Goal: Answer question/provide support: Share knowledge or assist other users

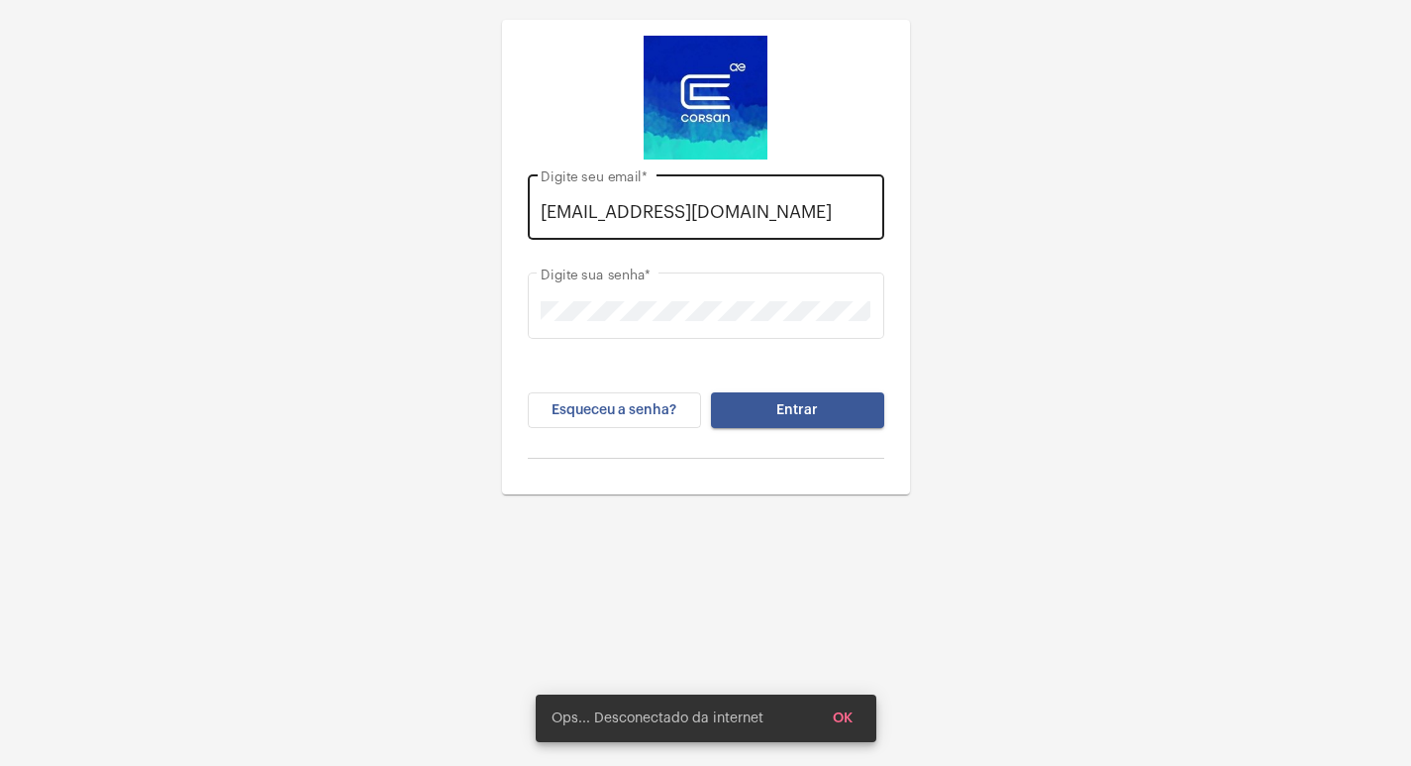
click at [868, 223] on div "[EMAIL_ADDRESS][DOMAIN_NAME] Digite seu email *" at bounding box center [706, 204] width 330 height 70
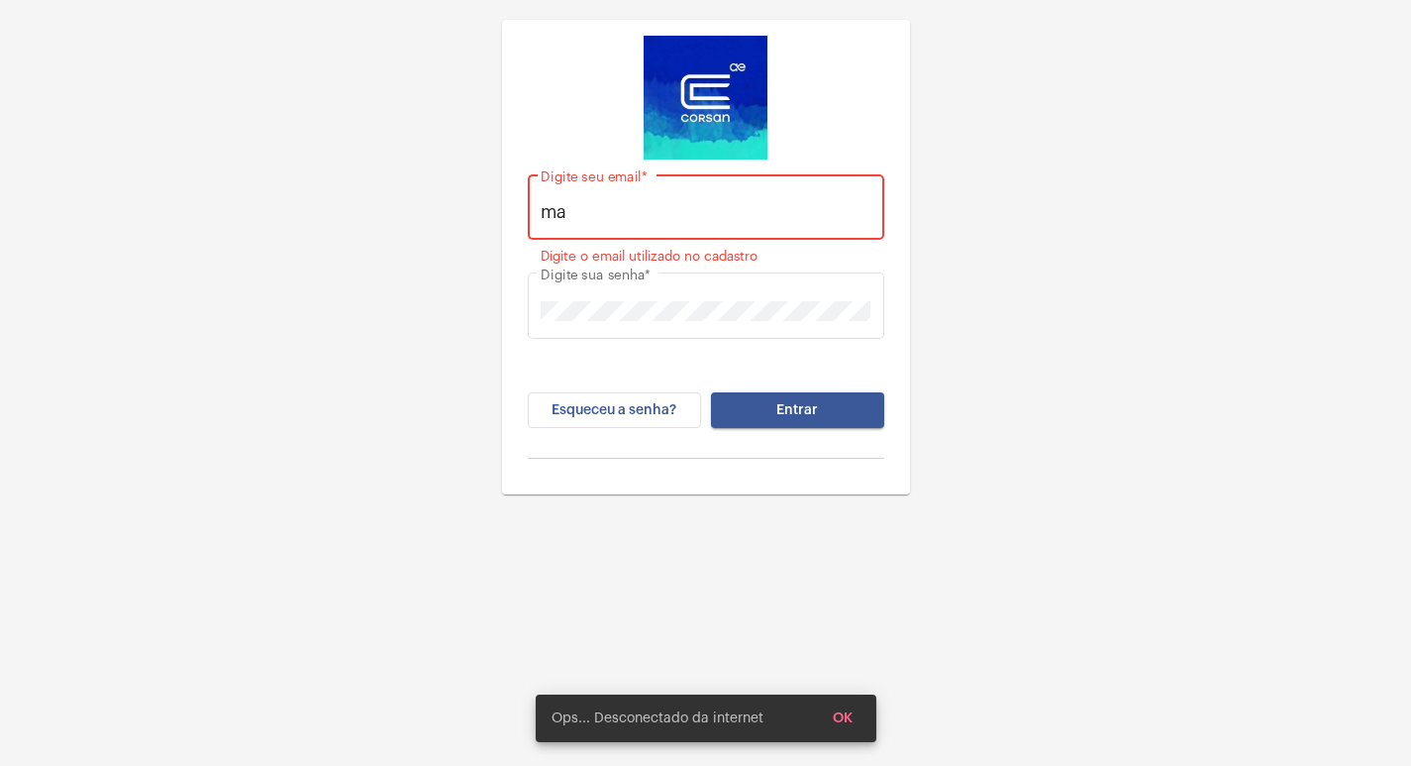
type input "m"
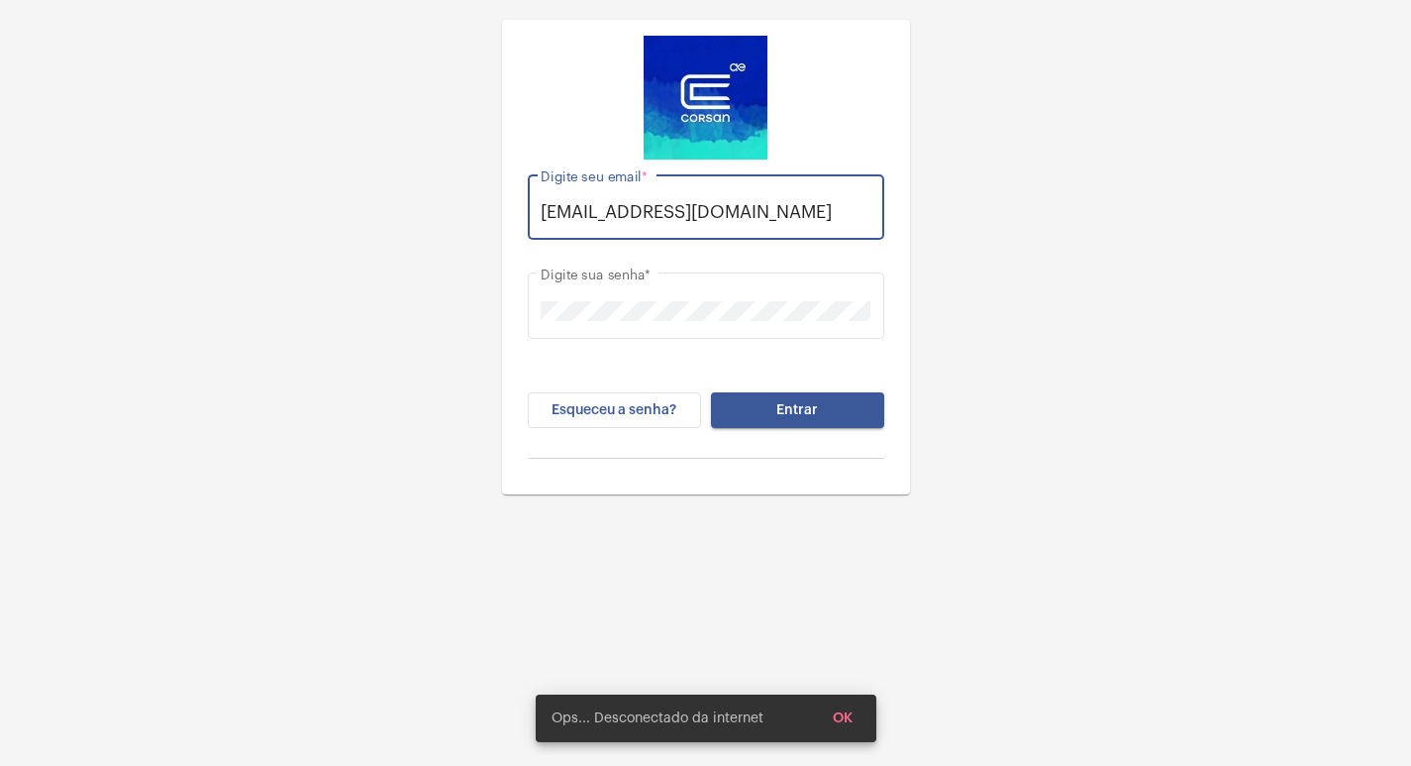
scroll to position [0, 16]
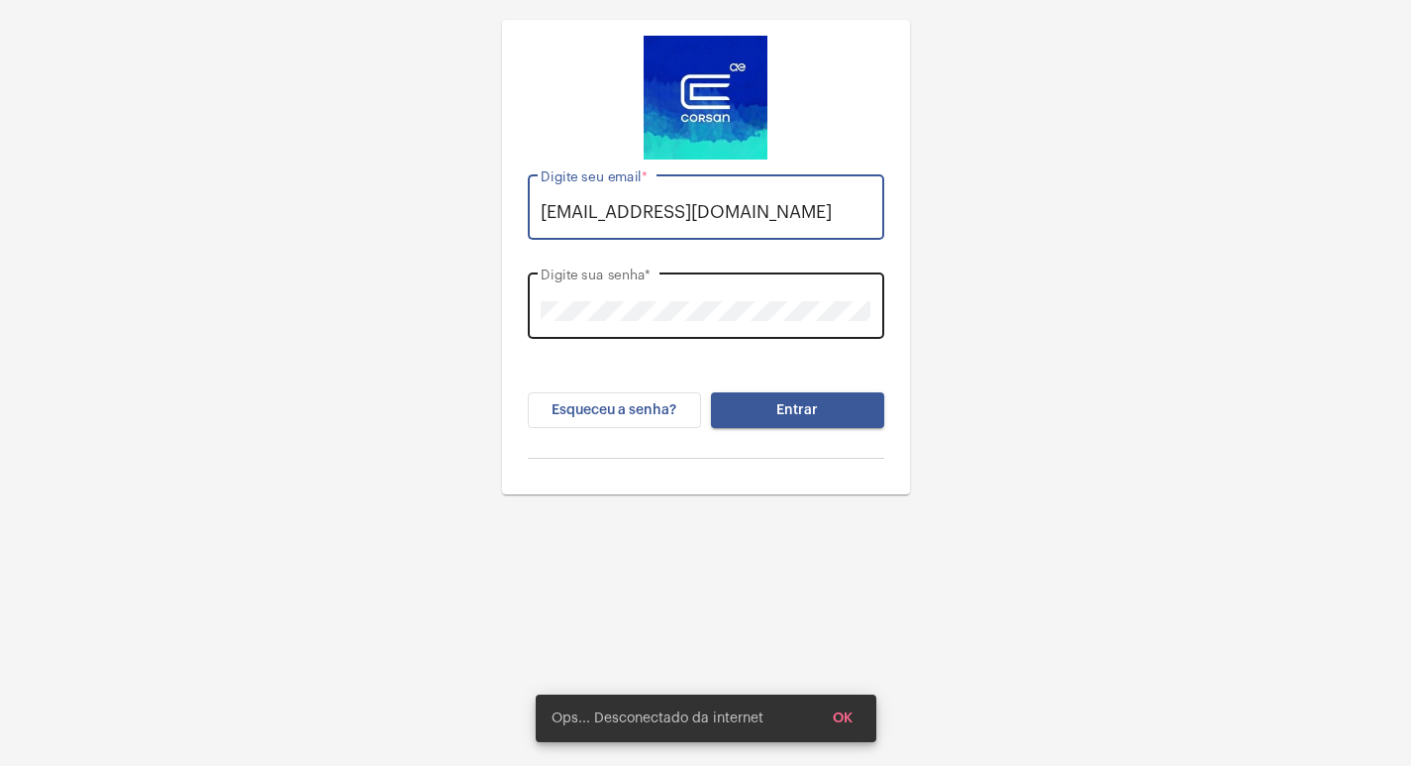
type input "[EMAIL_ADDRESS][DOMAIN_NAME]"
click at [792, 322] on div "Digite sua senha *" at bounding box center [706, 303] width 330 height 70
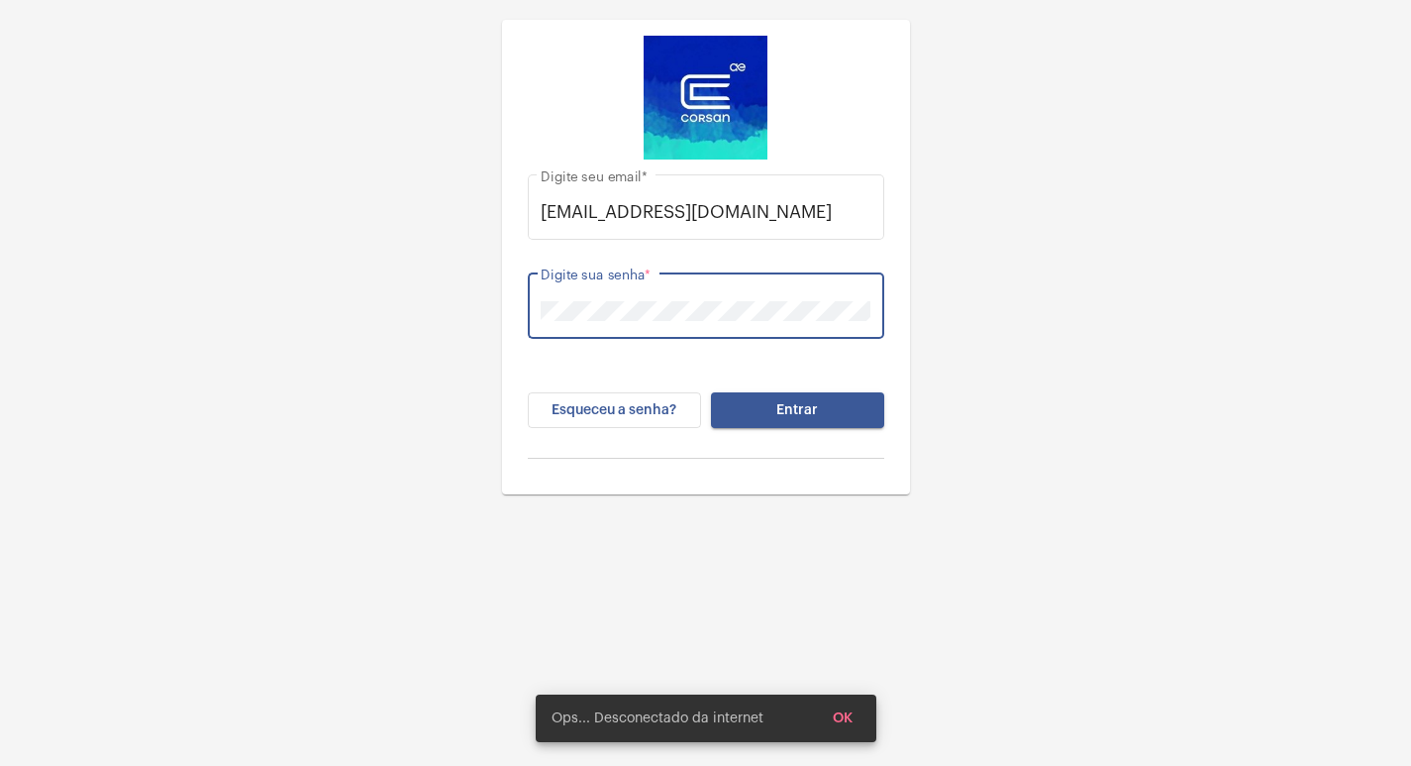
click at [299, 263] on div "[EMAIL_ADDRESS][DOMAIN_NAME] Digite seu email * Digite sua senha * Esqueceu a s…" at bounding box center [705, 247] width 1411 height 494
click at [844, 428] on div "Esqueceu a senha? Entrar" at bounding box center [706, 425] width 357 height 66
click at [842, 422] on button "Entrar" at bounding box center [797, 410] width 173 height 36
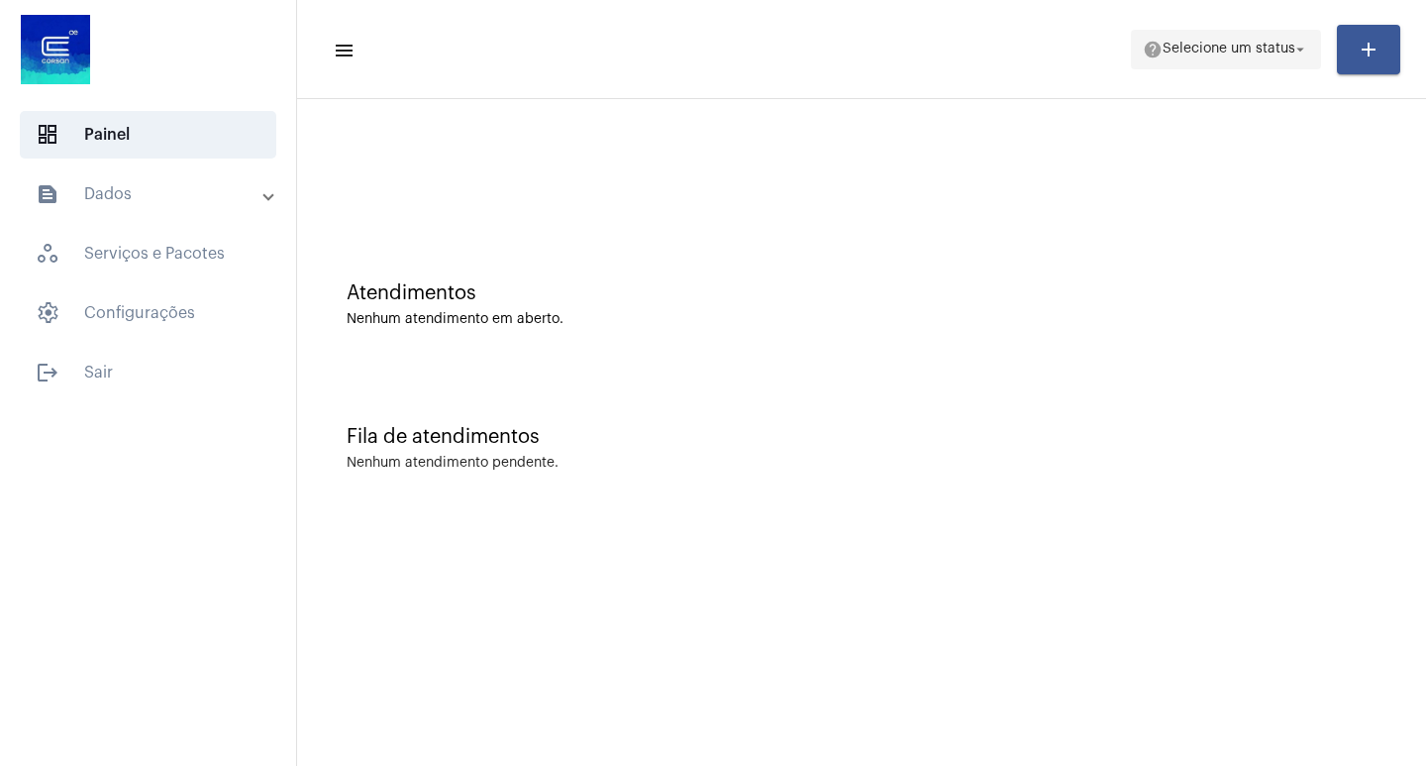
click at [1238, 38] on span "help Selecione um status arrow_drop_down" at bounding box center [1226, 49] width 166 height 36
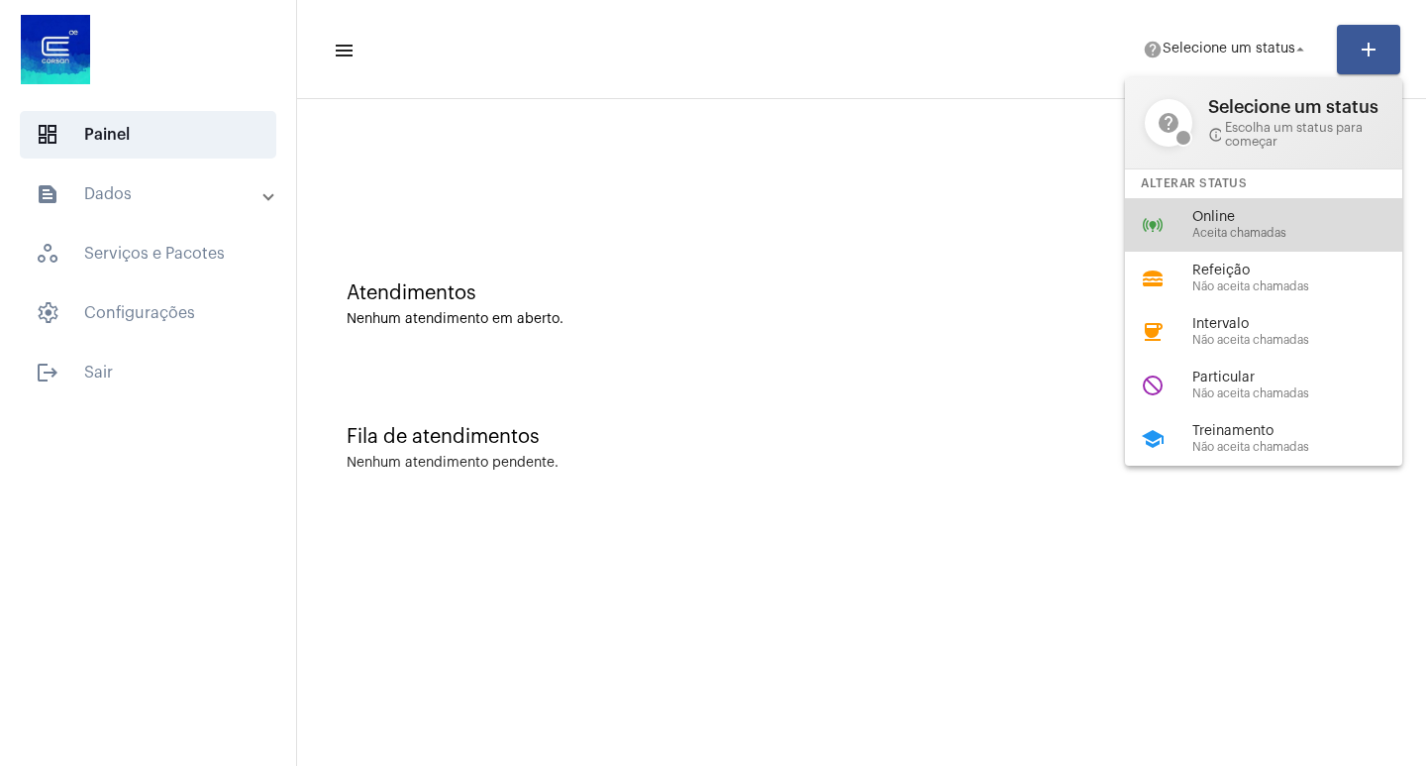
click at [1267, 239] on span "Aceita chamadas" at bounding box center [1305, 233] width 226 height 13
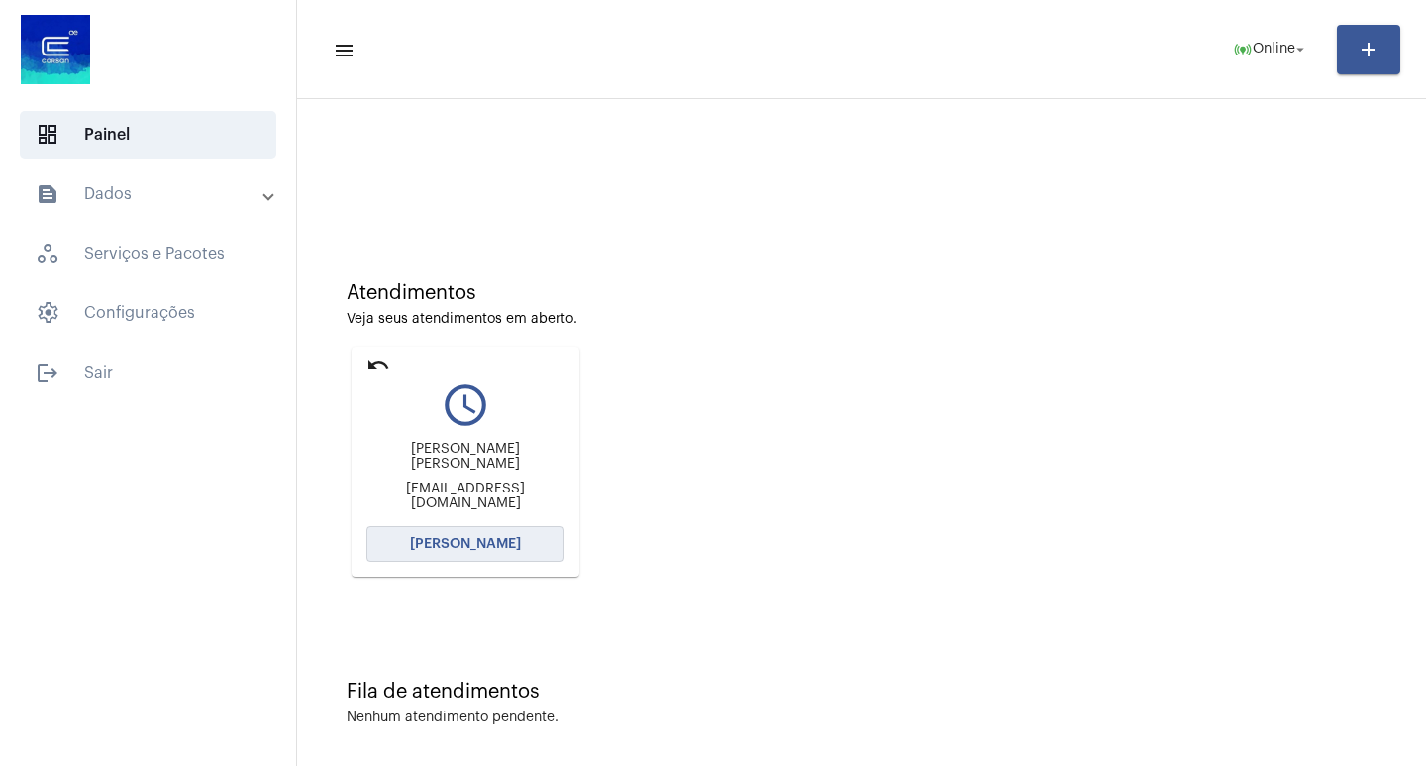
click at [414, 549] on button "[PERSON_NAME]" at bounding box center [465, 544] width 198 height 36
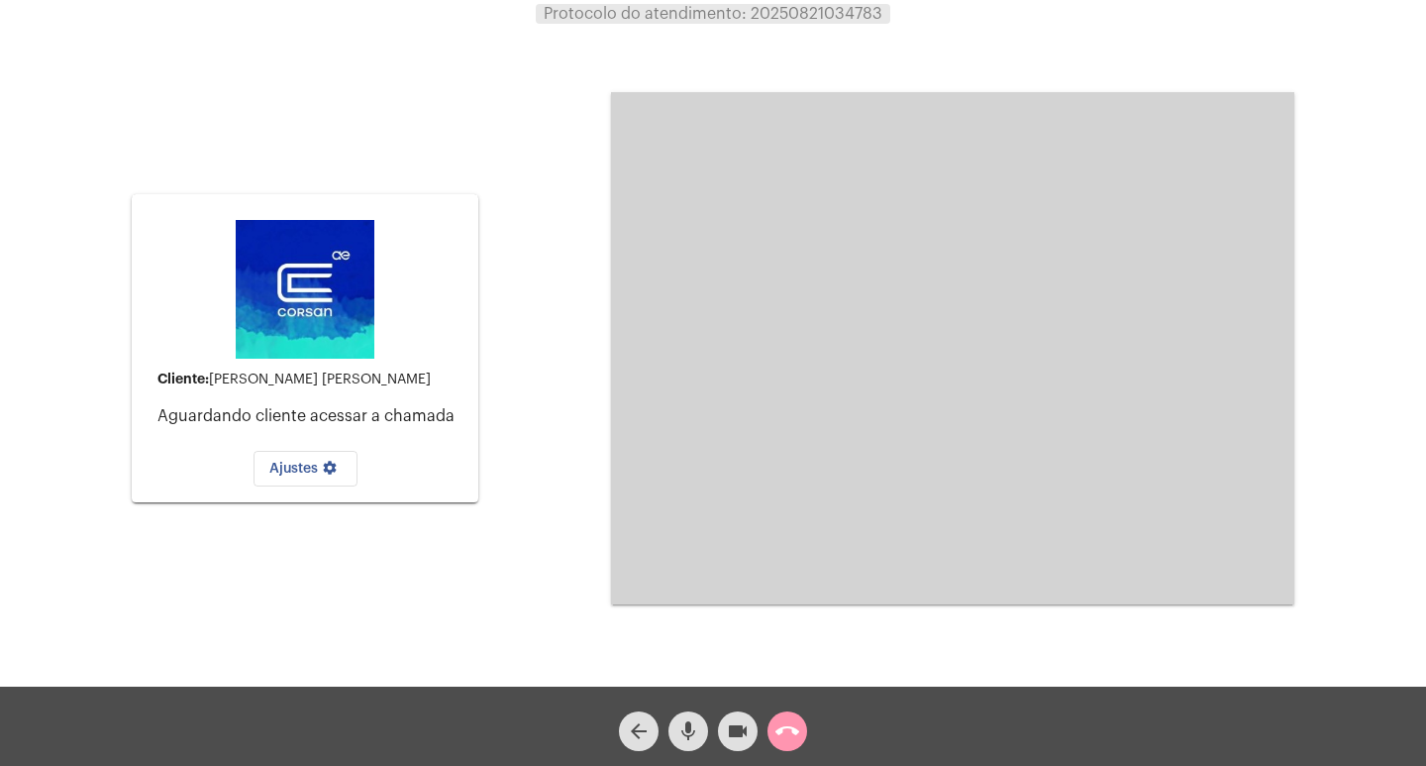
click at [785, 742] on mat-icon "call_end" at bounding box center [787, 731] width 24 height 24
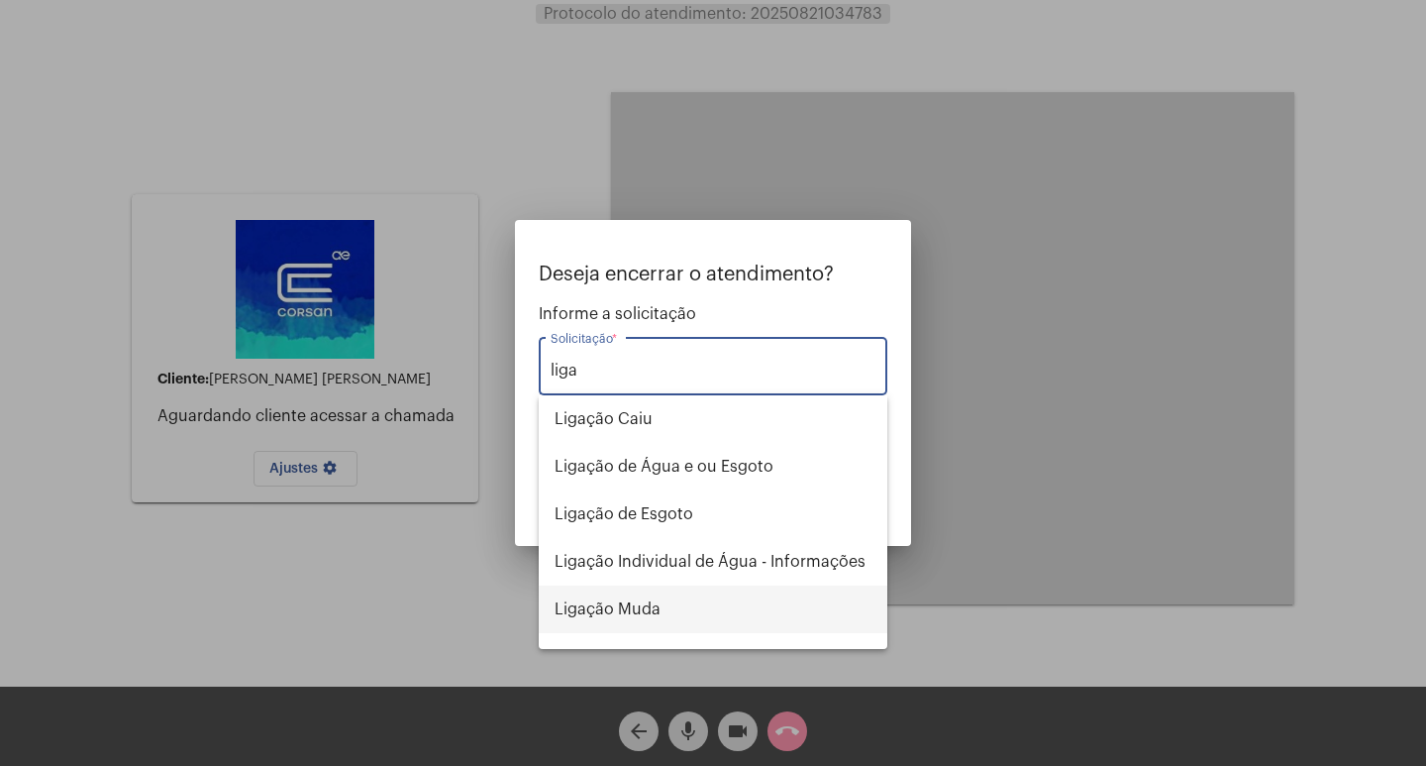
click at [599, 603] on span "Ligação Muda" at bounding box center [713, 609] width 317 height 48
type input "Ligação Muda"
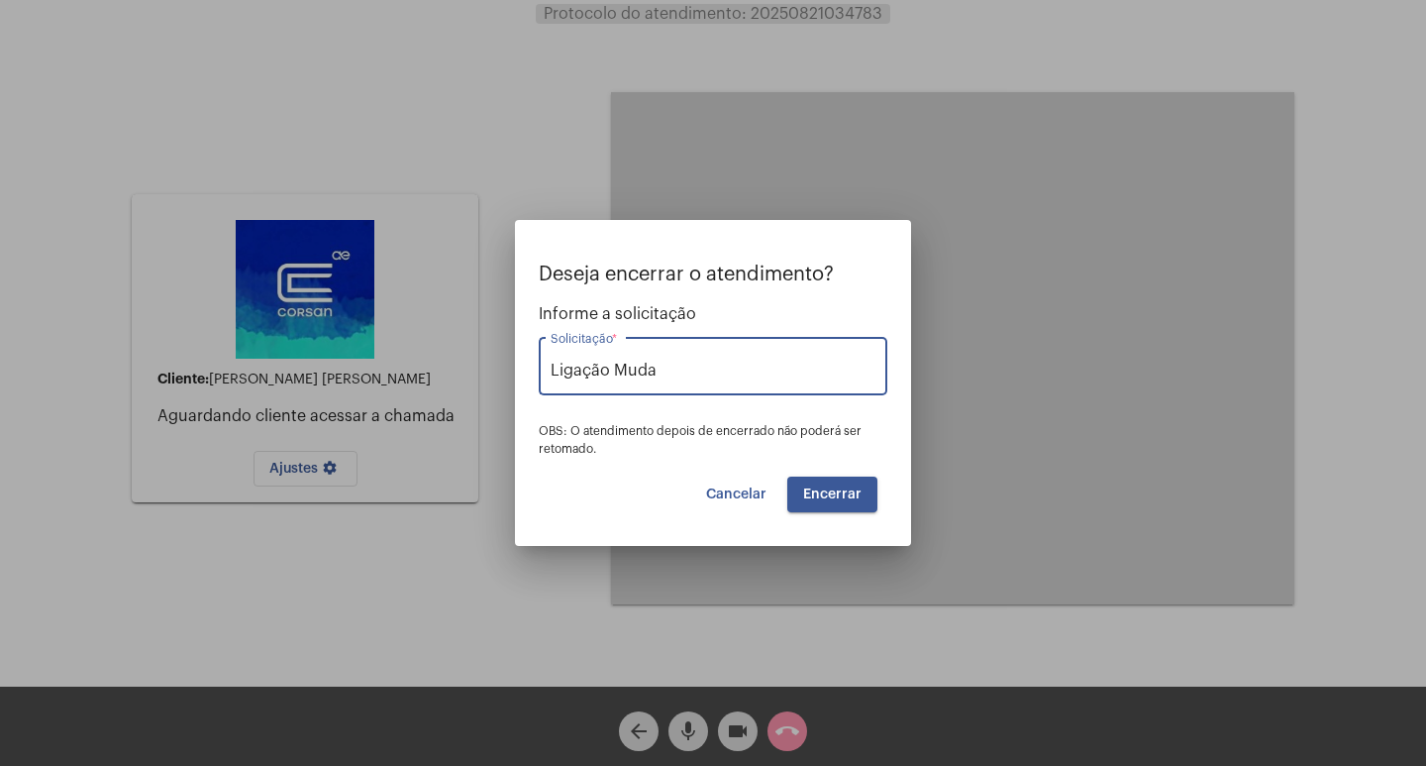
click at [821, 482] on button "Encerrar" at bounding box center [832, 494] width 90 height 36
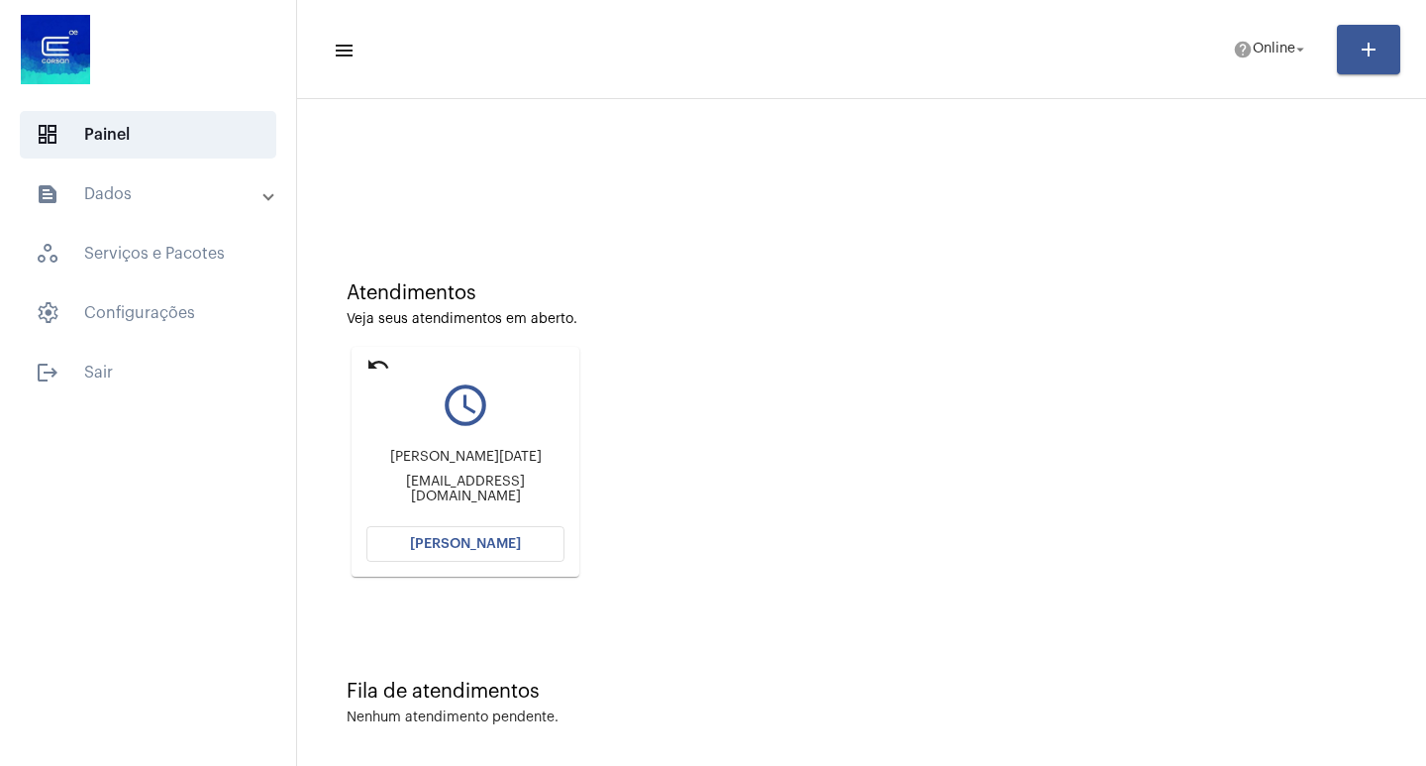
click at [486, 548] on span "[PERSON_NAME]" at bounding box center [465, 544] width 111 height 14
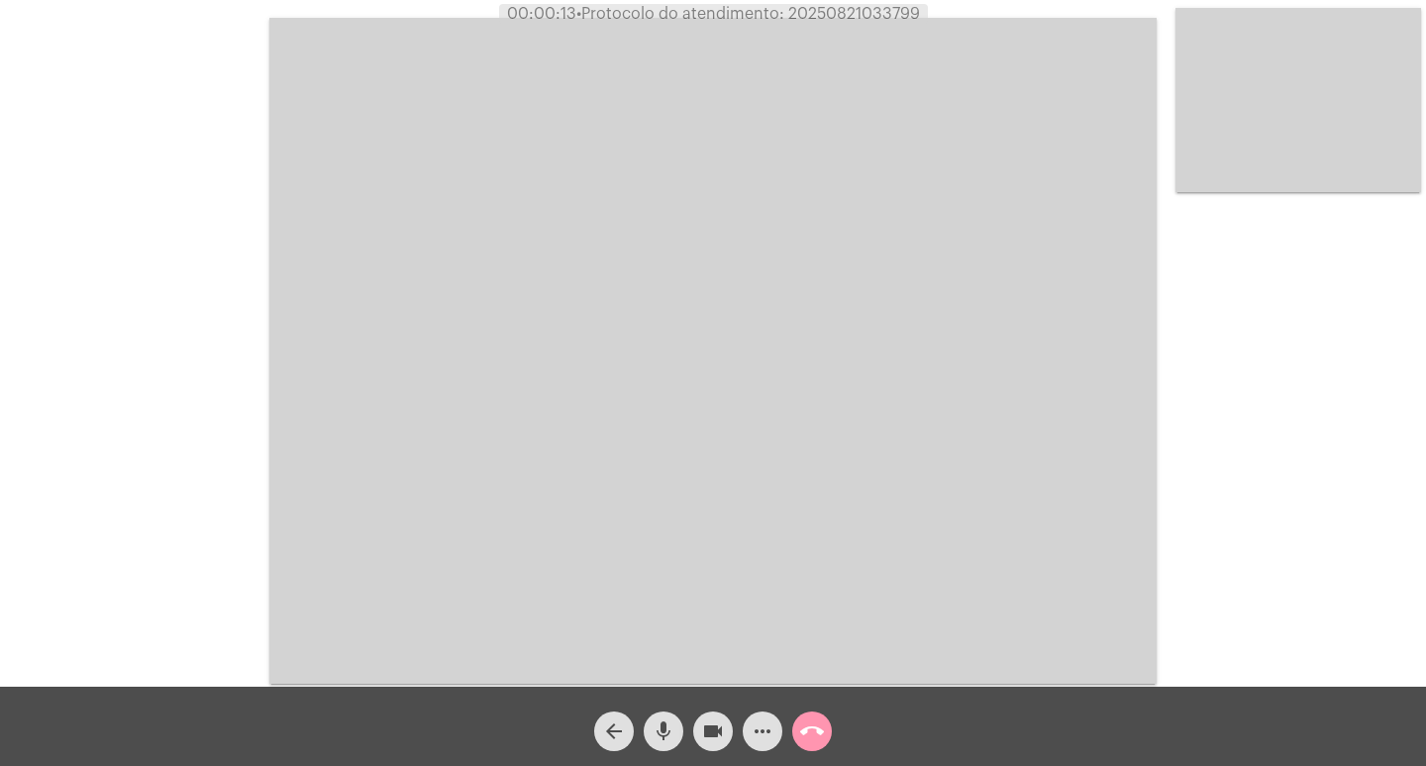
click at [649, 765] on div "arrow_back mic videocam more_horiz call_end" at bounding box center [713, 725] width 1426 height 79
click at [799, 732] on button "call_end" at bounding box center [812, 731] width 40 height 40
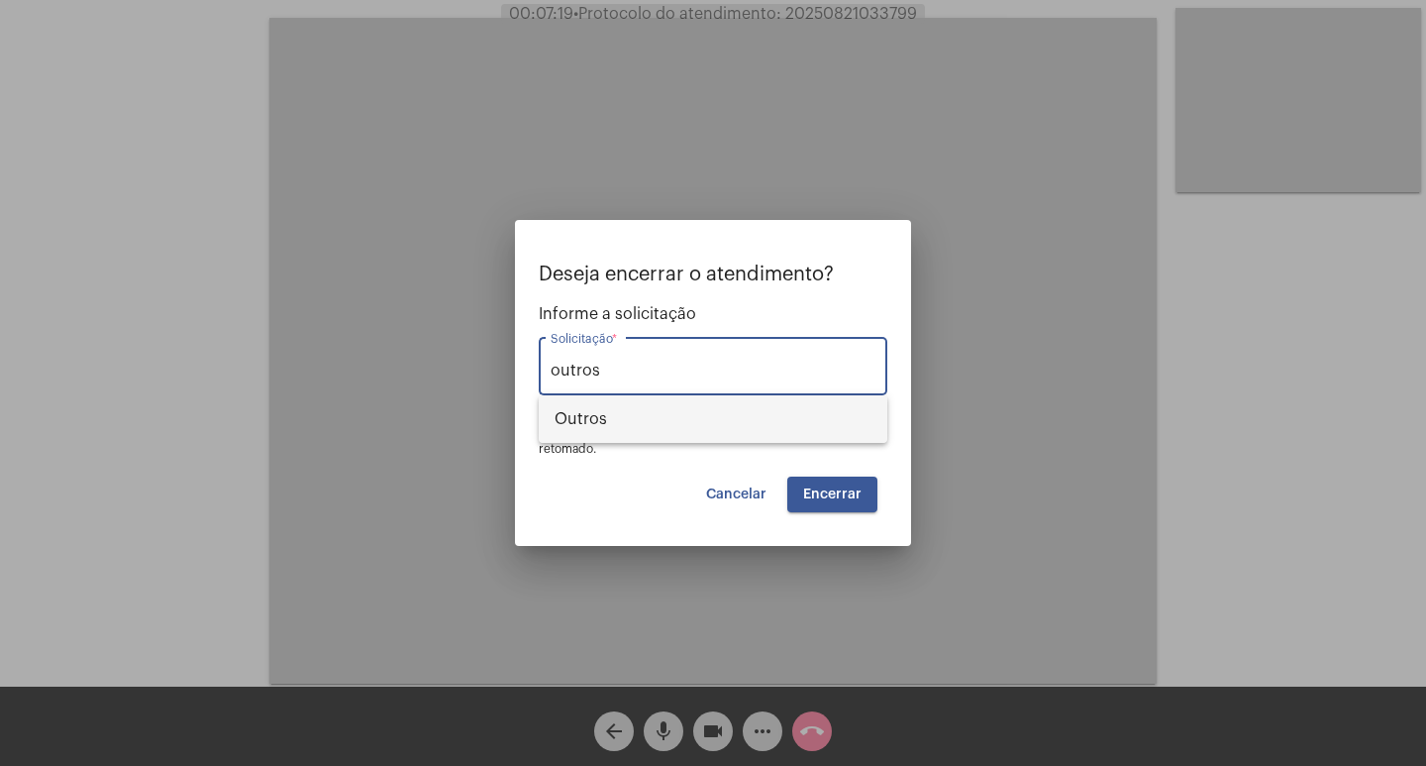
click at [806, 427] on span "Outros" at bounding box center [713, 419] width 317 height 48
type input "Outros"
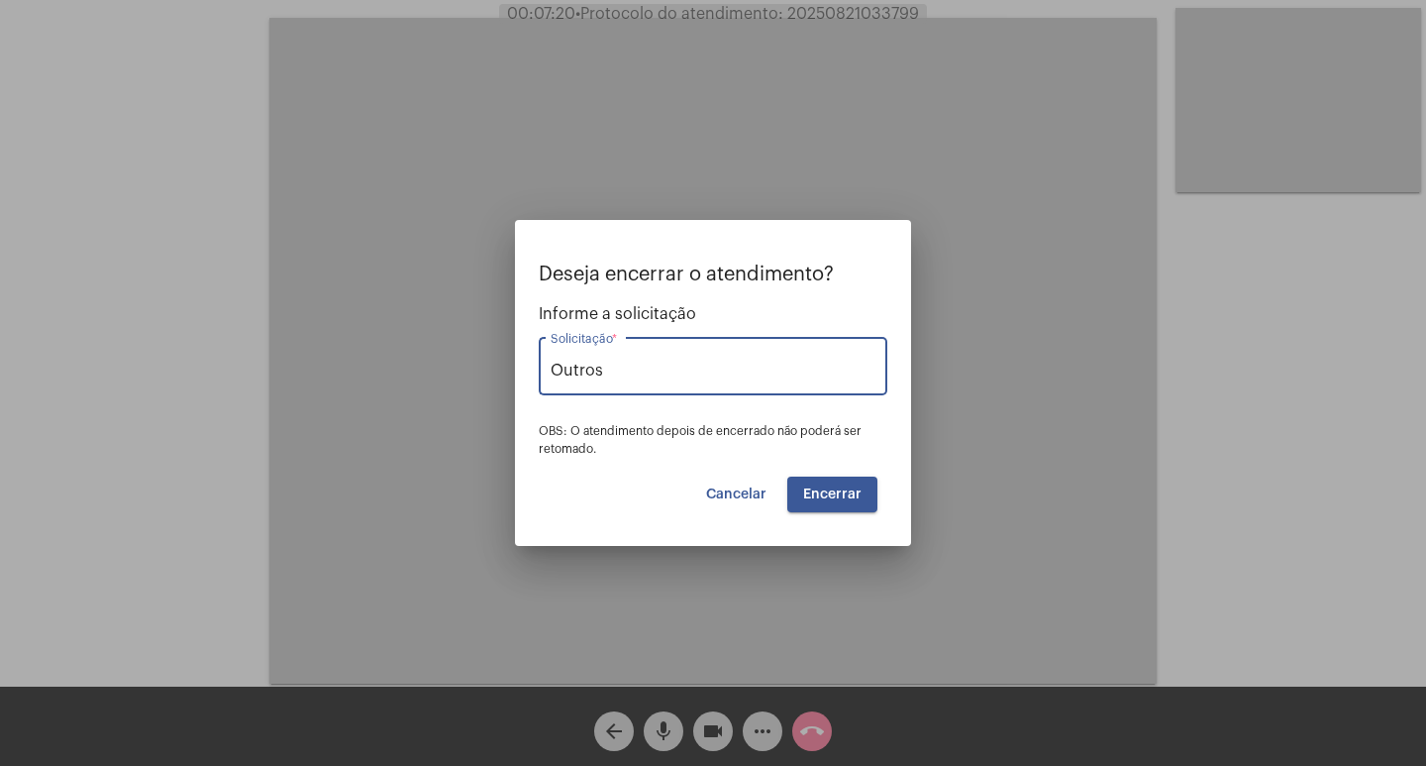
click at [824, 479] on button "Encerrar" at bounding box center [832, 494] width 90 height 36
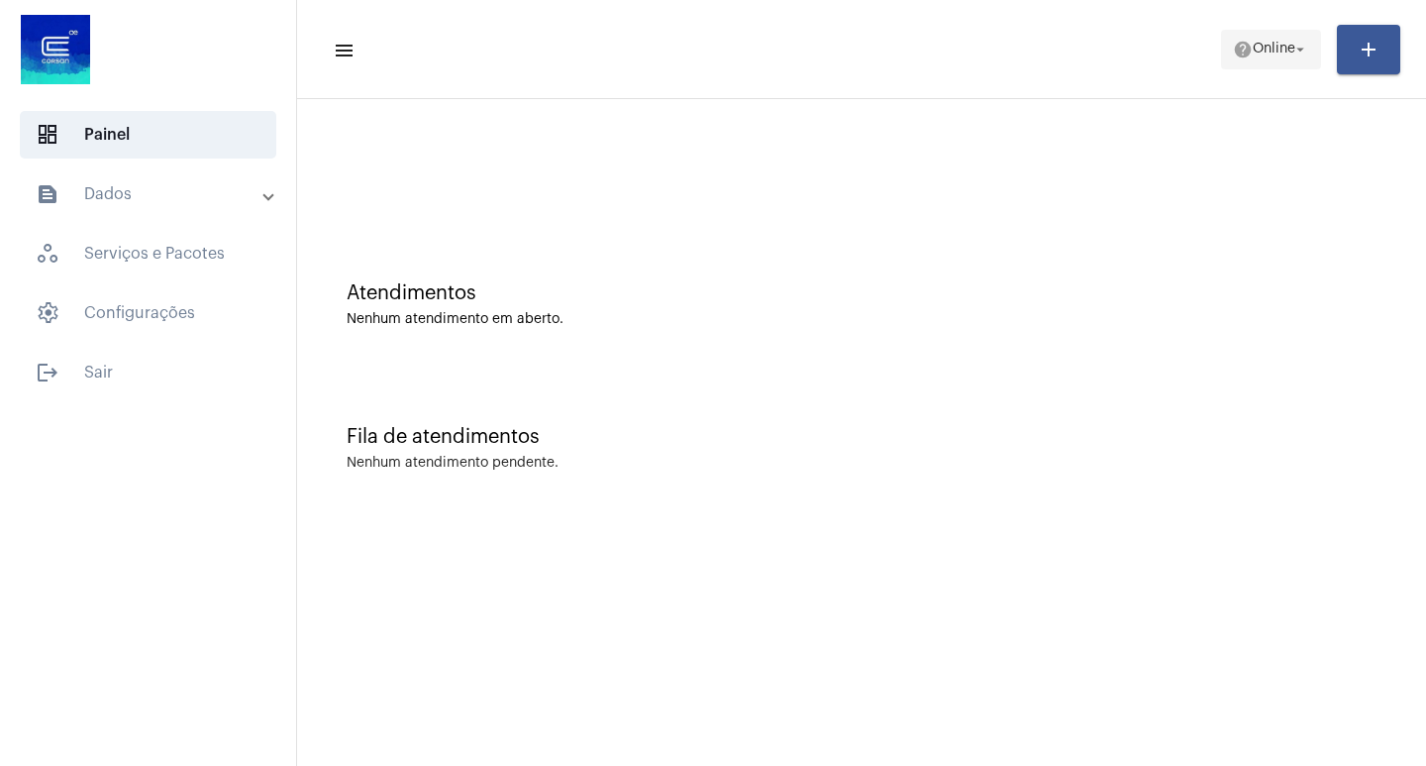
click at [1278, 62] on span "help Online arrow_drop_down" at bounding box center [1271, 49] width 76 height 36
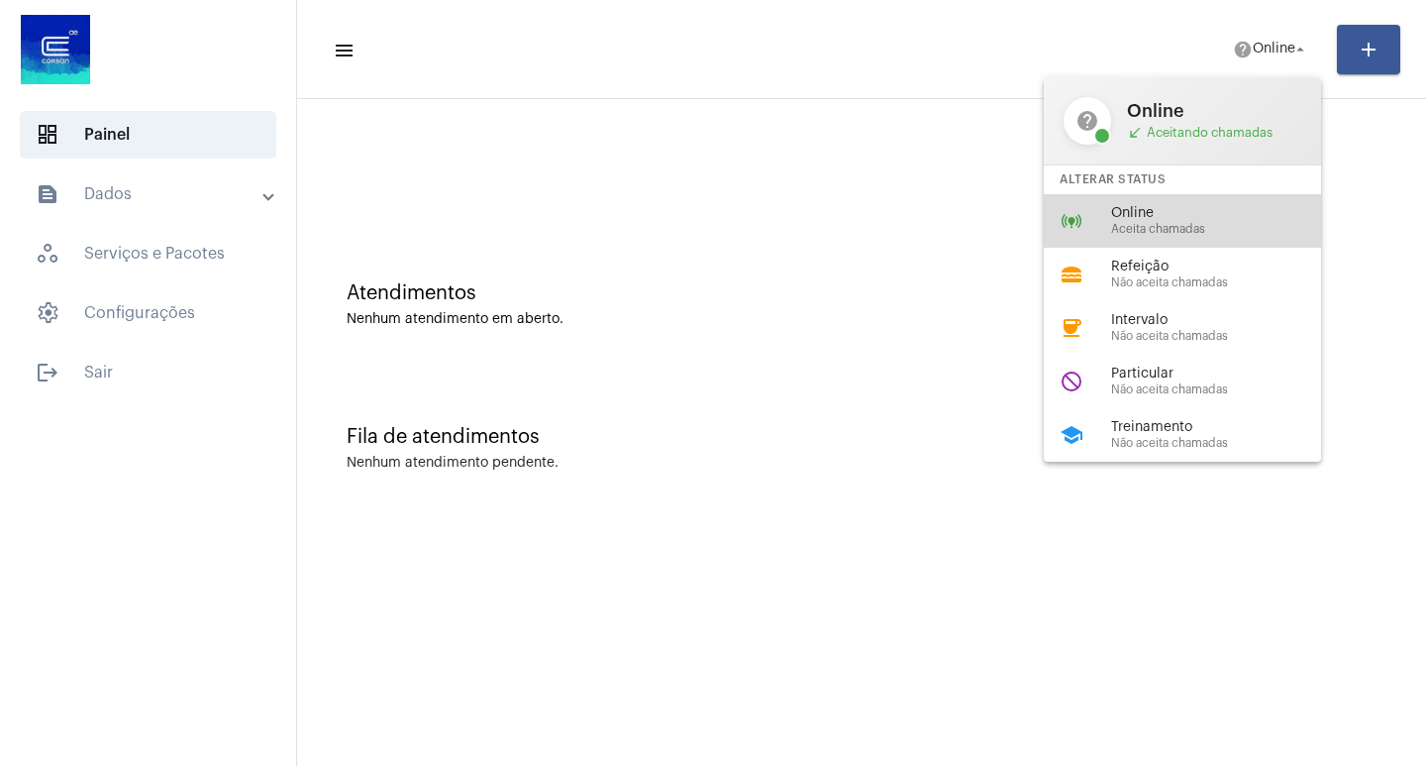
click at [1187, 223] on span "Aceita chamadas" at bounding box center [1224, 229] width 226 height 13
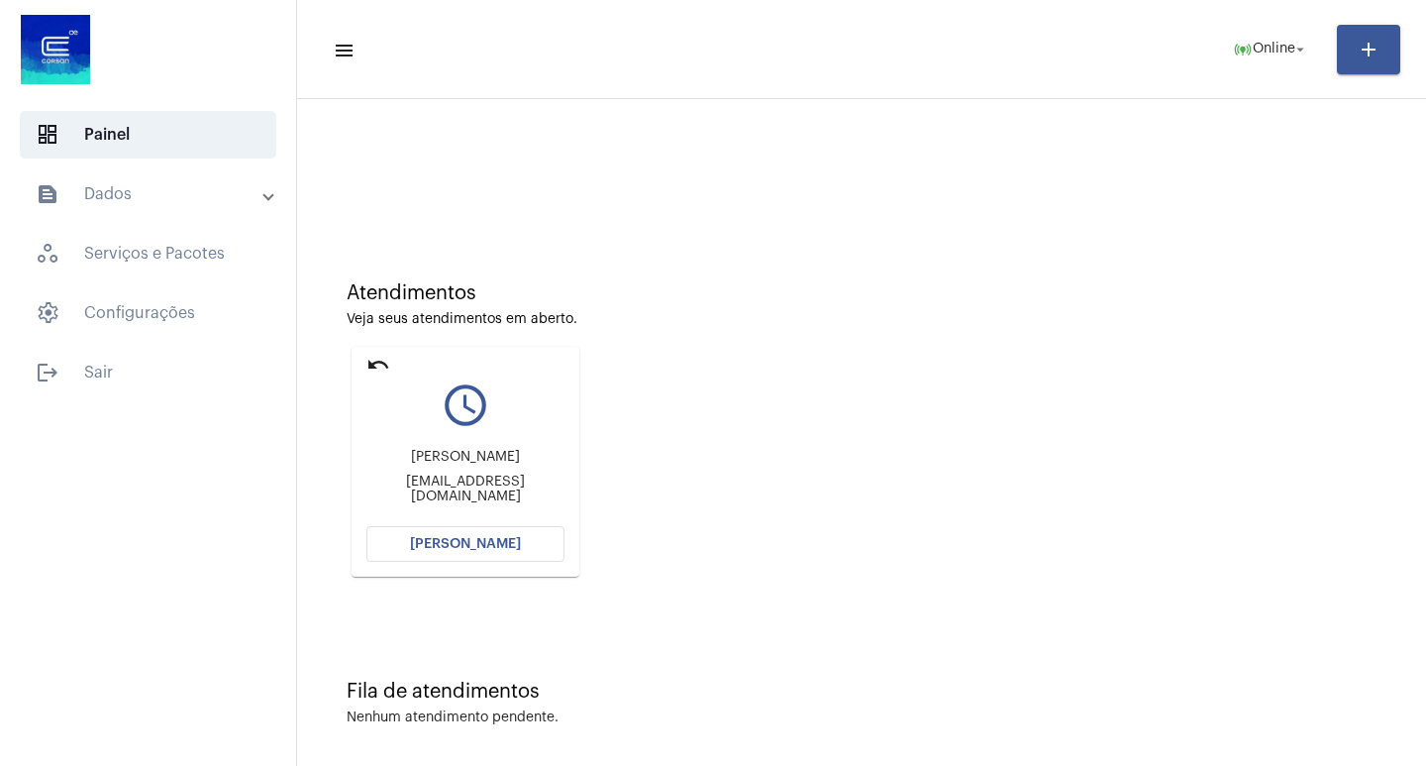
click at [543, 558] on button "[PERSON_NAME]" at bounding box center [465, 544] width 198 height 36
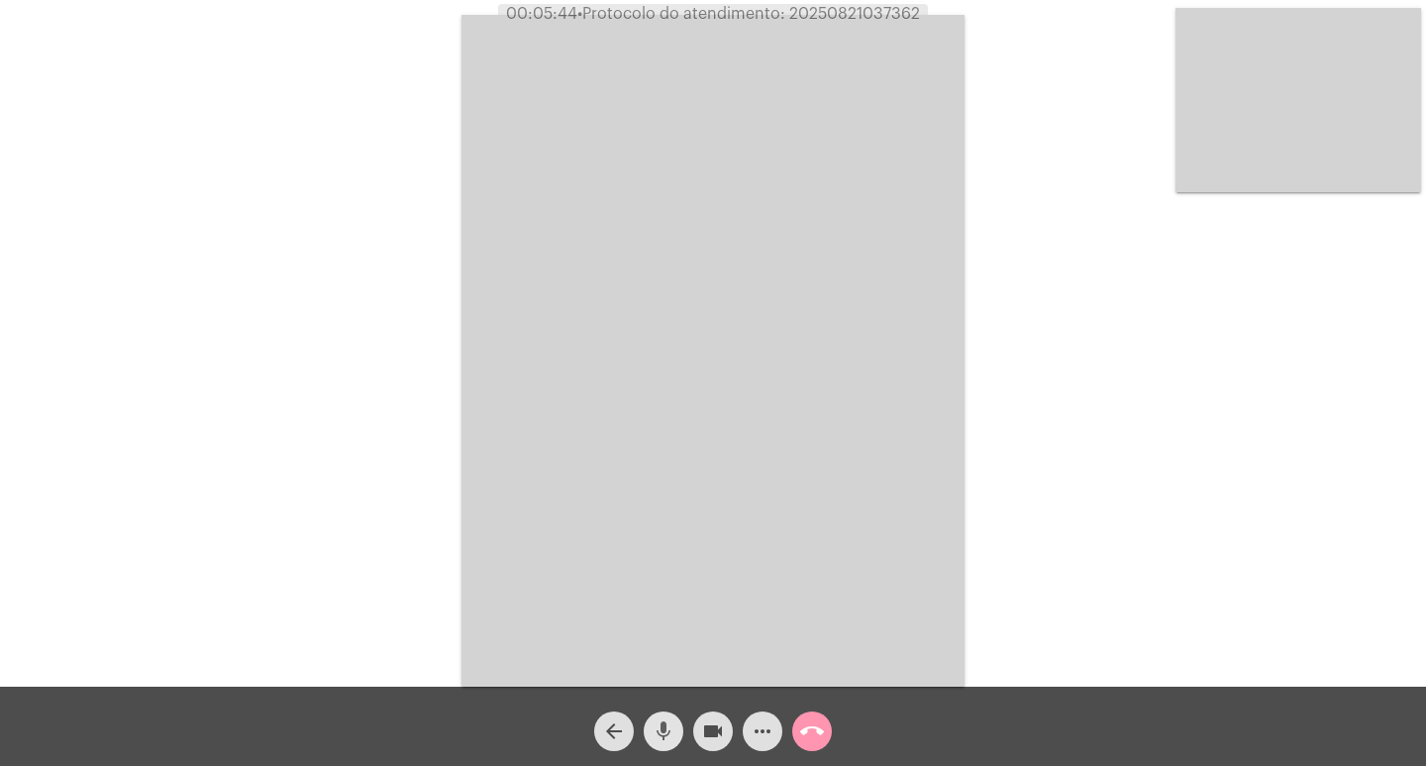
click at [652, 723] on mat-icon "mic" at bounding box center [664, 731] width 24 height 24
click at [691, 724] on div "videocam" at bounding box center [713, 726] width 50 height 50
click at [699, 741] on button "videocam_off" at bounding box center [713, 731] width 40 height 40
click at [666, 733] on mat-icon "mic_off" at bounding box center [664, 731] width 24 height 24
click at [430, 251] on div "Acessando Câmera e Microfone..." at bounding box center [713, 348] width 1422 height 686
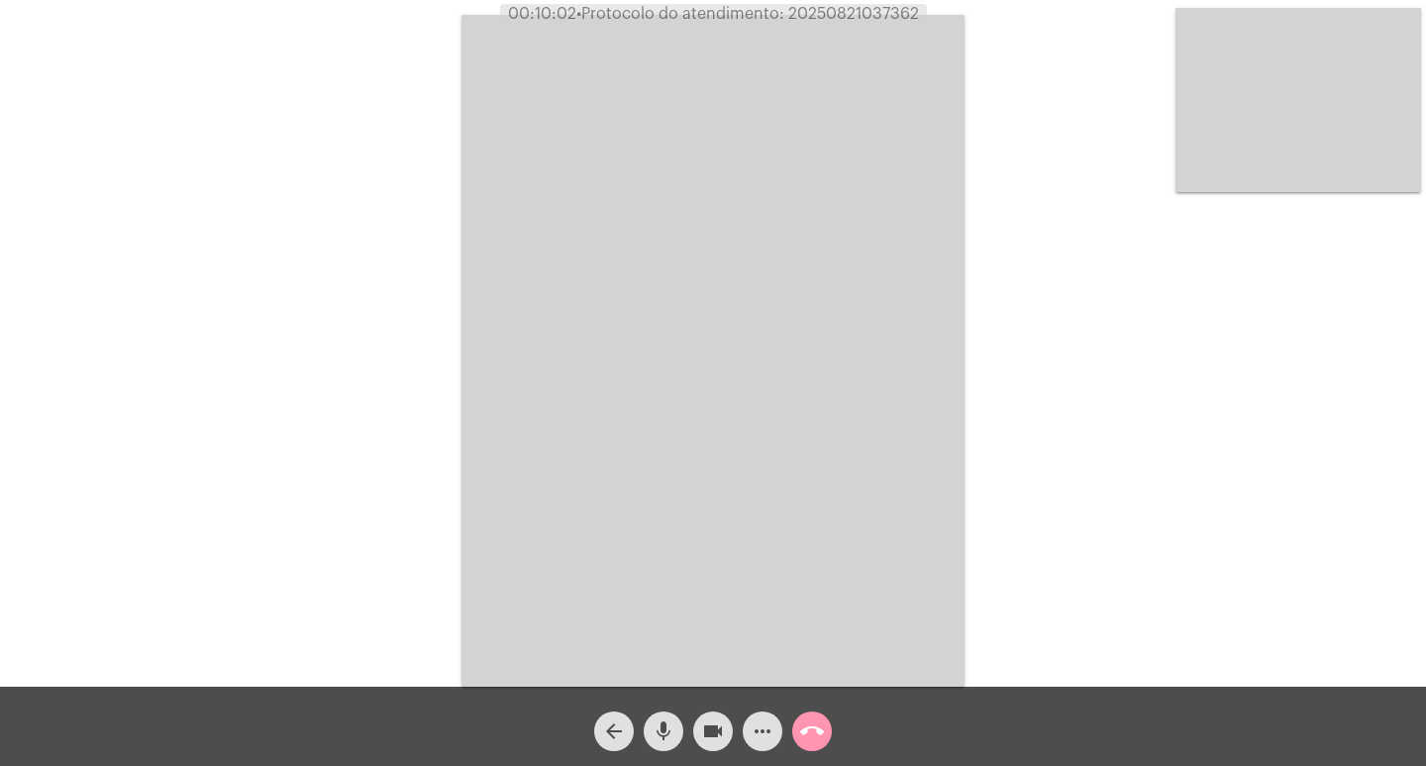
click at [386, 416] on div "Acessando Câmera e Microfone..." at bounding box center [713, 348] width 1422 height 686
click at [607, 480] on video at bounding box center [712, 350] width 503 height 671
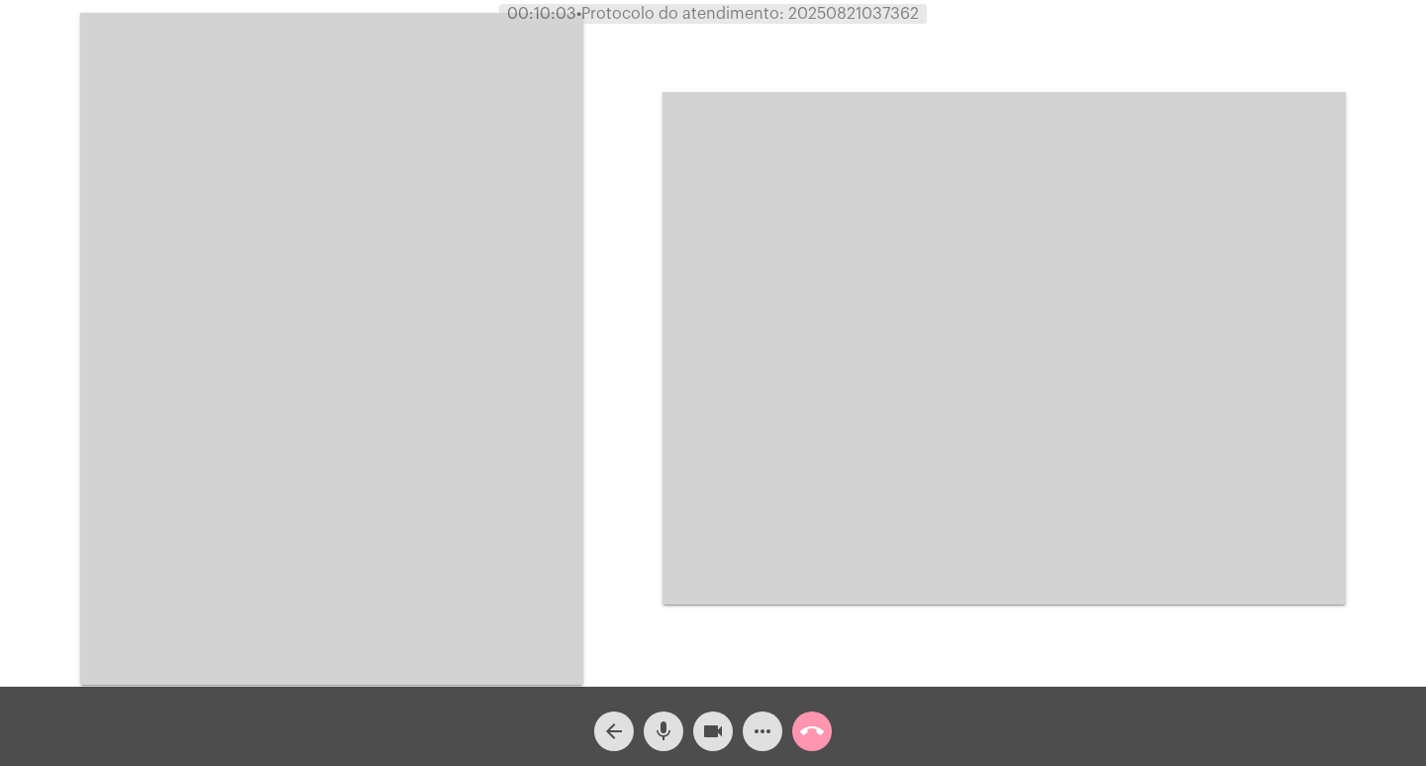
click at [861, 450] on video at bounding box center [1004, 348] width 683 height 512
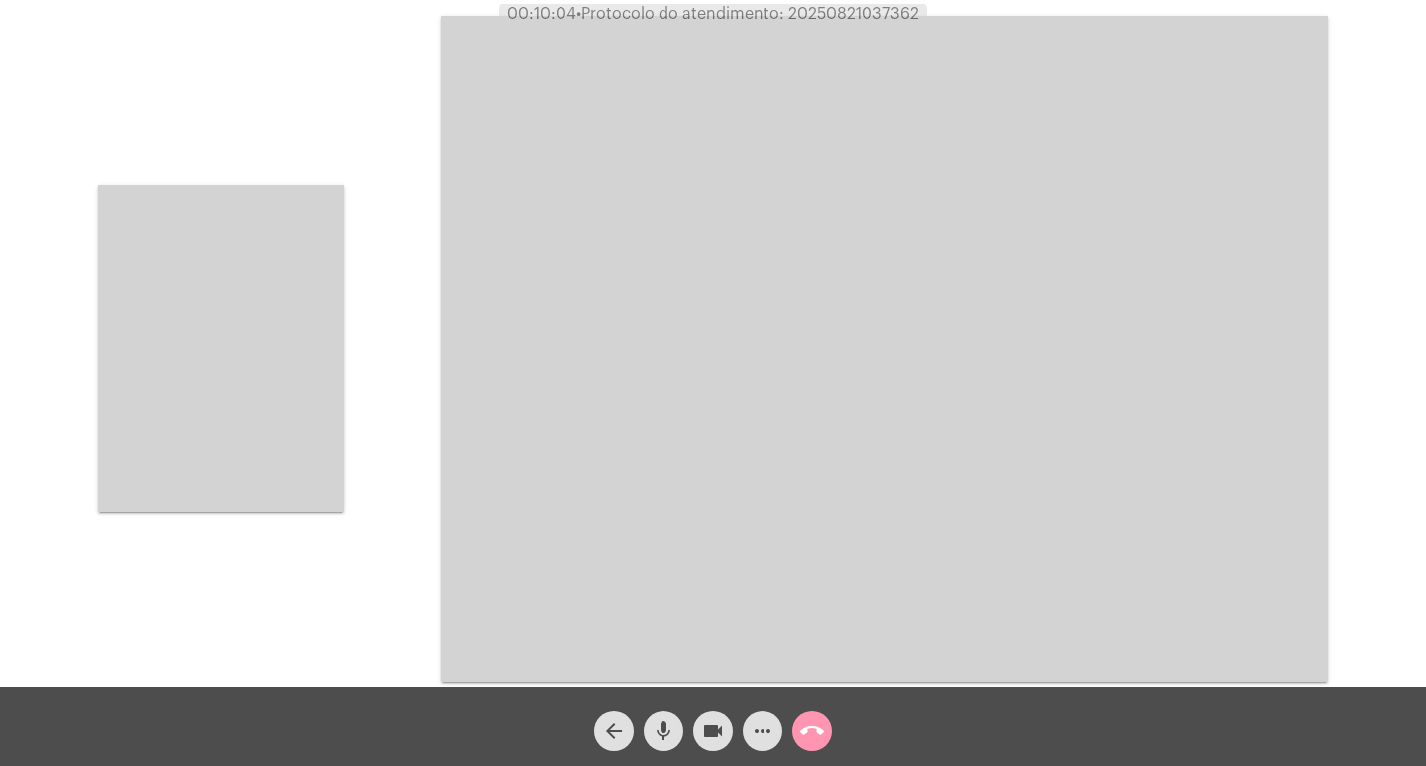
click at [106, 388] on video at bounding box center [221, 348] width 246 height 327
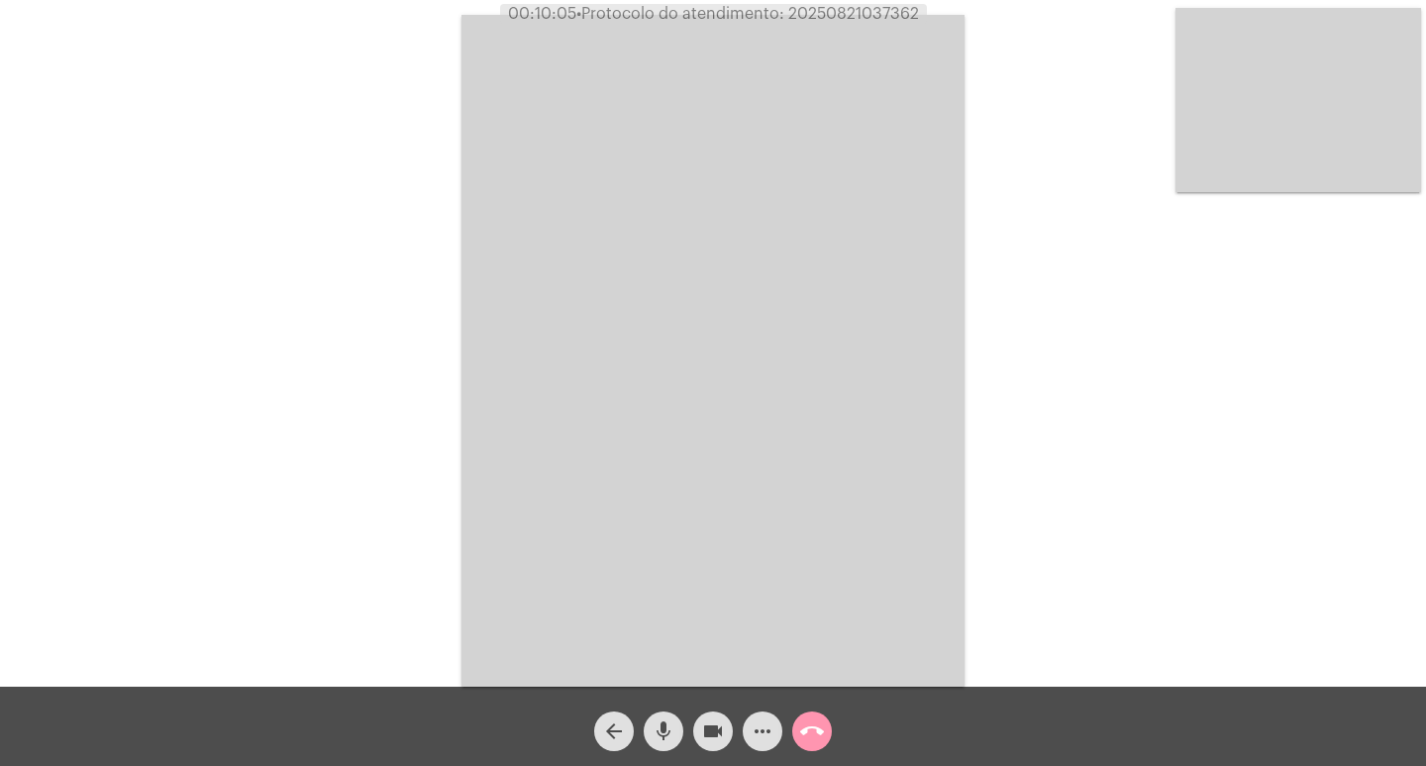
click at [1205, 133] on video at bounding box center [1299, 100] width 246 height 184
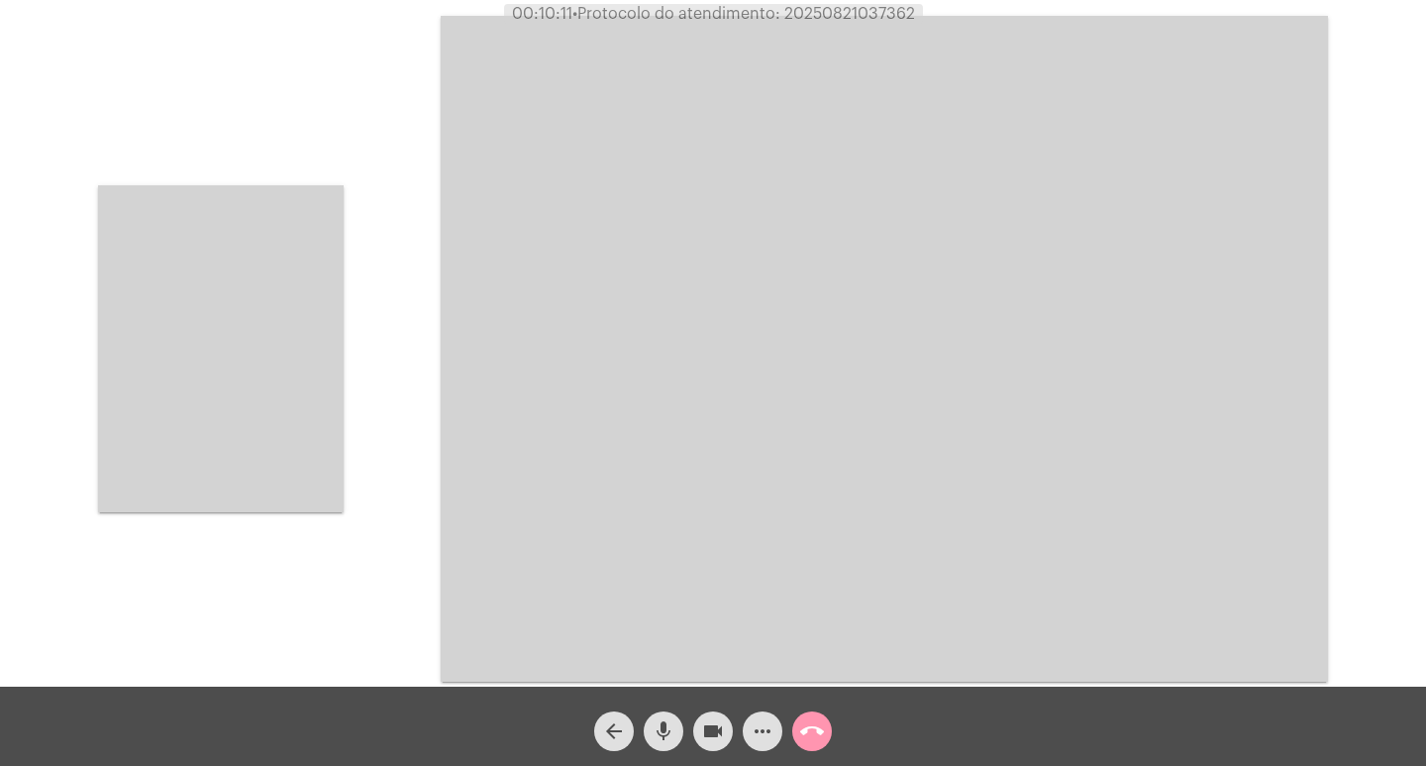
click at [147, 444] on video at bounding box center [221, 348] width 246 height 327
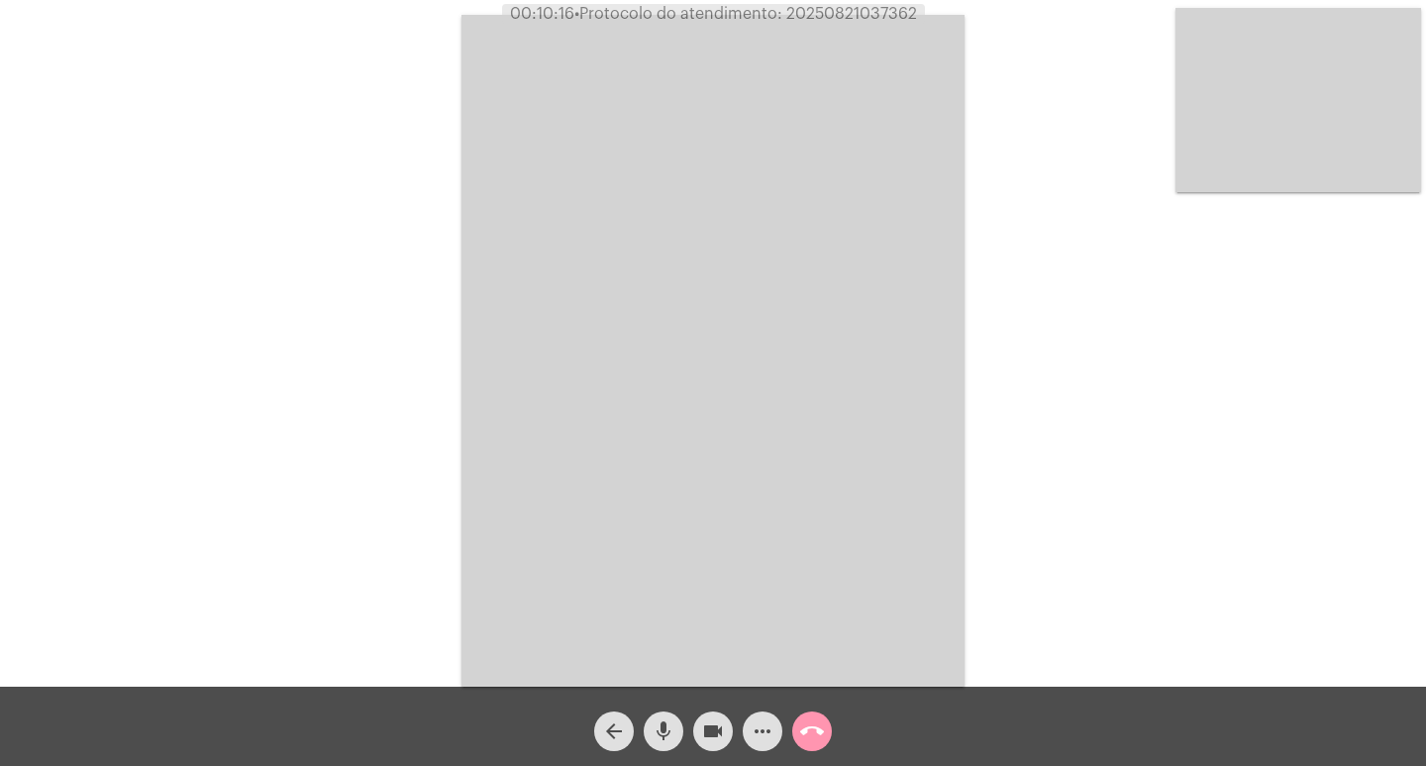
click at [802, 728] on mat-icon "call_end" at bounding box center [812, 731] width 24 height 24
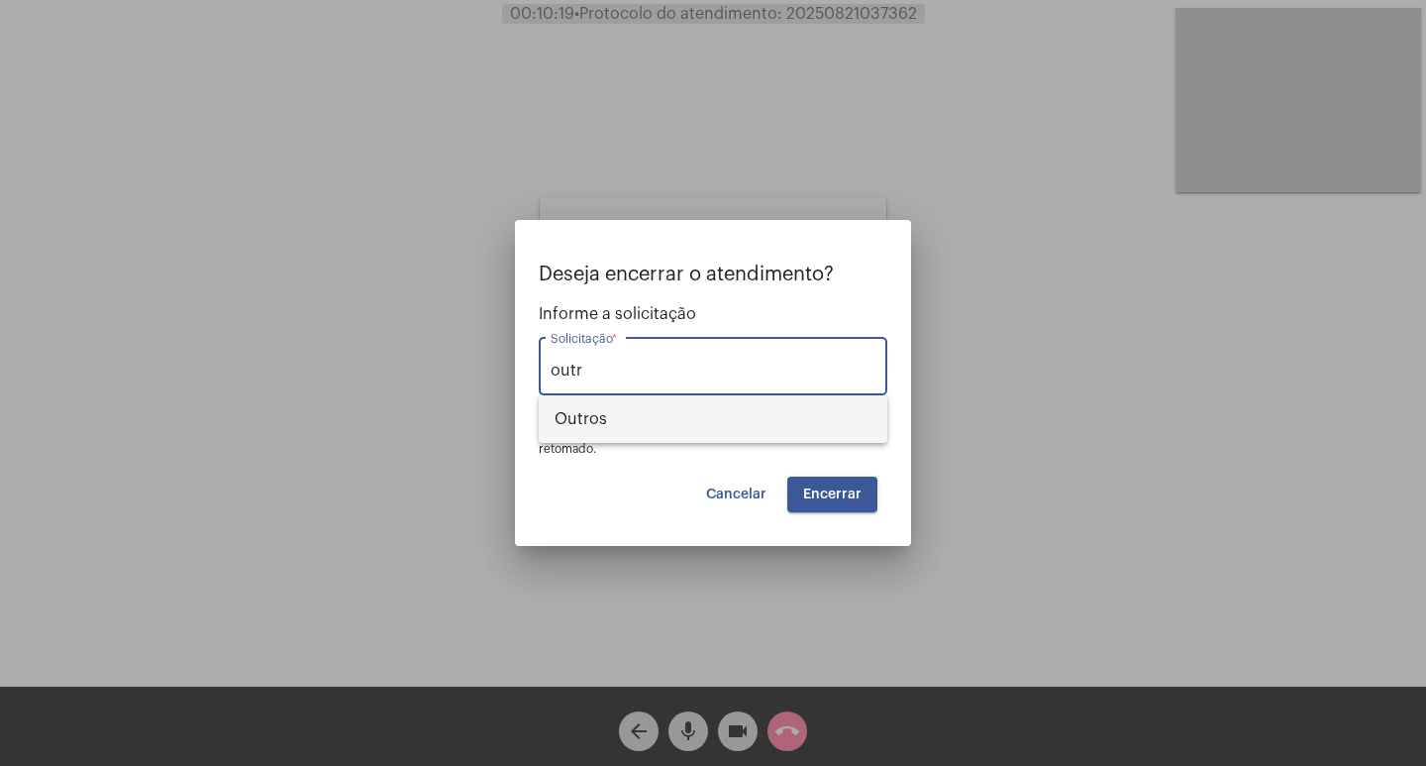
click at [733, 427] on span "Outros" at bounding box center [713, 419] width 317 height 48
type input "Outros"
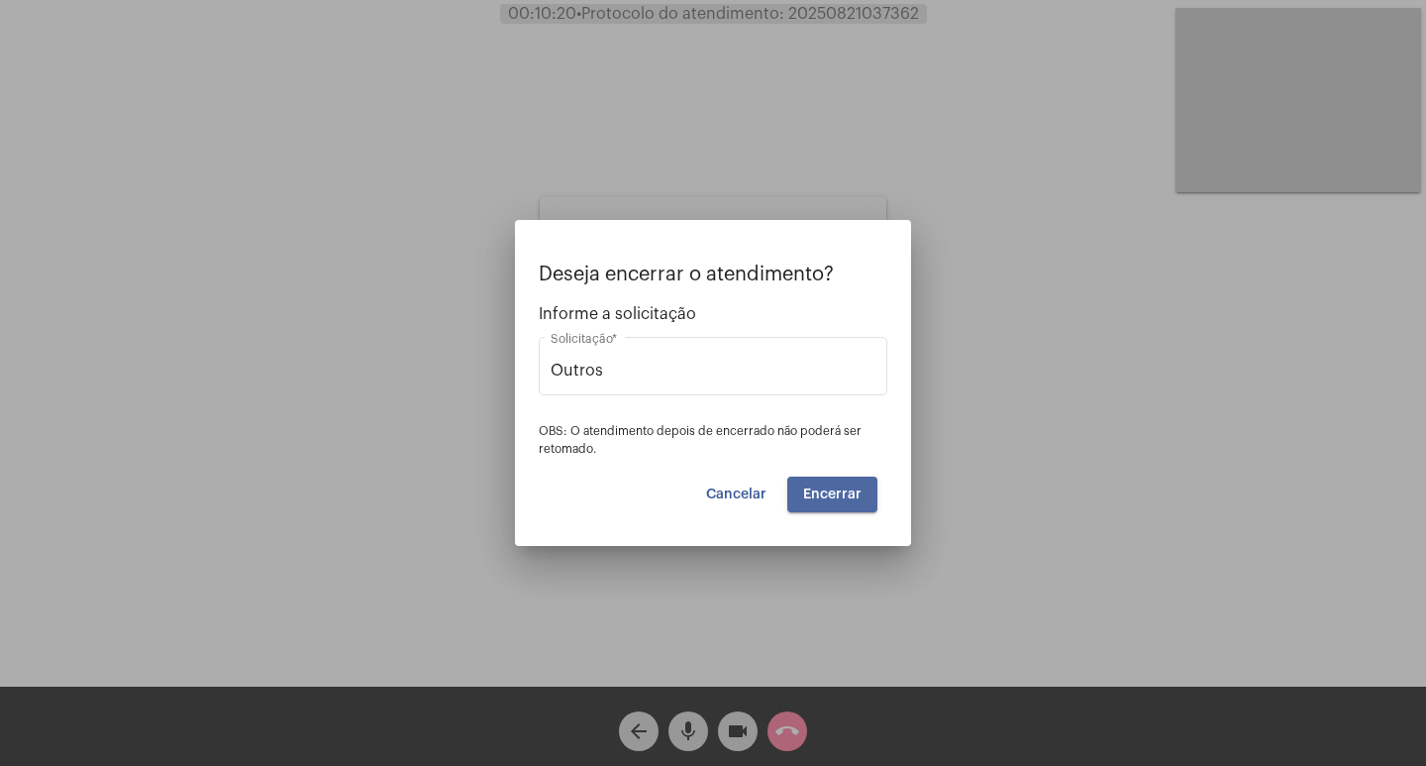
click at [834, 493] on span "Encerrar" at bounding box center [832, 494] width 58 height 14
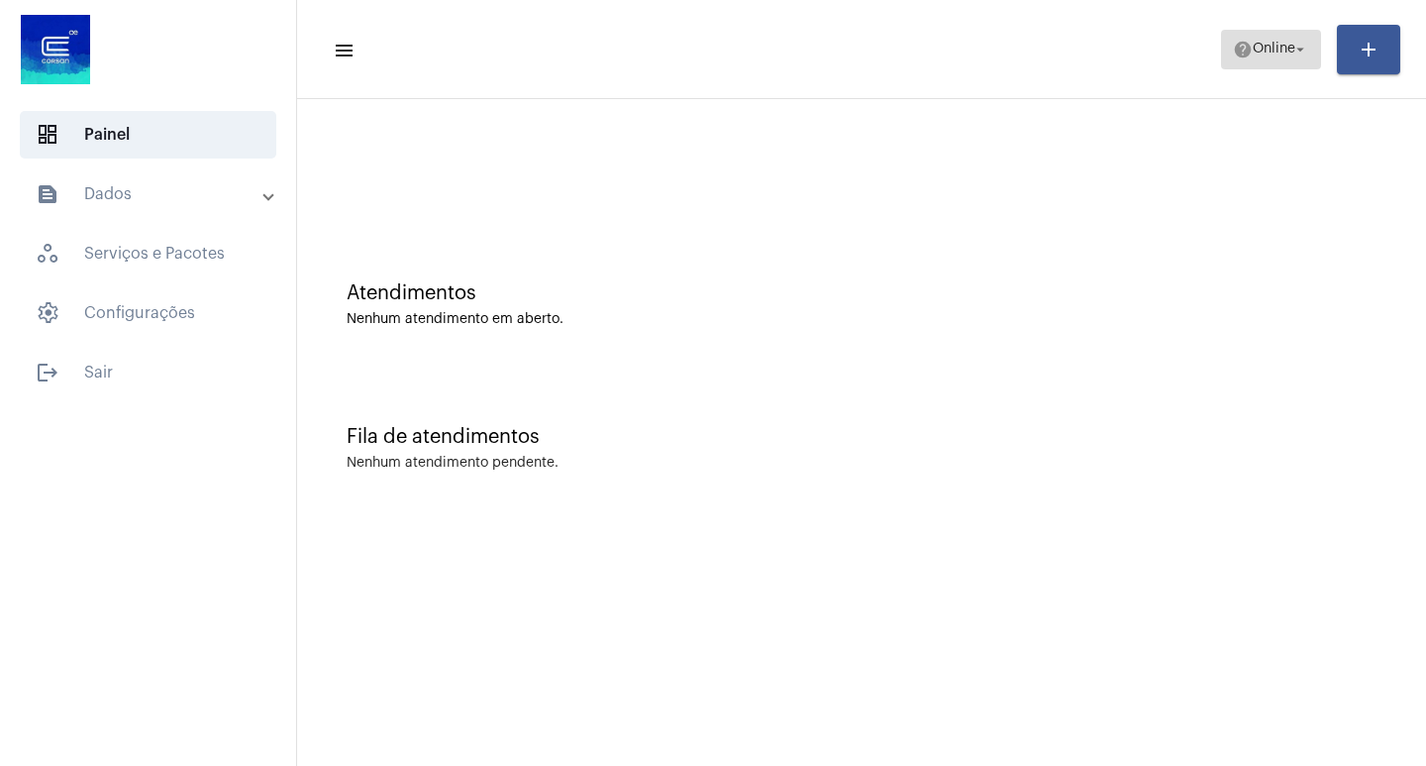
click at [1288, 38] on span "help Online arrow_drop_down" at bounding box center [1271, 49] width 76 height 36
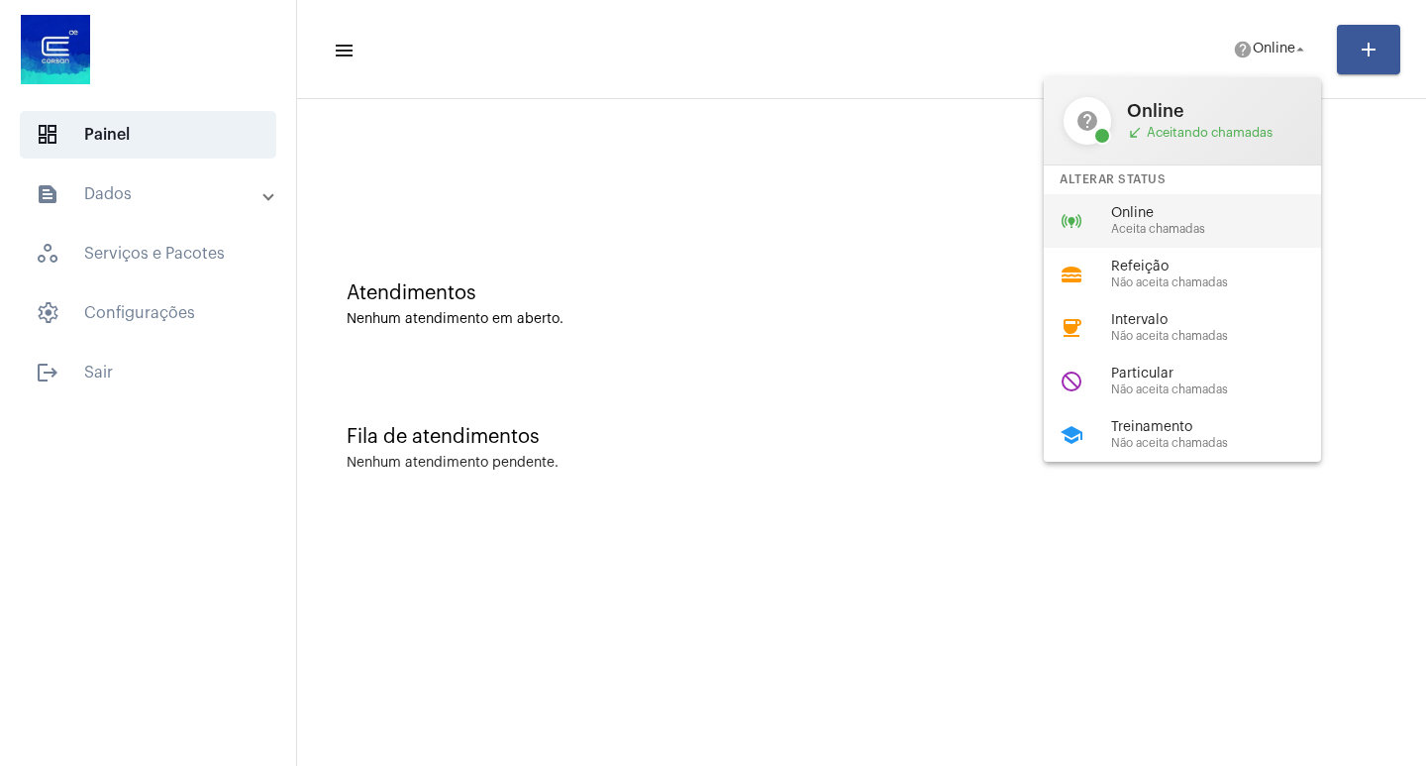
click at [1136, 239] on div "online_prediction Online Aceita chamadas" at bounding box center [1198, 220] width 309 height 53
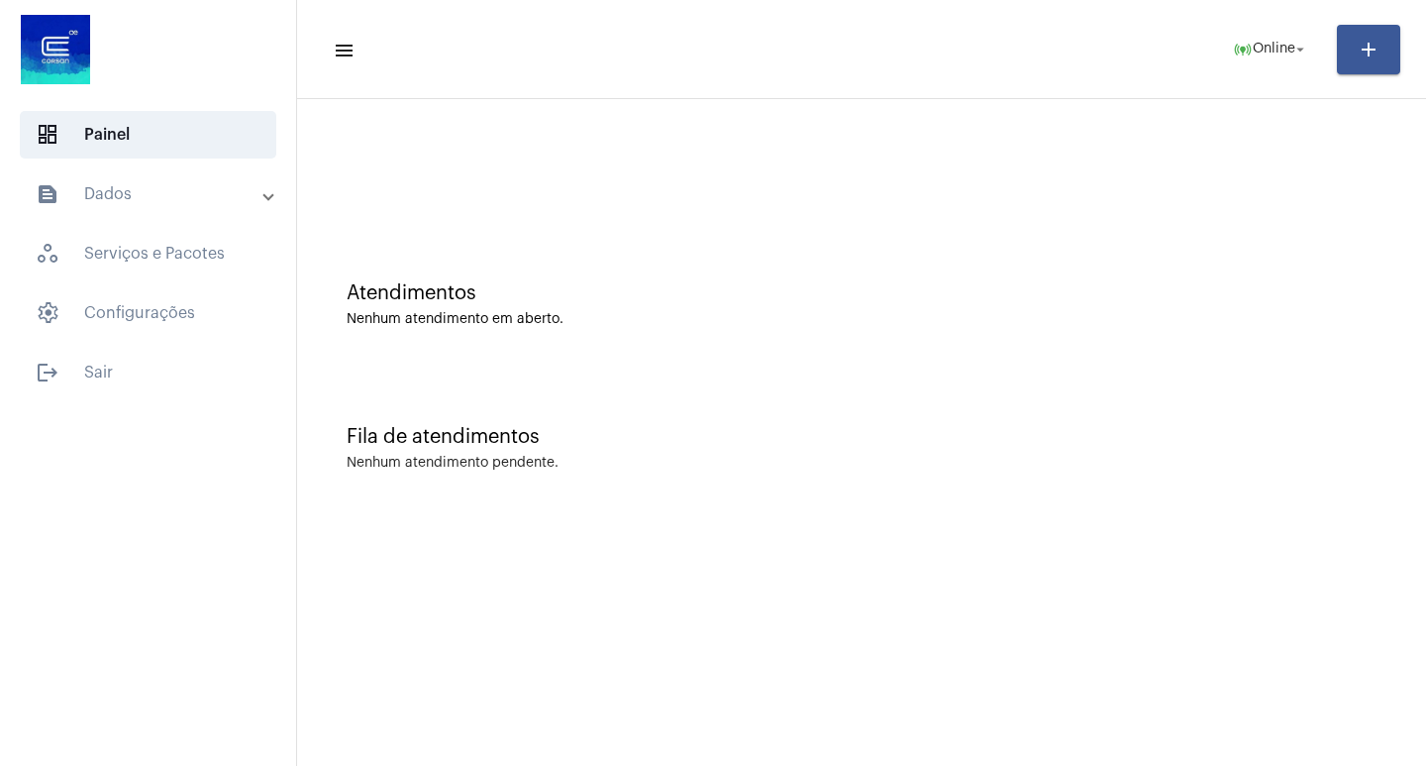
click at [147, 184] on mat-panel-title "text_snippet_outlined Dados" at bounding box center [150, 194] width 229 height 24
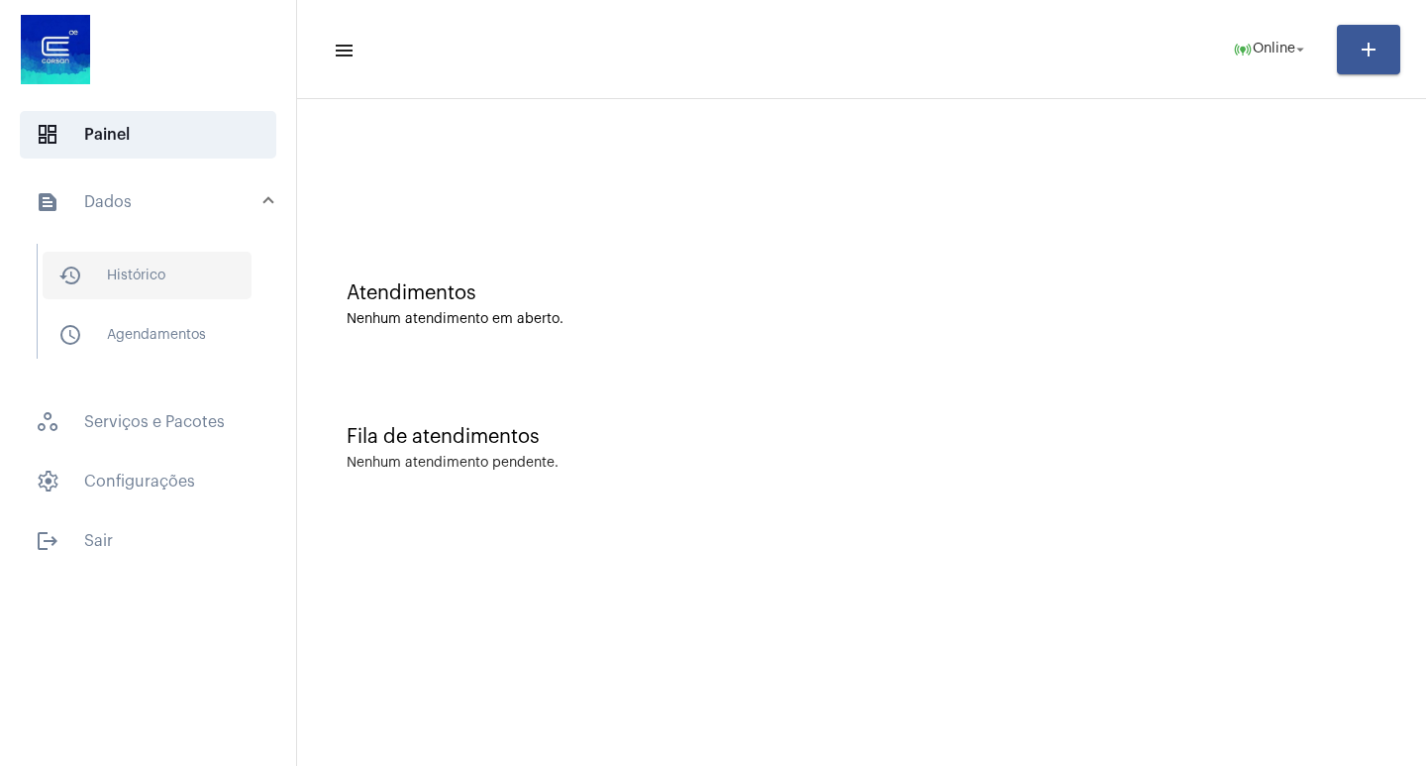
click at [190, 265] on span "history_outlined Histórico" at bounding box center [147, 276] width 209 height 48
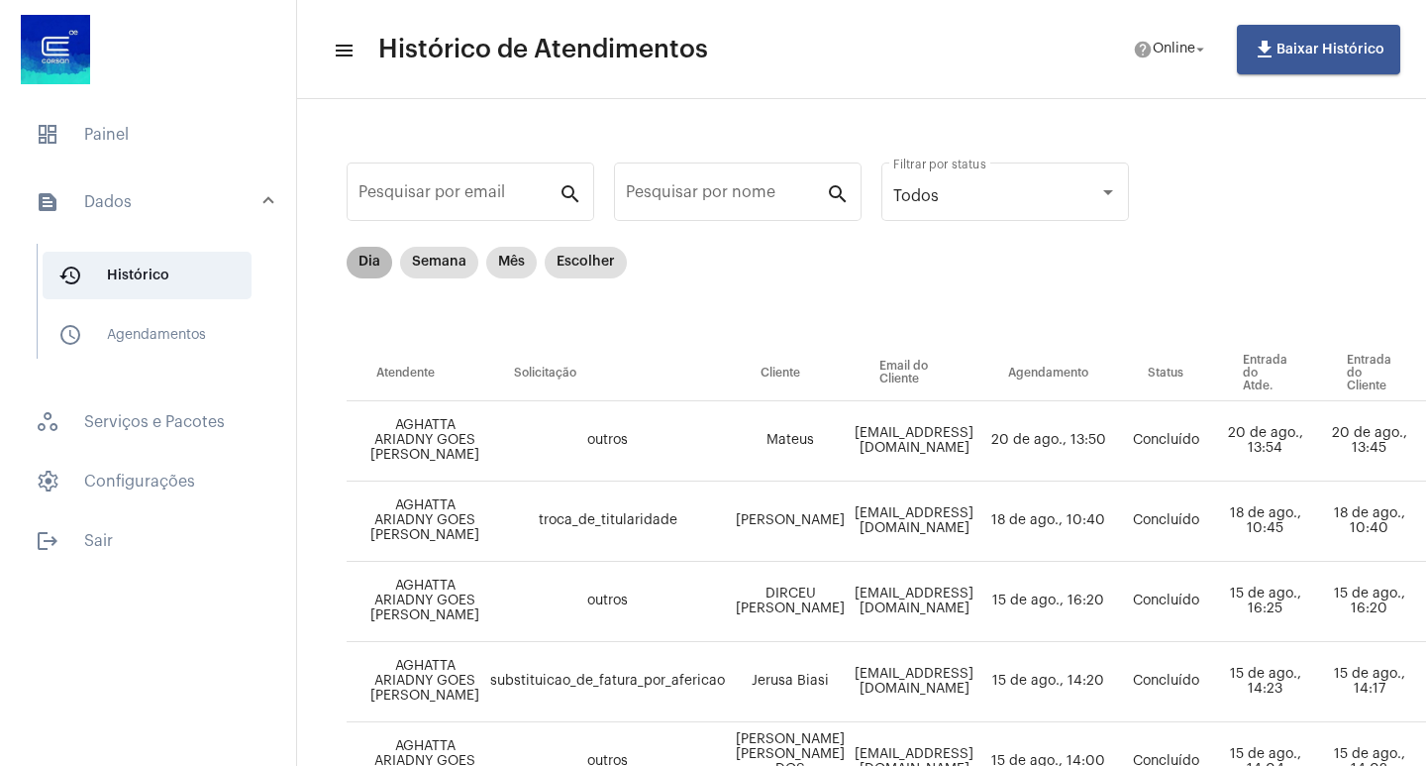
click at [373, 256] on mat-chip "Dia" at bounding box center [370, 263] width 46 height 32
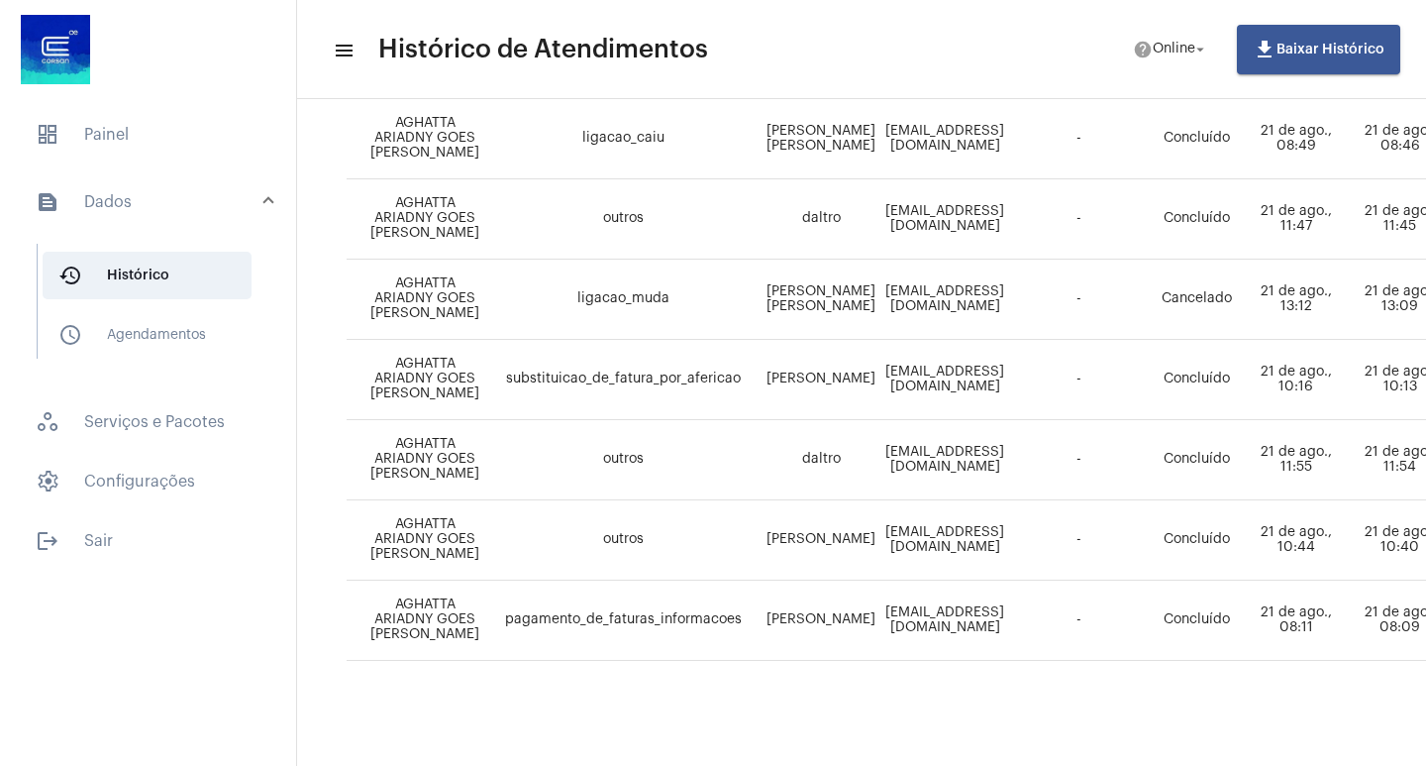
scroll to position [959, 840]
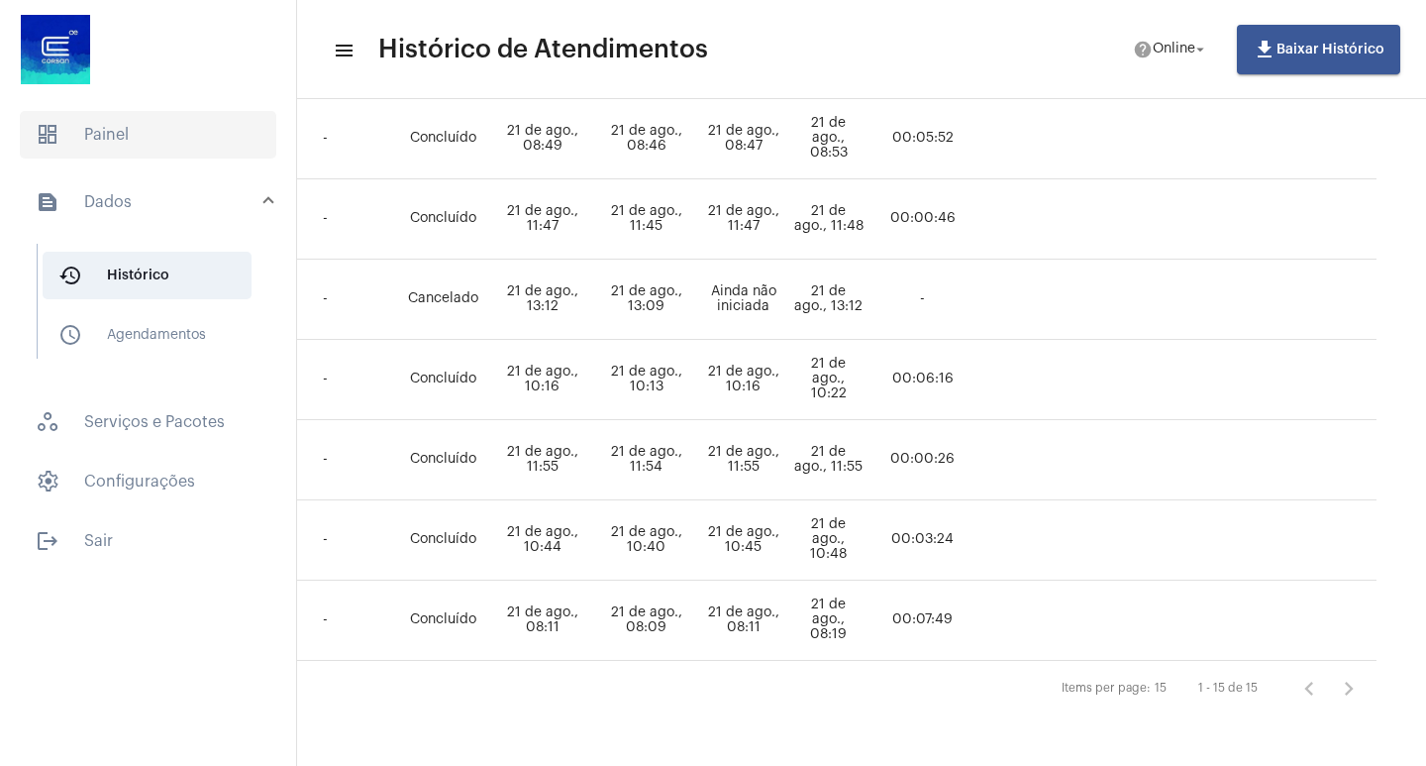
click at [138, 123] on span "dashboard Painel" at bounding box center [148, 135] width 256 height 48
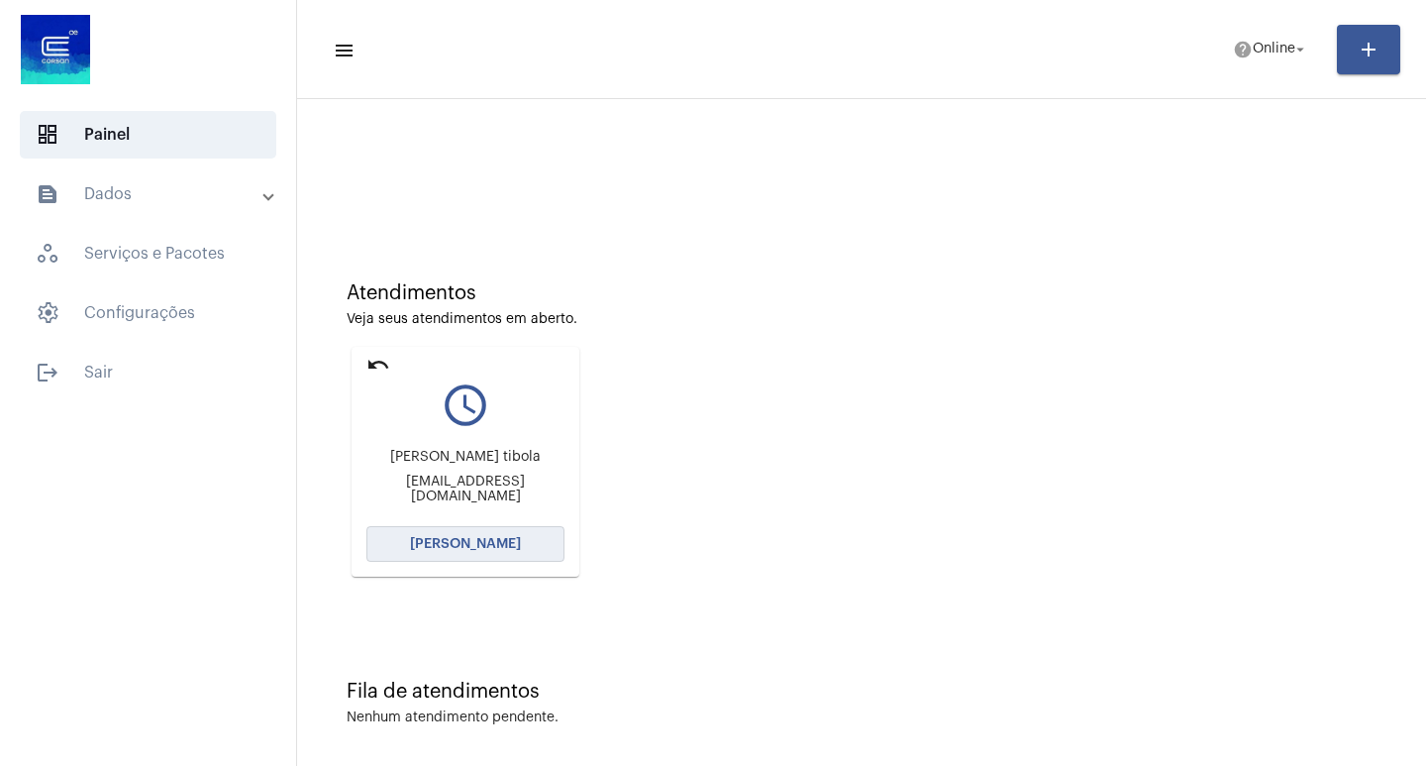
click at [436, 558] on button "[PERSON_NAME]" at bounding box center [465, 544] width 198 height 36
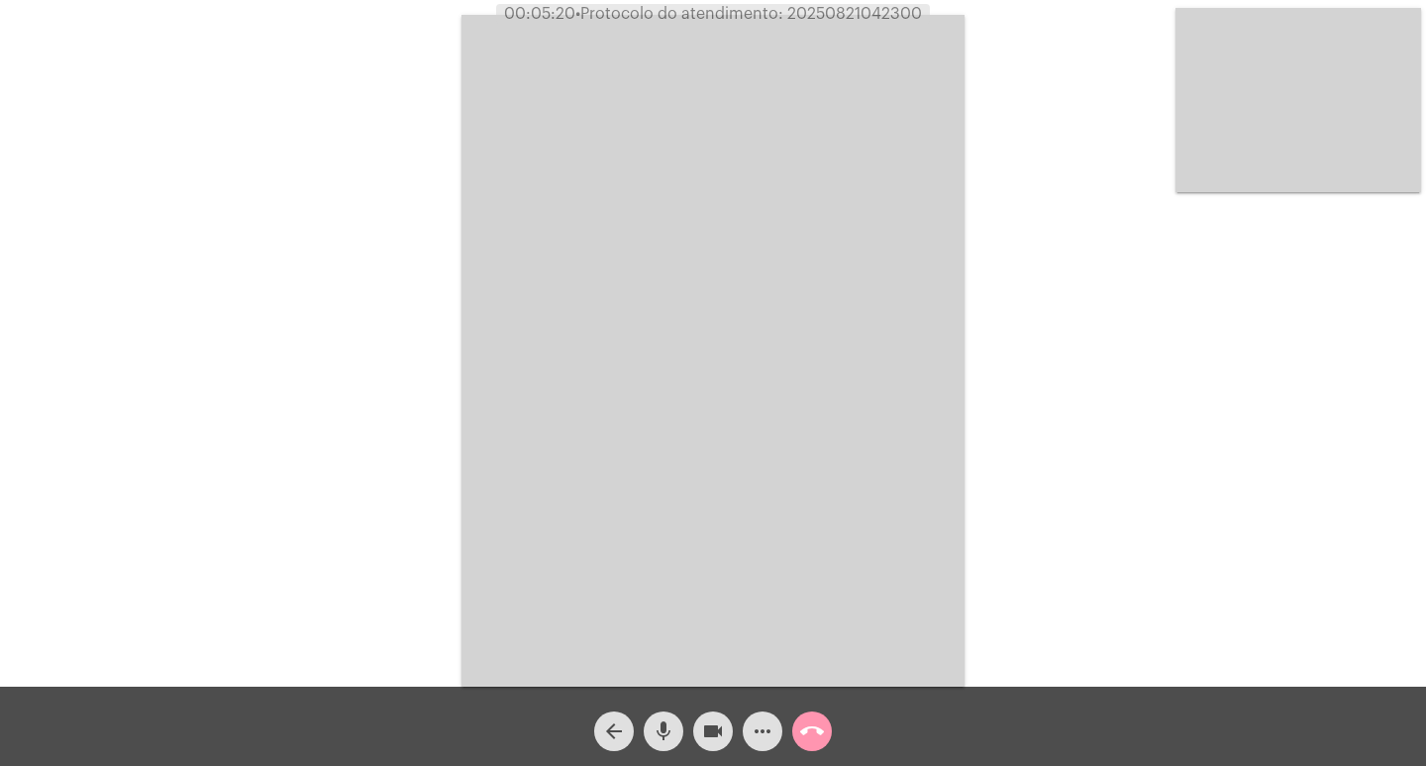
click at [830, 26] on video at bounding box center [712, 350] width 503 height 671
click at [830, 26] on div "Acessando Câmera e Microfone..." at bounding box center [713, 348] width 1422 height 686
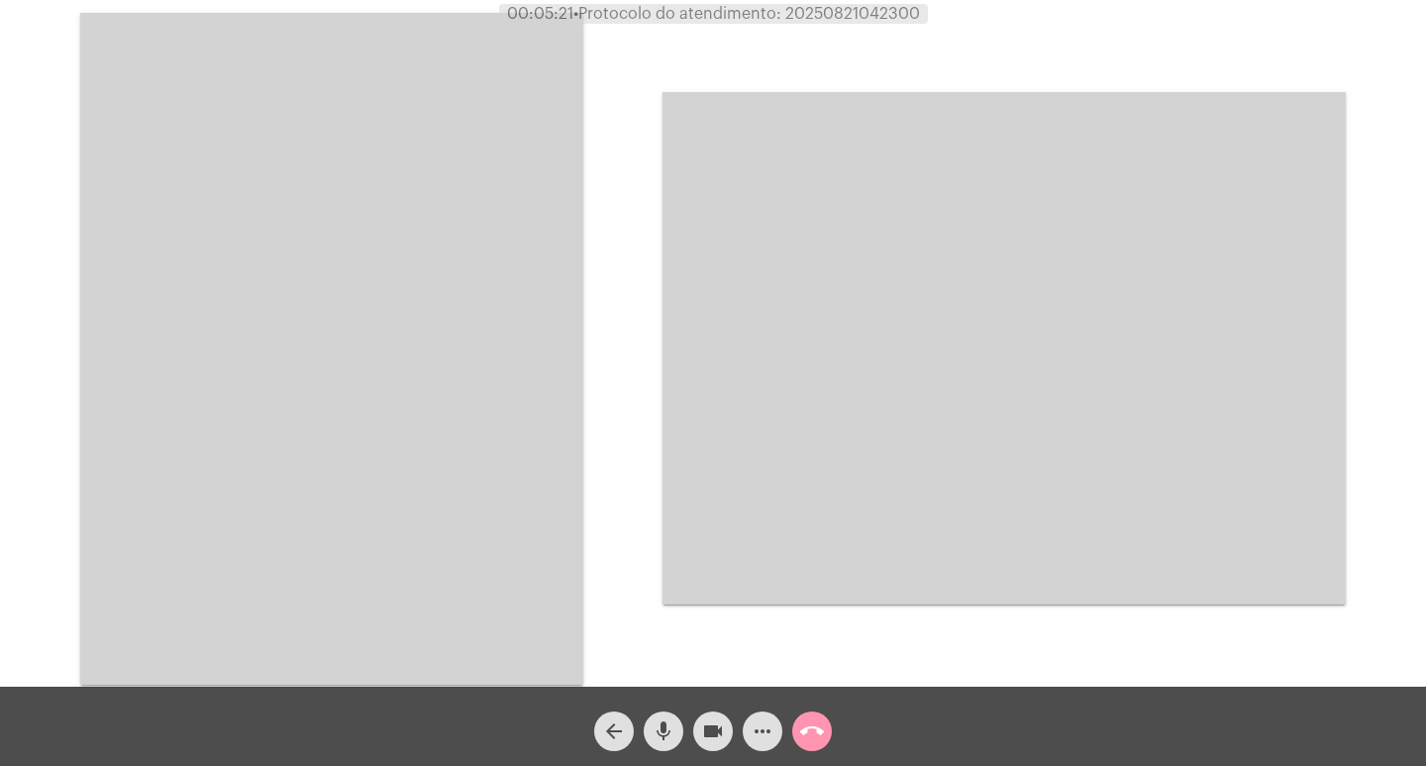
click at [830, 17] on span "• Protocolo do atendimento: 20250821042300" at bounding box center [746, 14] width 347 height 16
copy span "20250821042300"
click at [365, 180] on video at bounding box center [331, 348] width 503 height 671
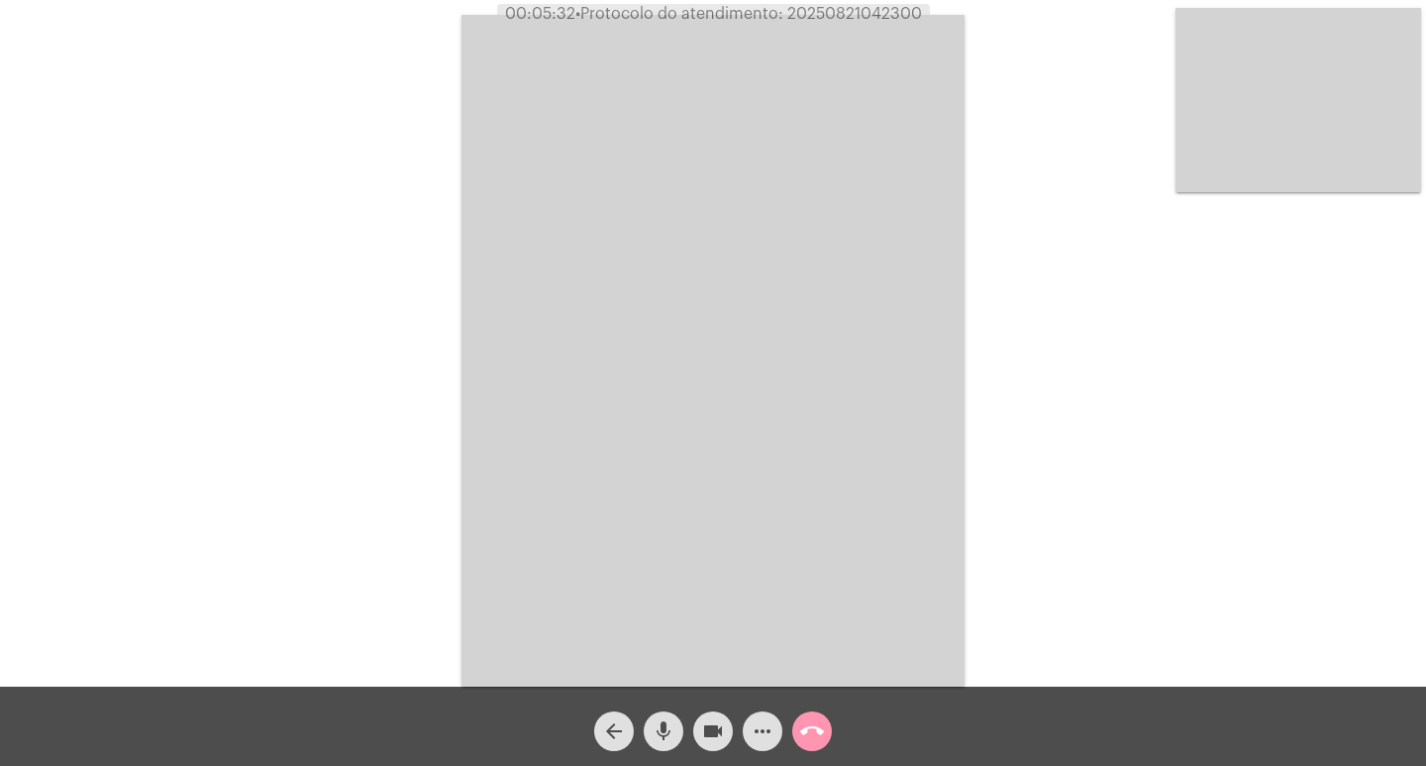
click at [708, 124] on video at bounding box center [712, 350] width 503 height 671
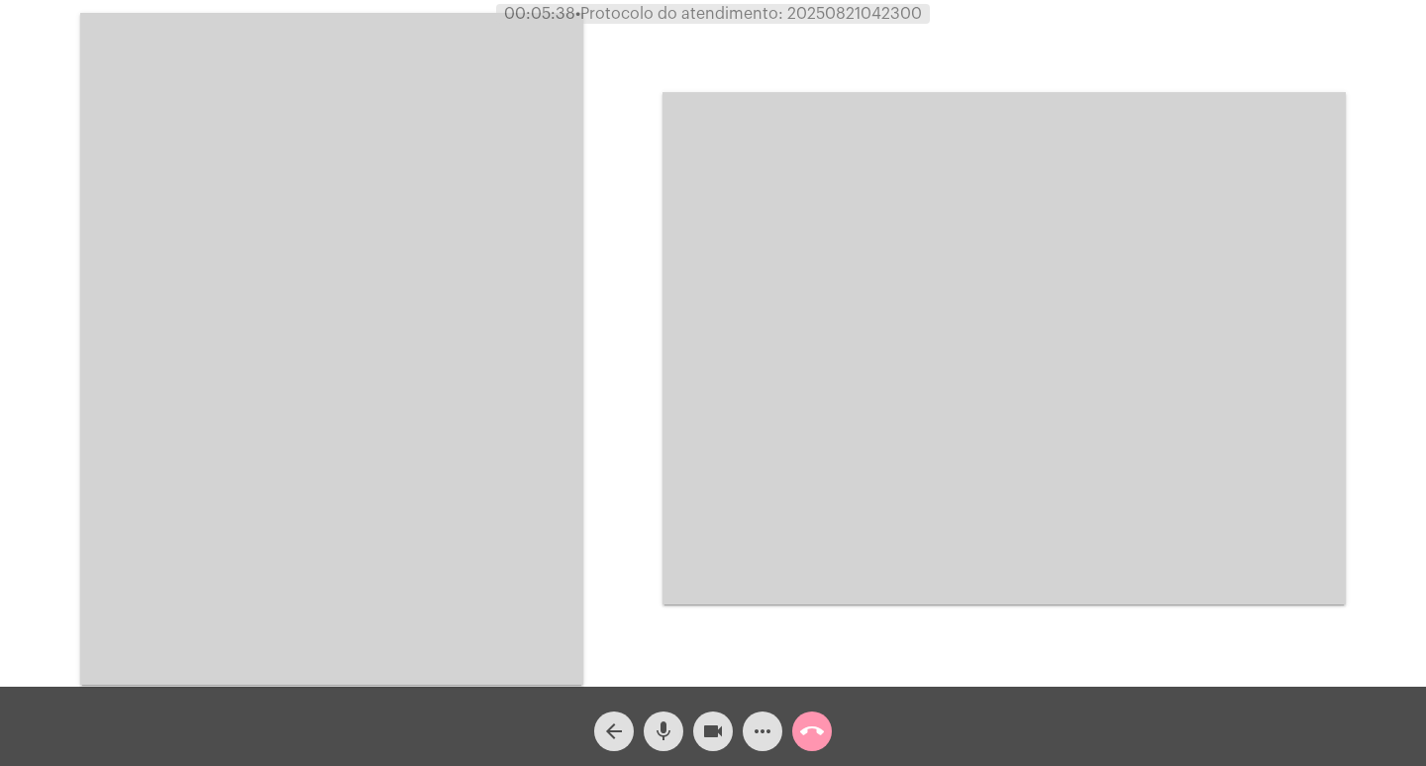
click at [340, 369] on video at bounding box center [331, 348] width 503 height 671
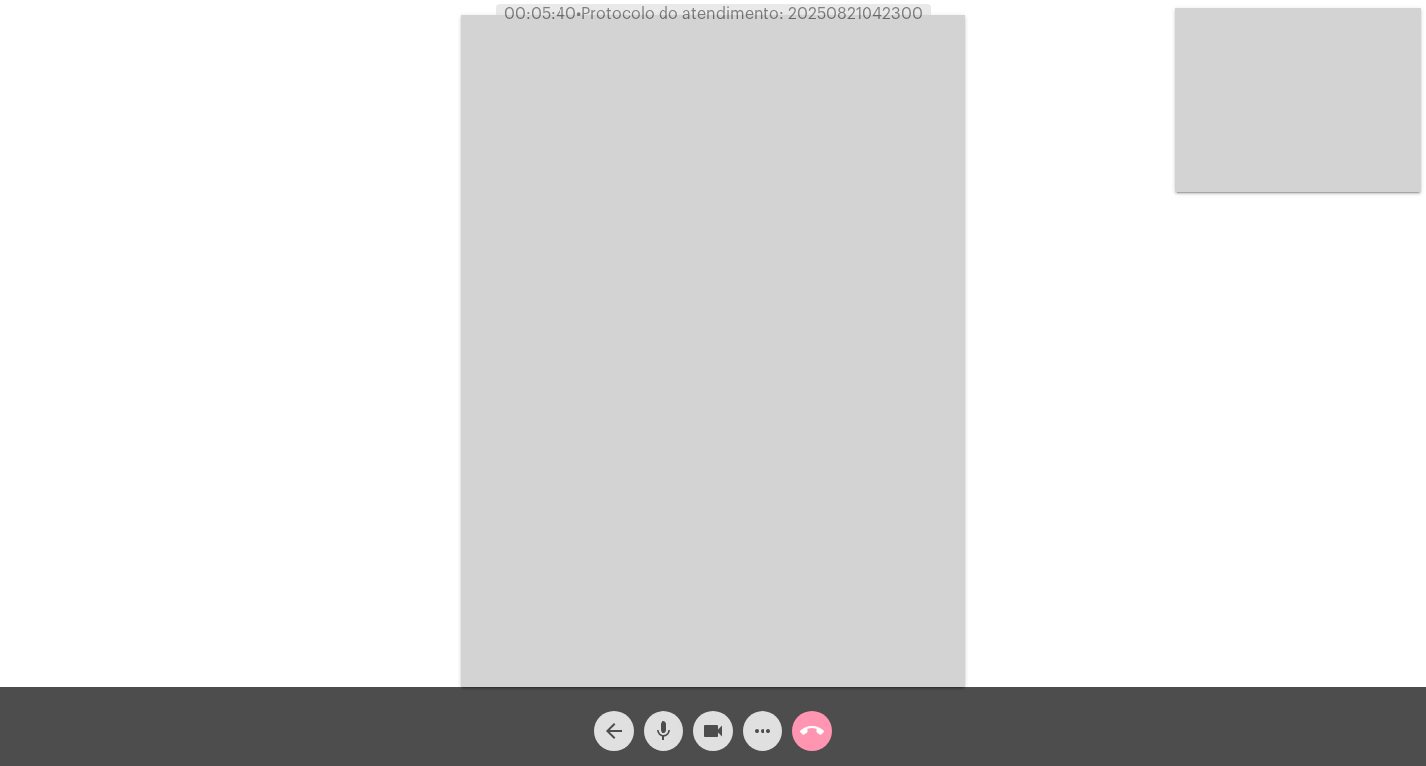
click at [823, 744] on span "call_end" at bounding box center [812, 731] width 24 height 40
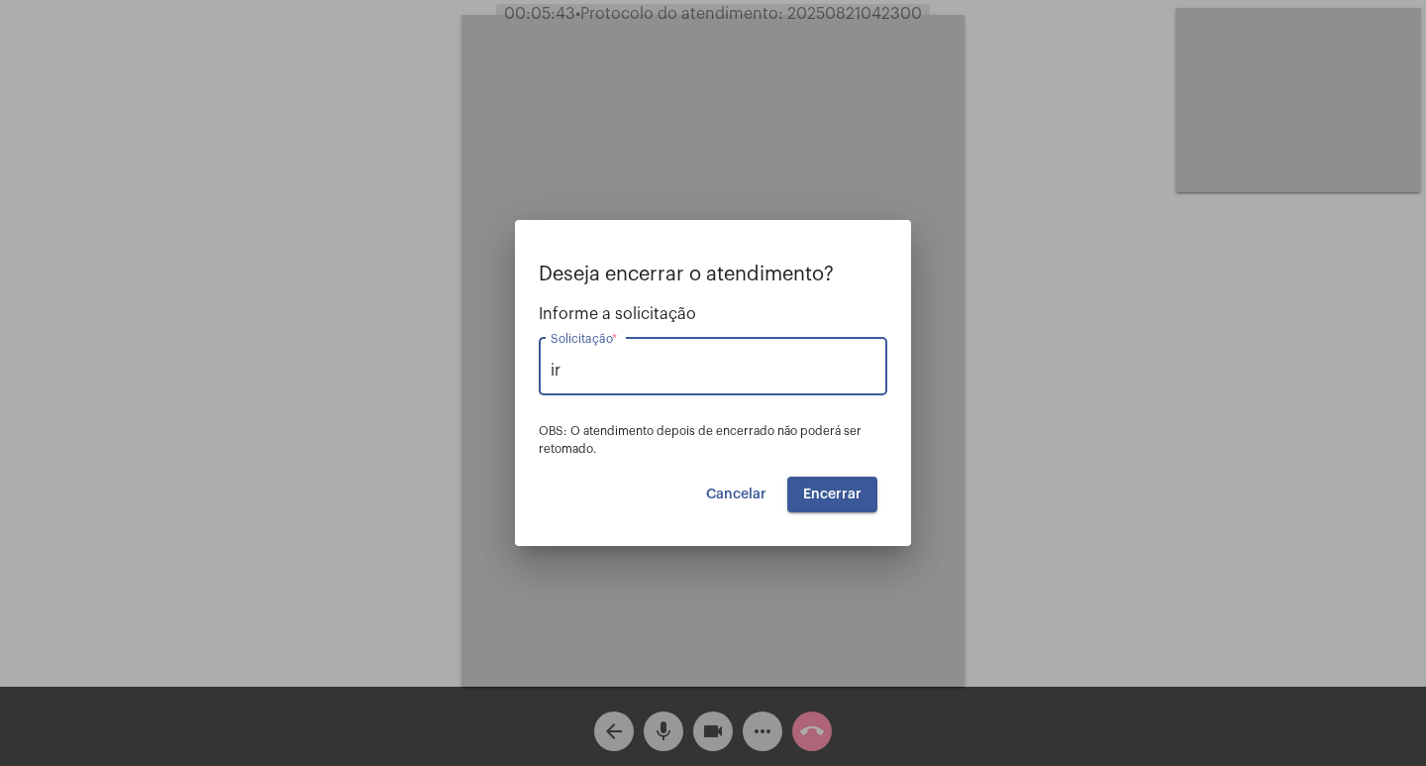
type input "i"
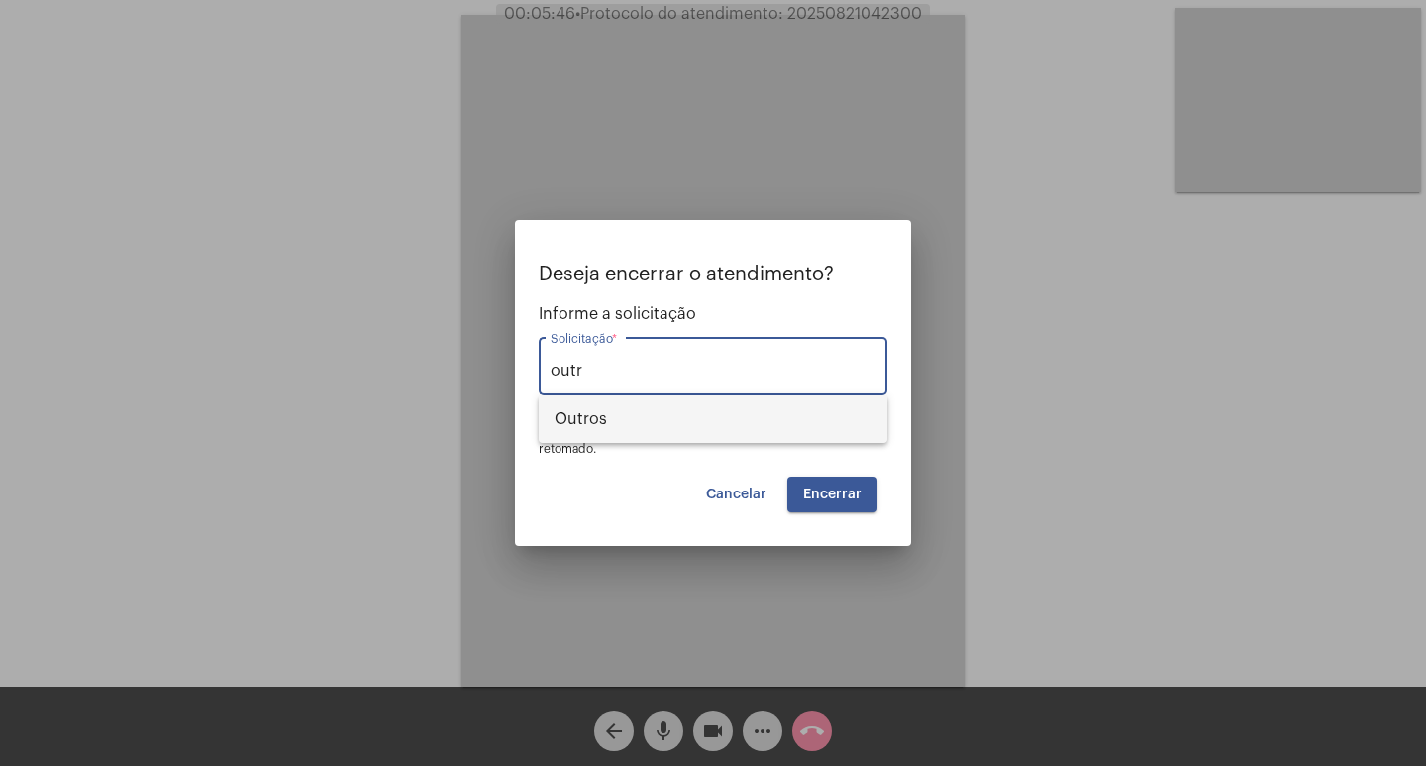
click at [610, 418] on span "Outros" at bounding box center [713, 419] width 317 height 48
type input "Outros"
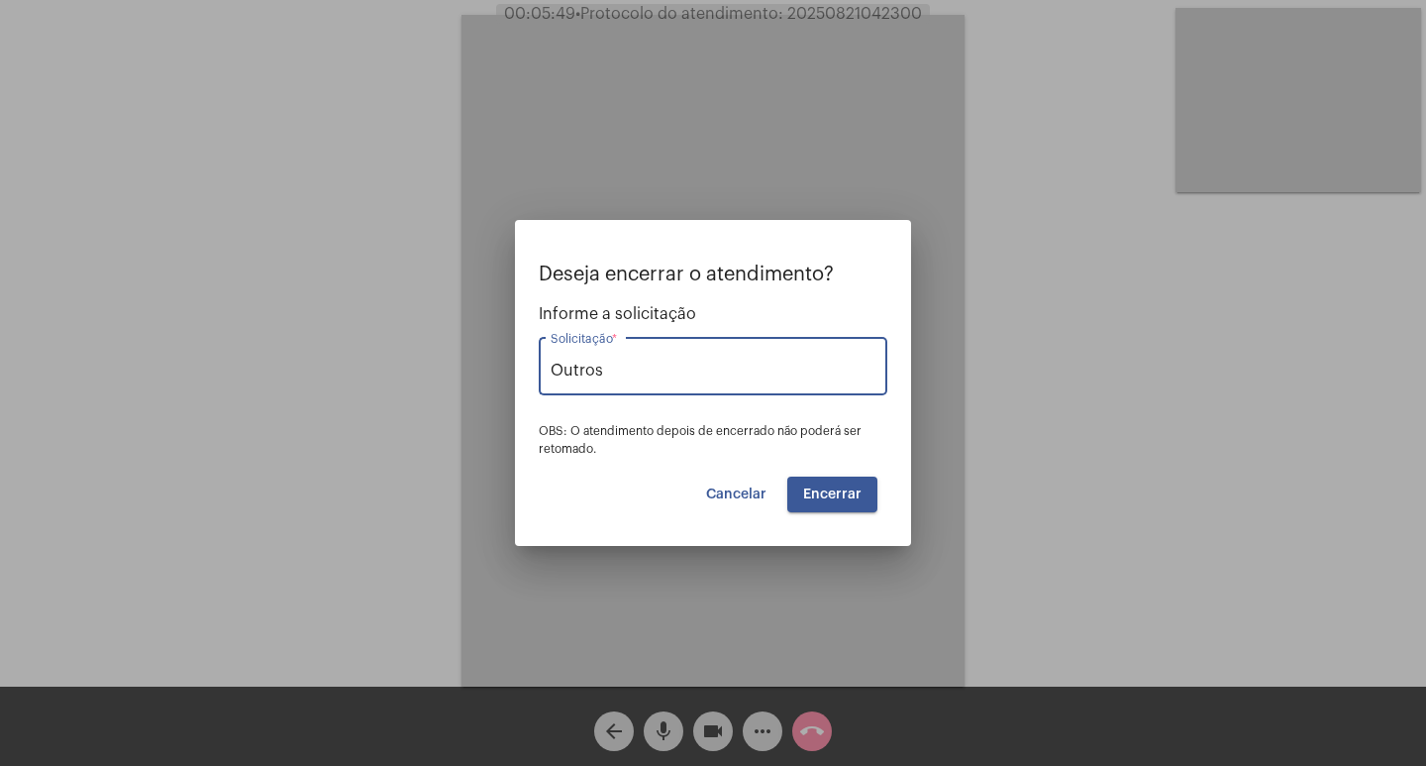
click at [859, 476] on button "Encerrar" at bounding box center [832, 494] width 90 height 36
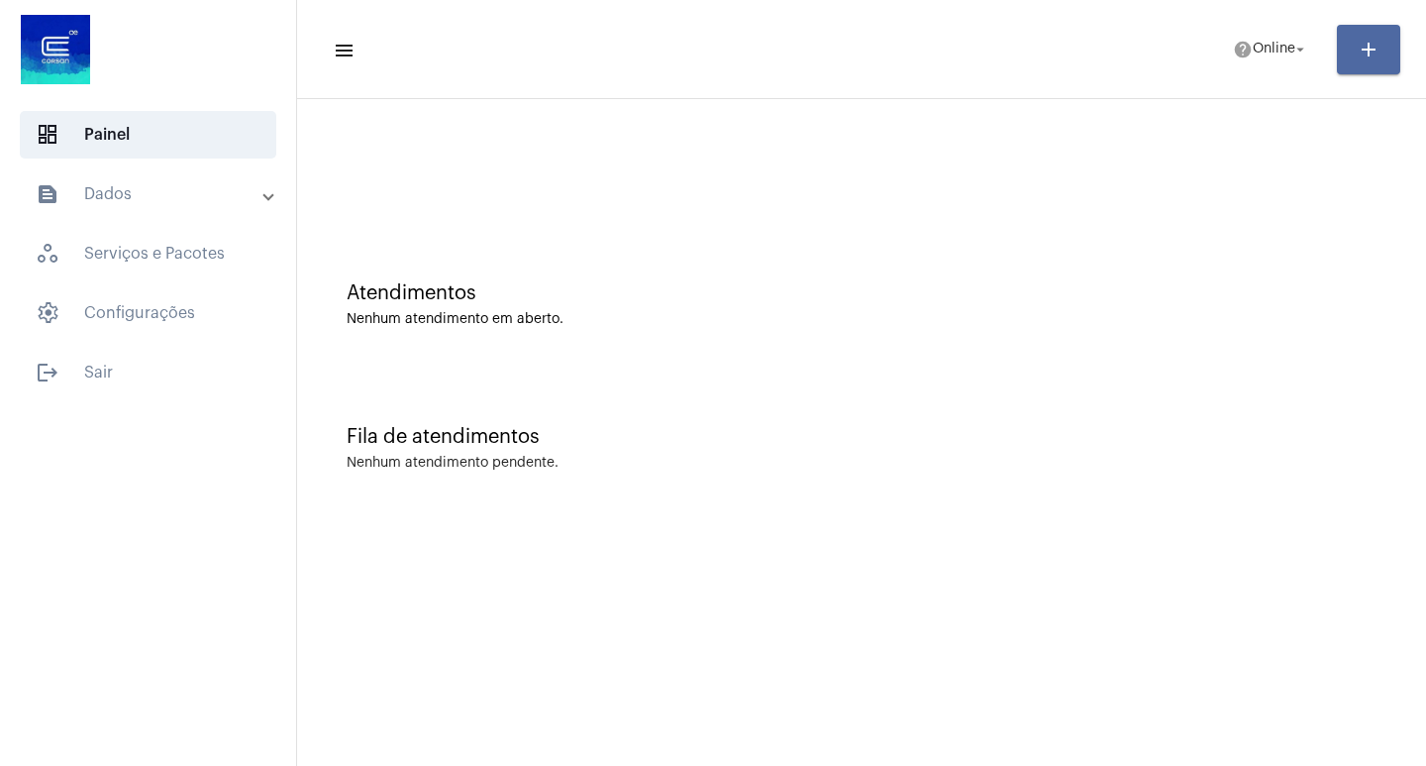
click at [1340, 56] on button "add" at bounding box center [1368, 50] width 63 height 50
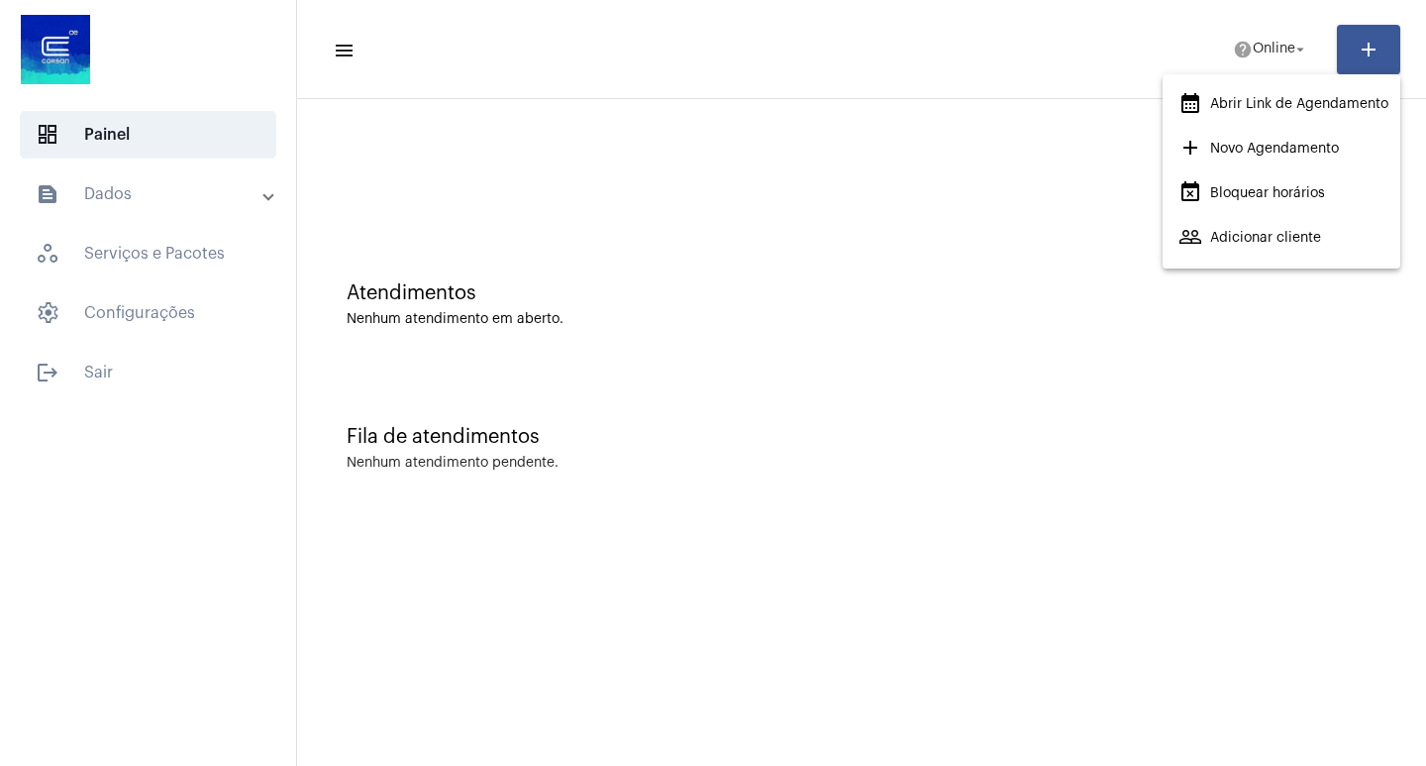
click at [1082, 63] on div at bounding box center [713, 383] width 1426 height 766
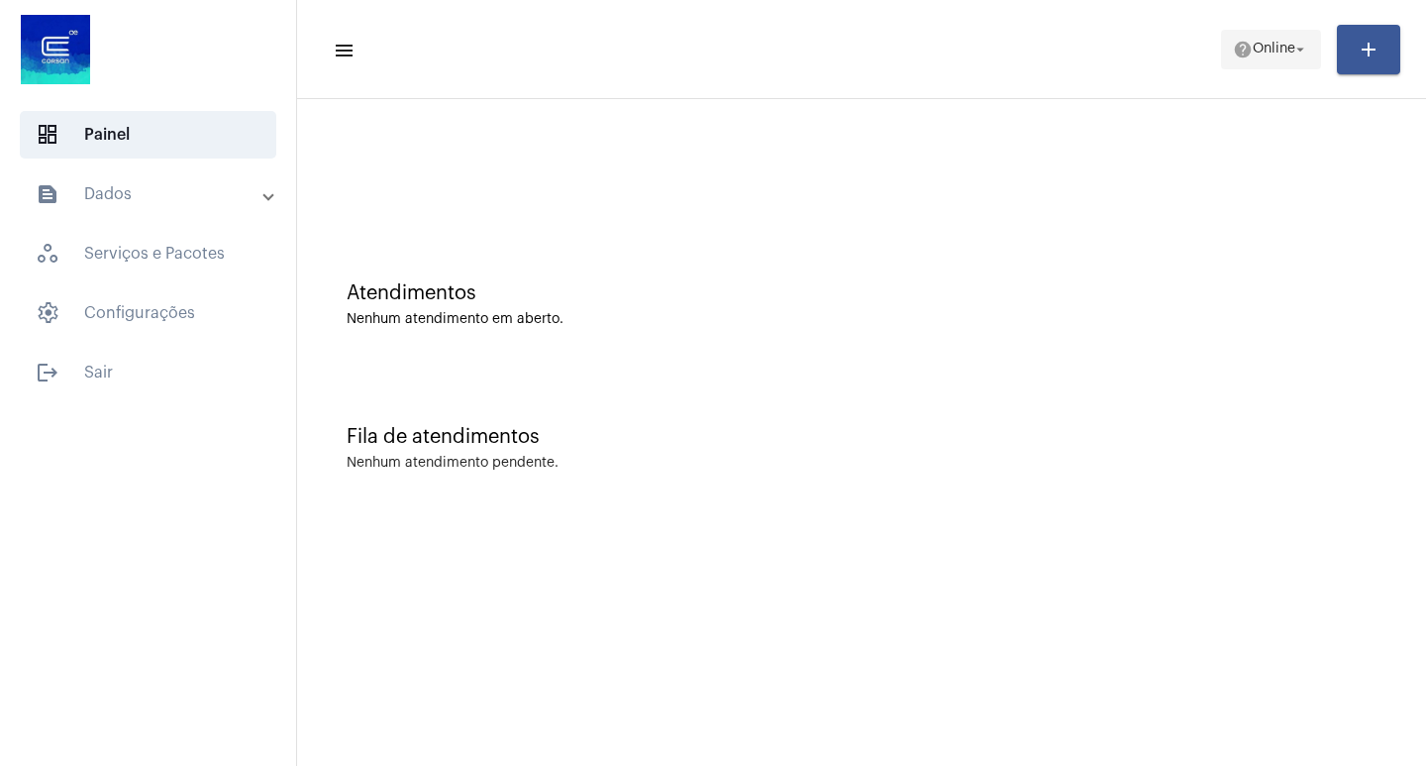
click at [1221, 35] on button "help Online arrow_drop_down" at bounding box center [1271, 50] width 100 height 40
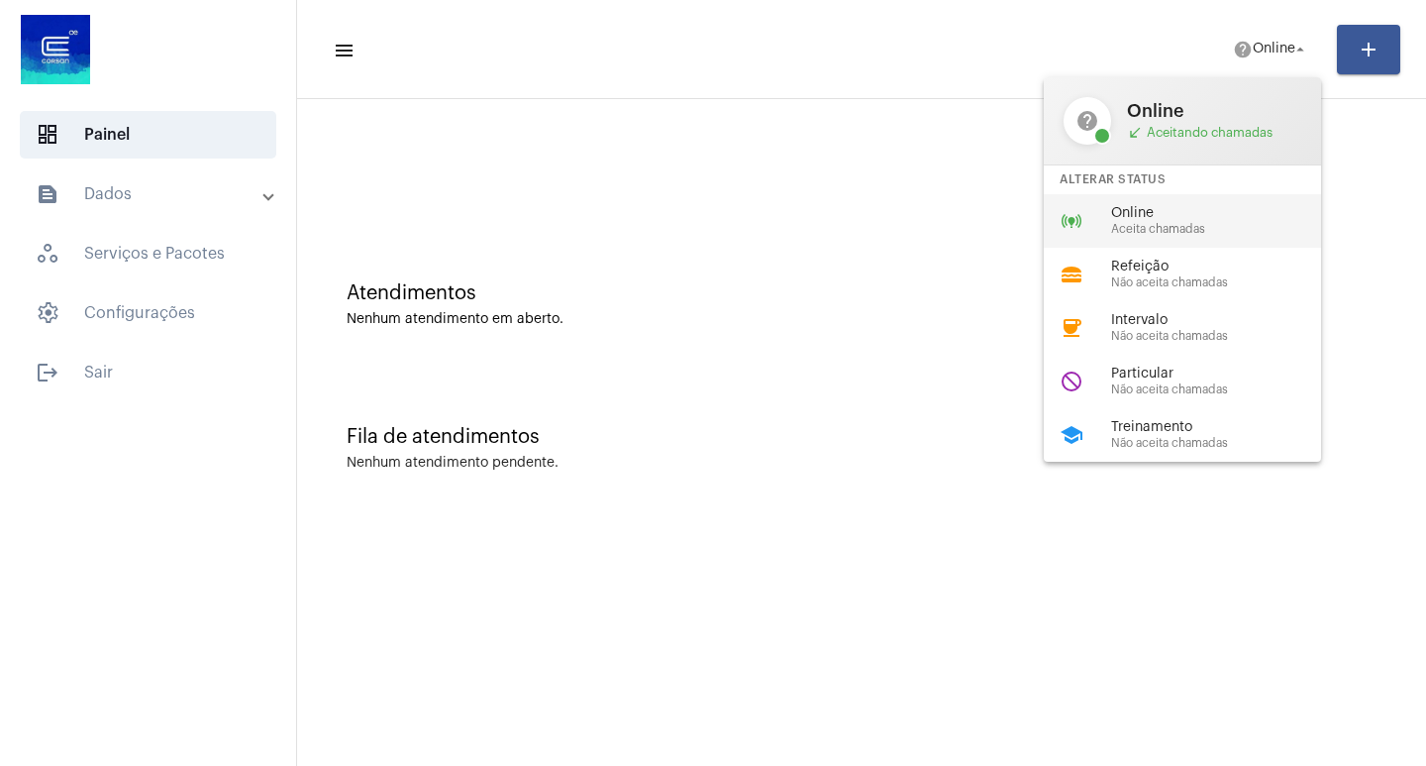
click at [1162, 230] on span "Aceita chamadas" at bounding box center [1224, 229] width 226 height 13
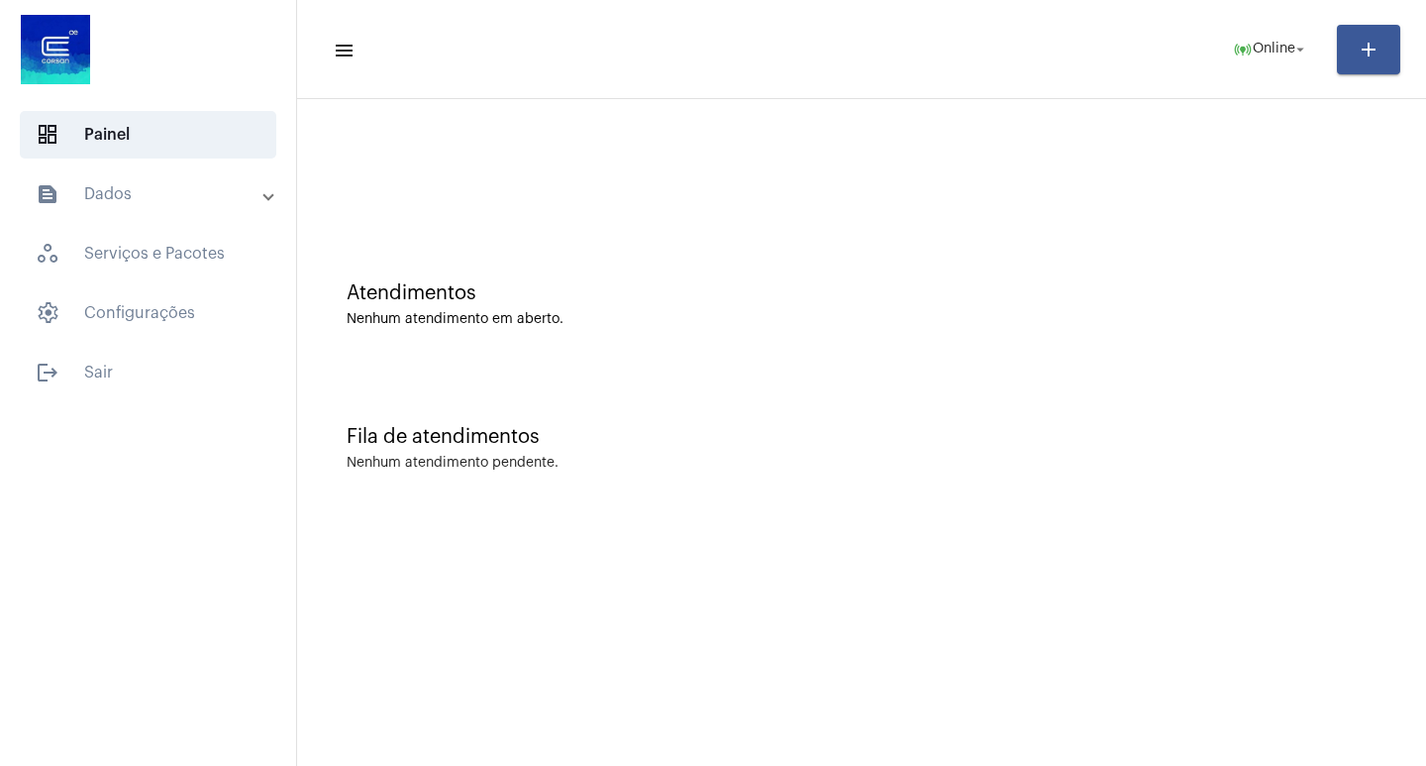
click at [1243, 69] on mat-toolbar-row "menu online_prediction Online arrow_drop_down add" at bounding box center [861, 49] width 1129 height 63
click at [1233, 54] on mat-icon "online_prediction" at bounding box center [1243, 50] width 20 height 20
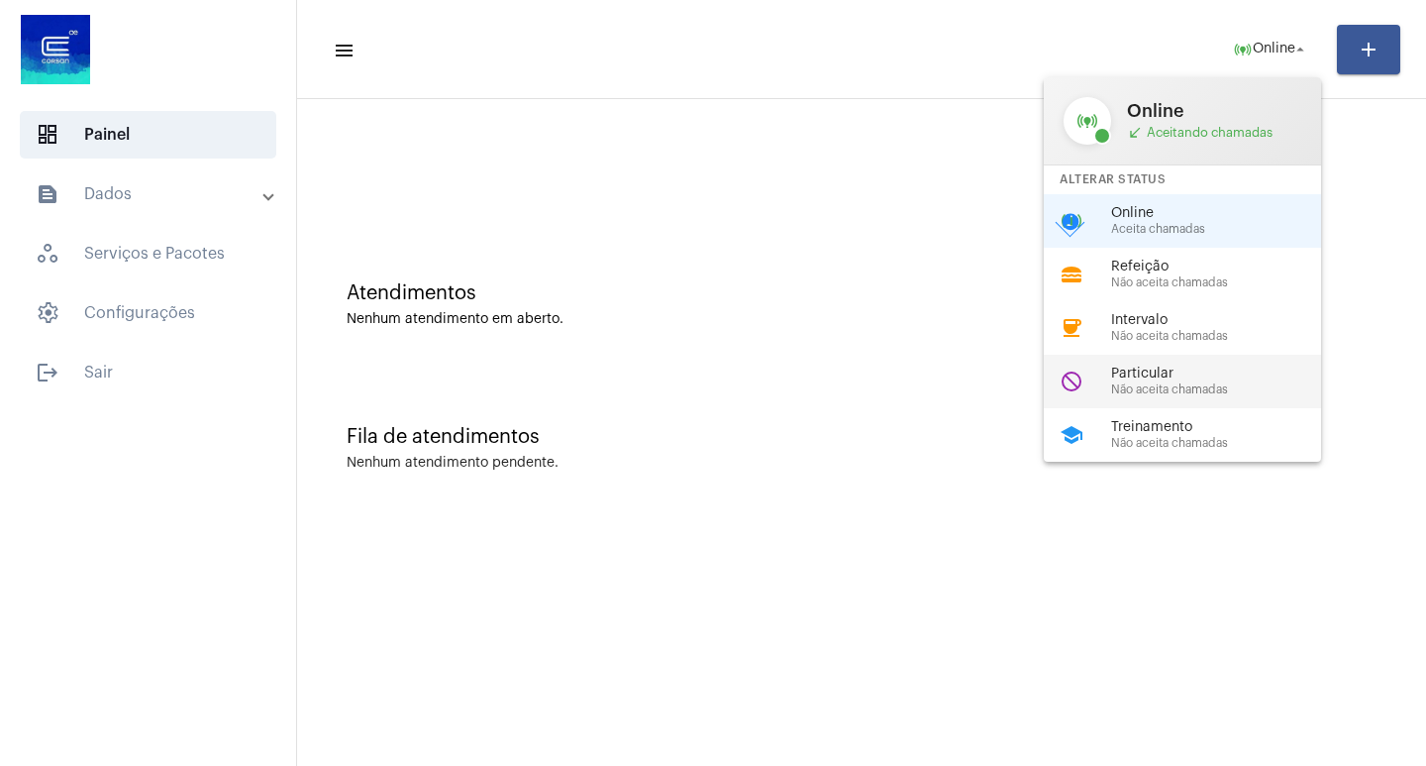
click at [1196, 372] on span "Particular" at bounding box center [1224, 373] width 226 height 15
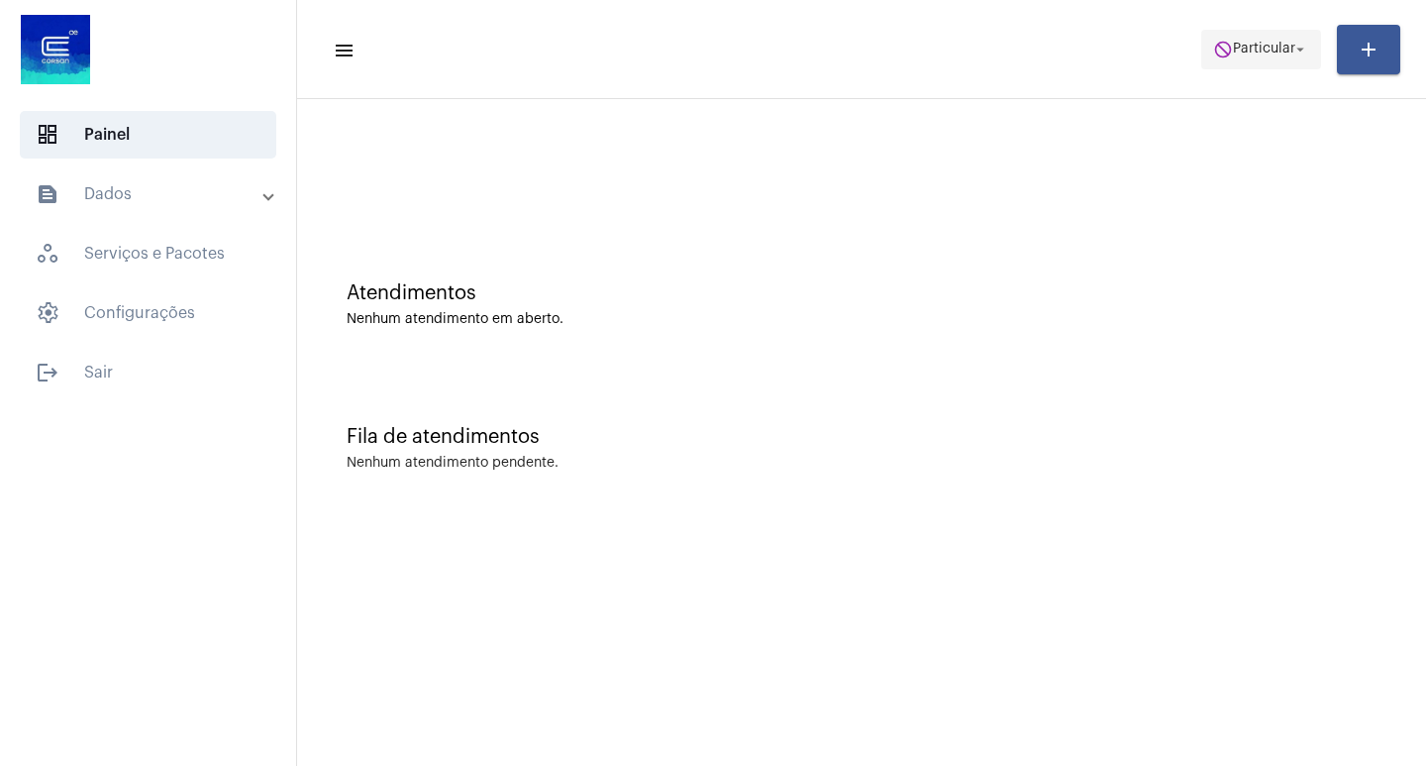
click at [1267, 63] on span "do_not_disturb Particular arrow_drop_down" at bounding box center [1261, 49] width 96 height 36
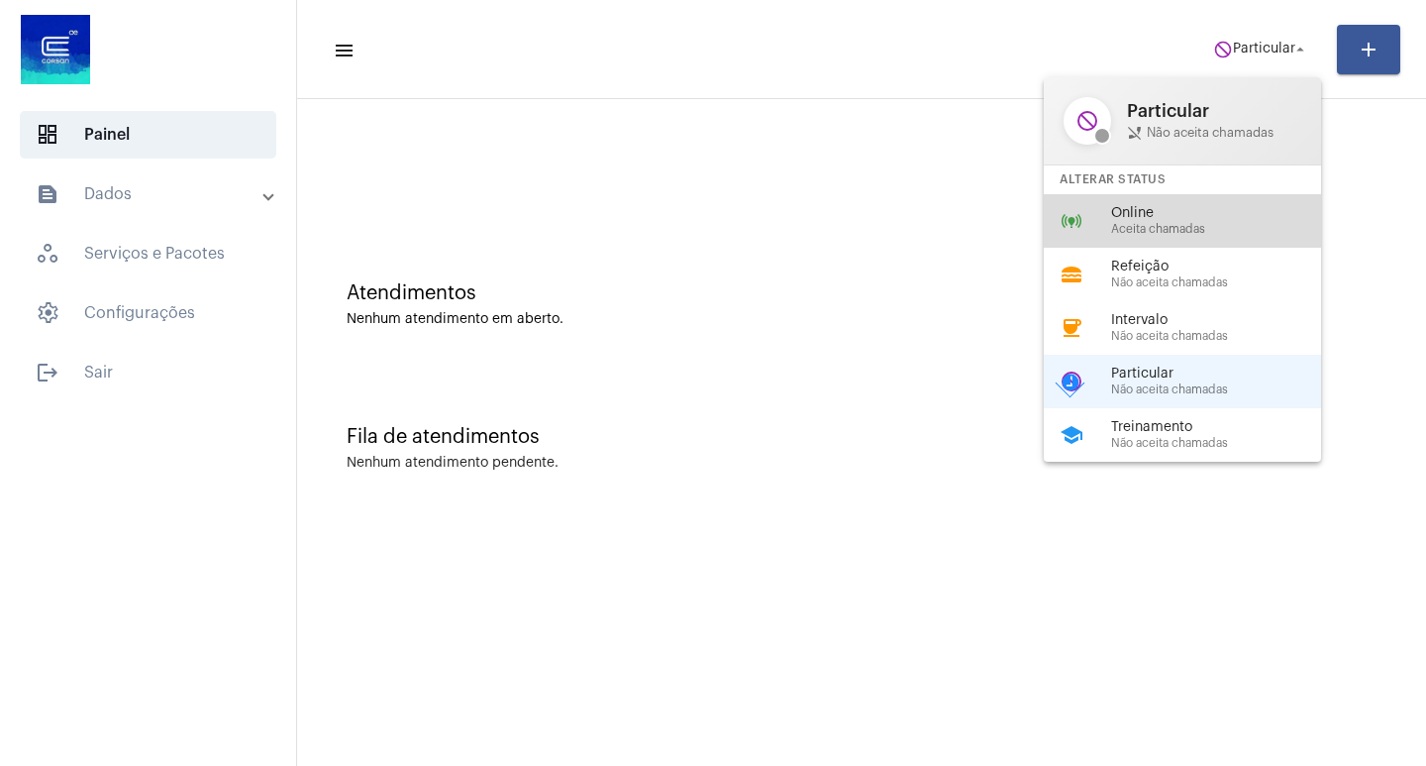
click at [1203, 197] on div "online_prediction Online Aceita chamadas" at bounding box center [1198, 220] width 309 height 53
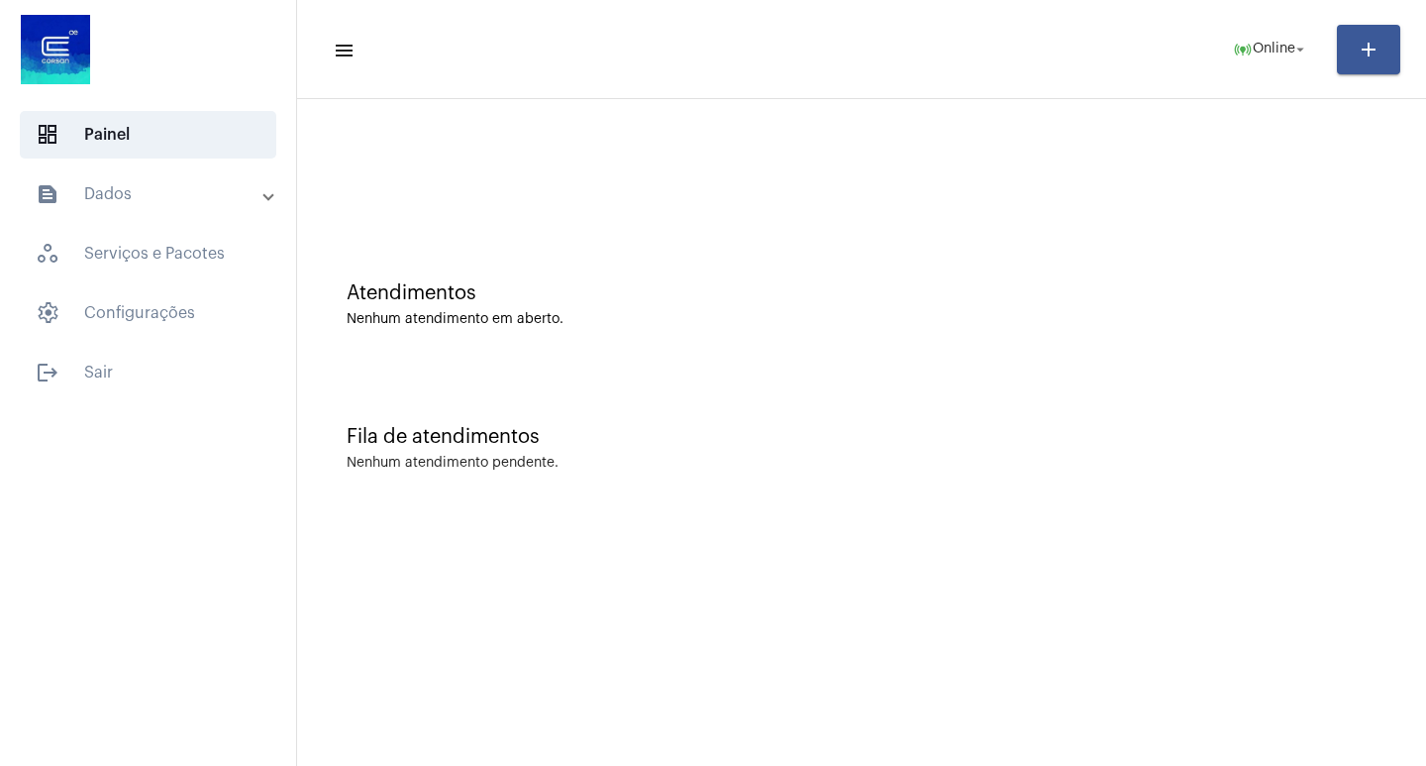
click at [140, 182] on mat-panel-title "text_snippet_outlined Dados" at bounding box center [150, 194] width 229 height 24
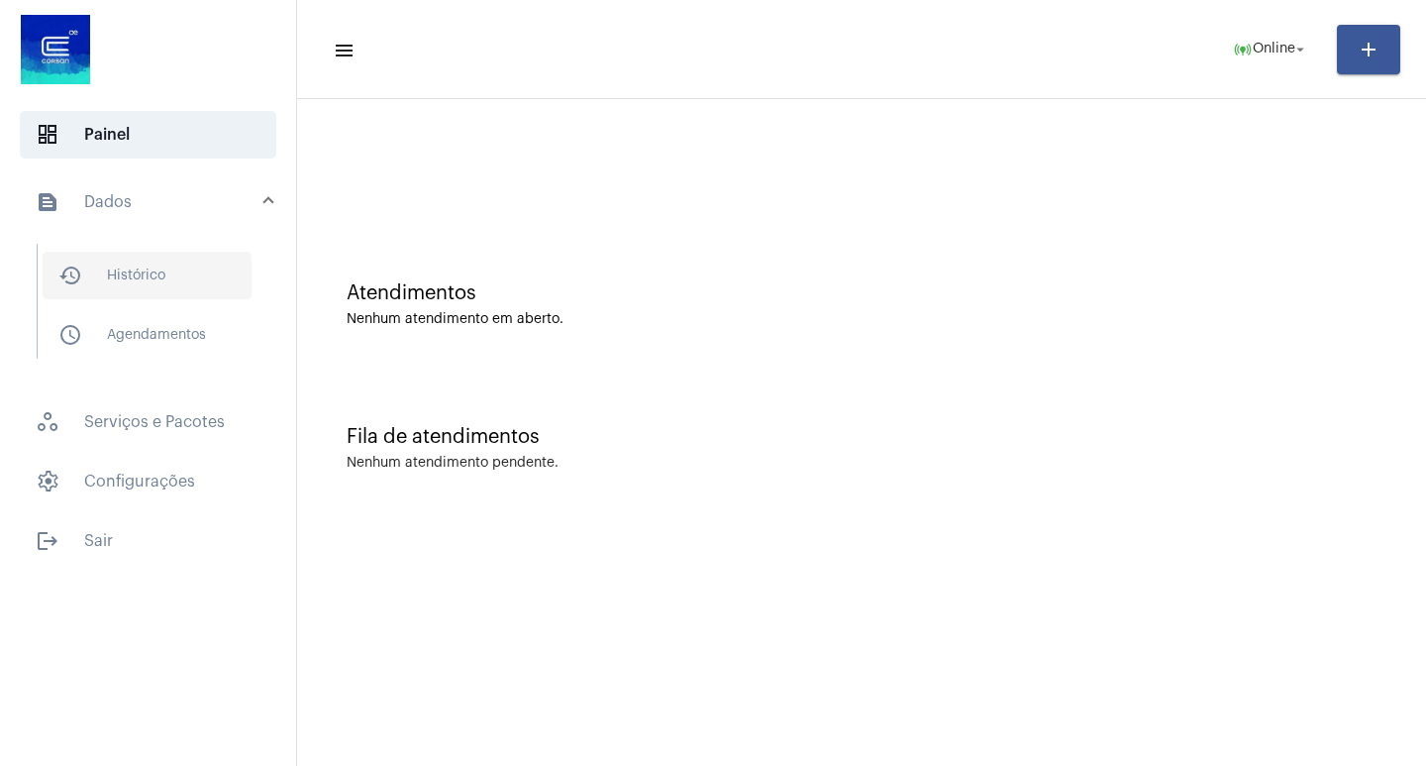
click at [213, 282] on span "history_outlined Histórico" at bounding box center [147, 276] width 209 height 48
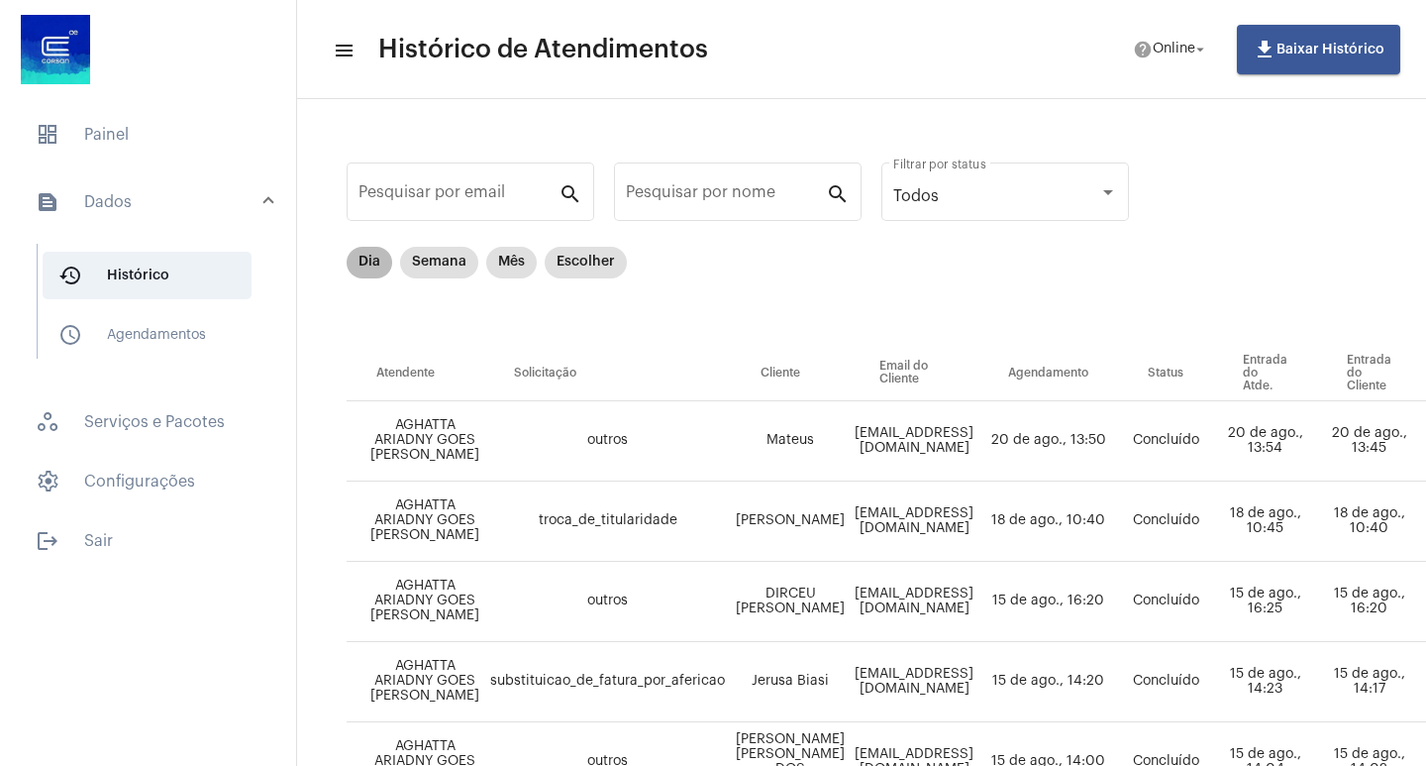
click at [367, 248] on mat-chip "Dia" at bounding box center [370, 263] width 46 height 32
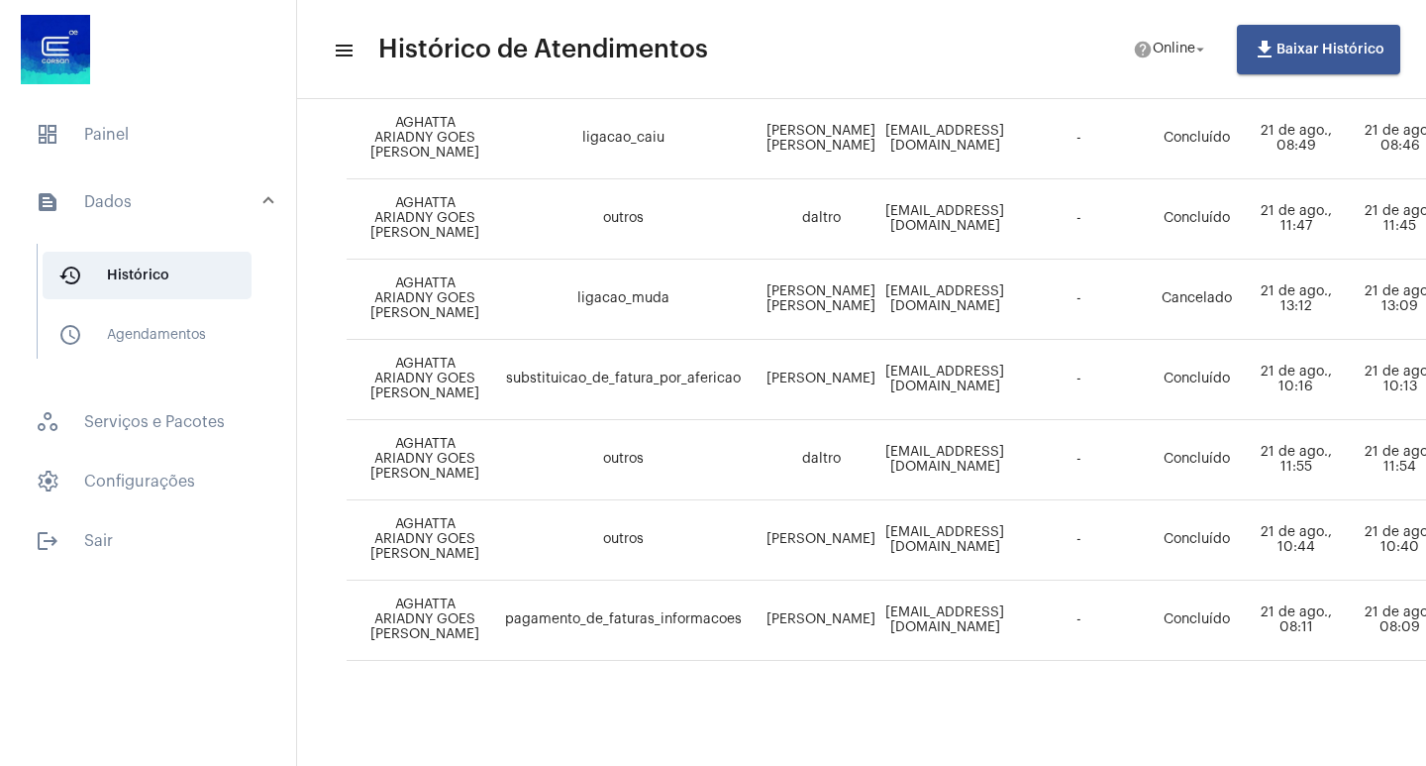
scroll to position [1039, 840]
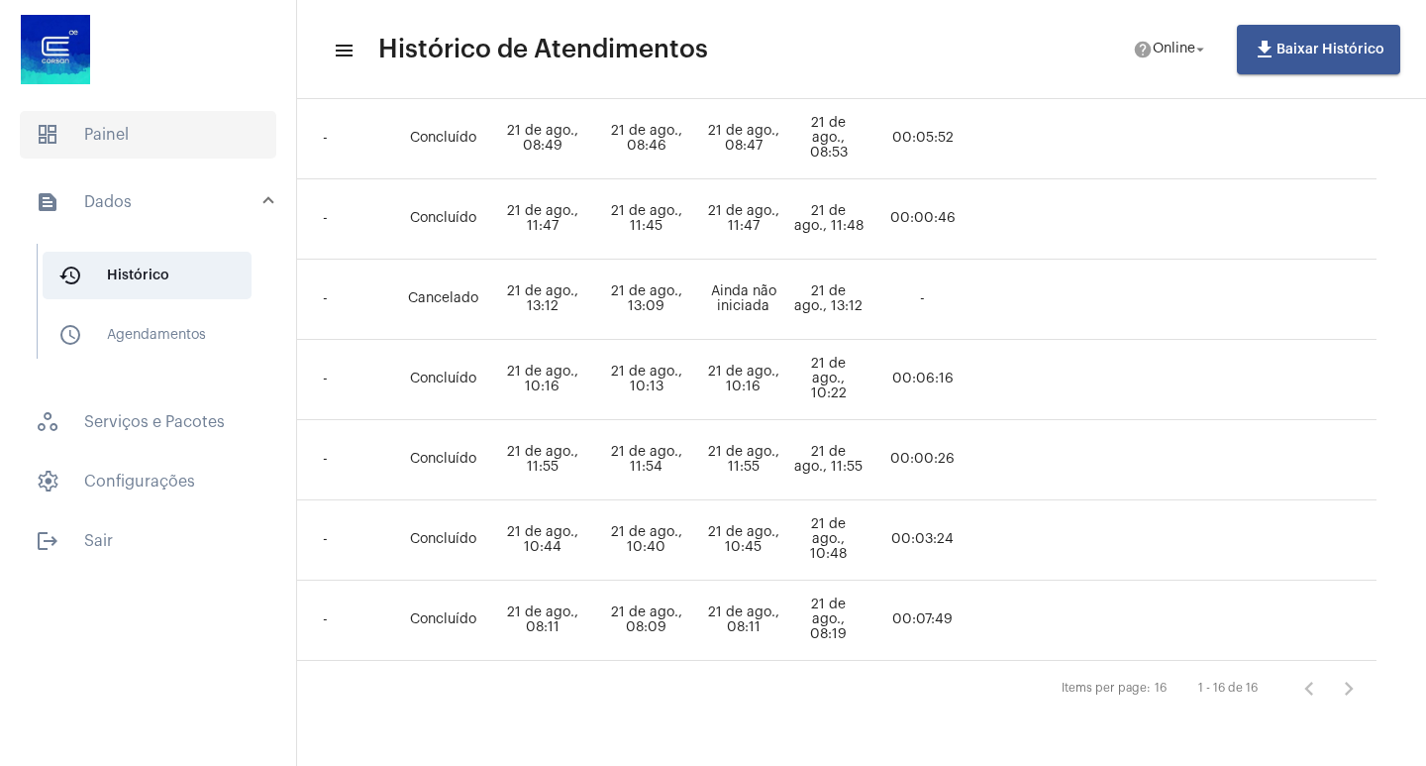
click at [79, 157] on span "dashboard Painel" at bounding box center [148, 135] width 256 height 48
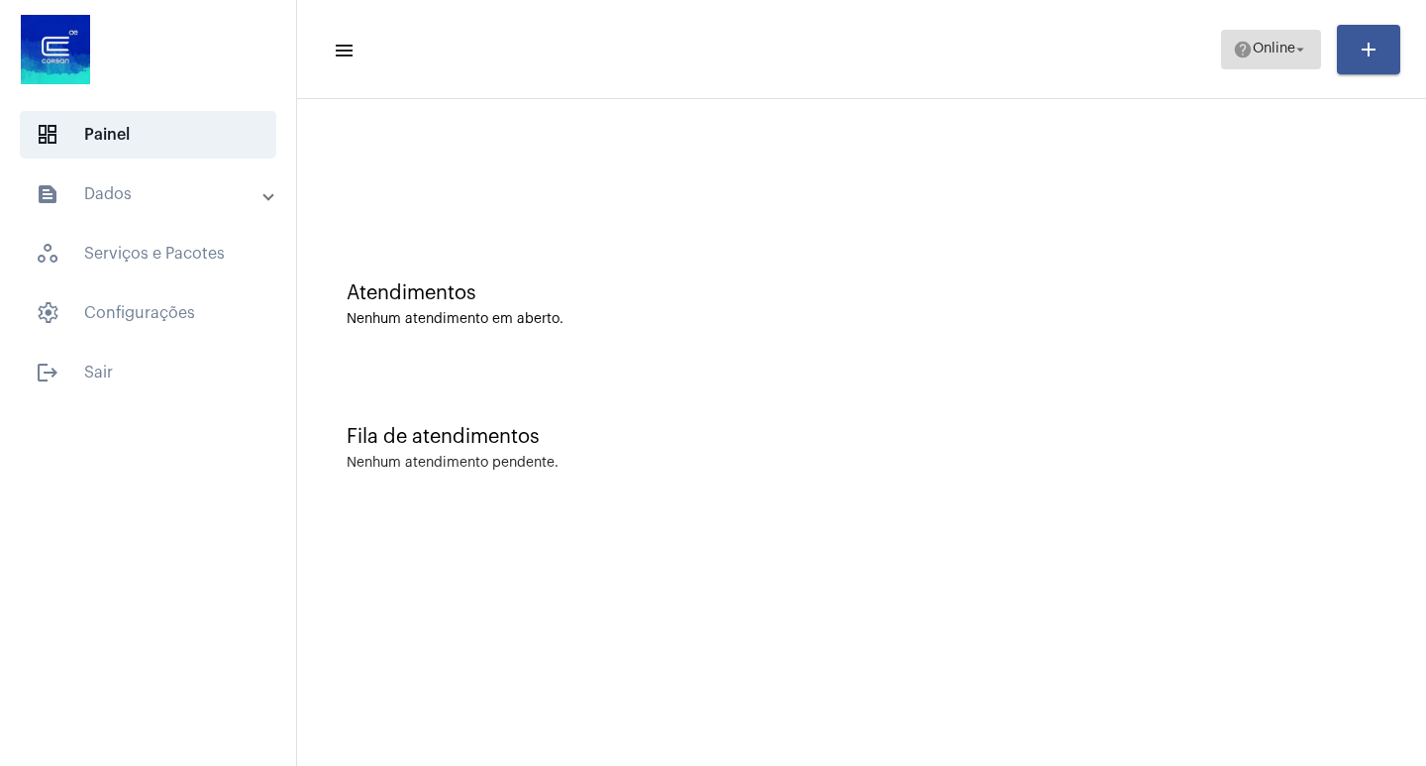
click at [1279, 45] on span "Online" at bounding box center [1274, 50] width 43 height 14
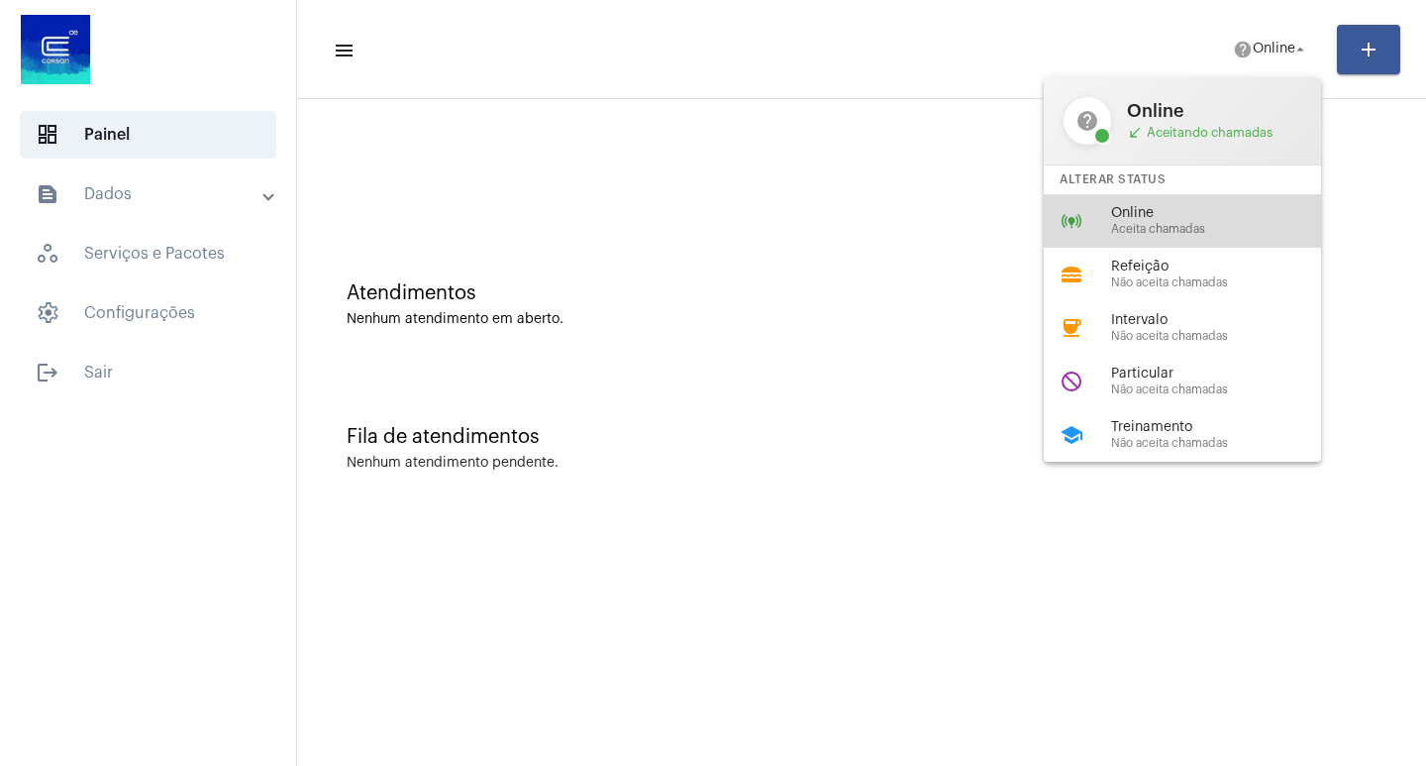
click at [1156, 213] on span "Online" at bounding box center [1224, 213] width 226 height 15
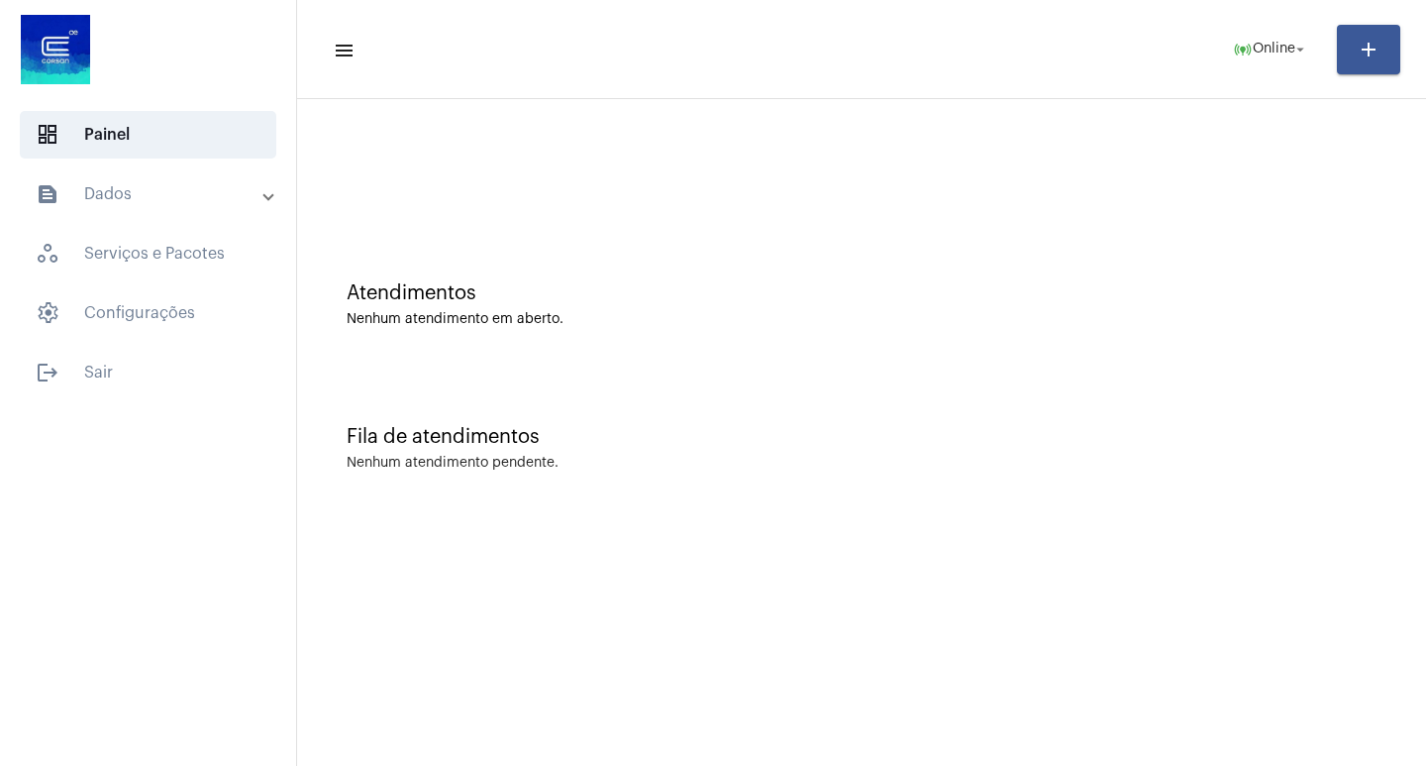
click at [620, 396] on div "Fila de atendimentos Nenhum atendimento pendente." at bounding box center [861, 438] width 1109 height 144
click at [1254, 57] on span "online_prediction Online arrow_drop_down" at bounding box center [1271, 49] width 76 height 36
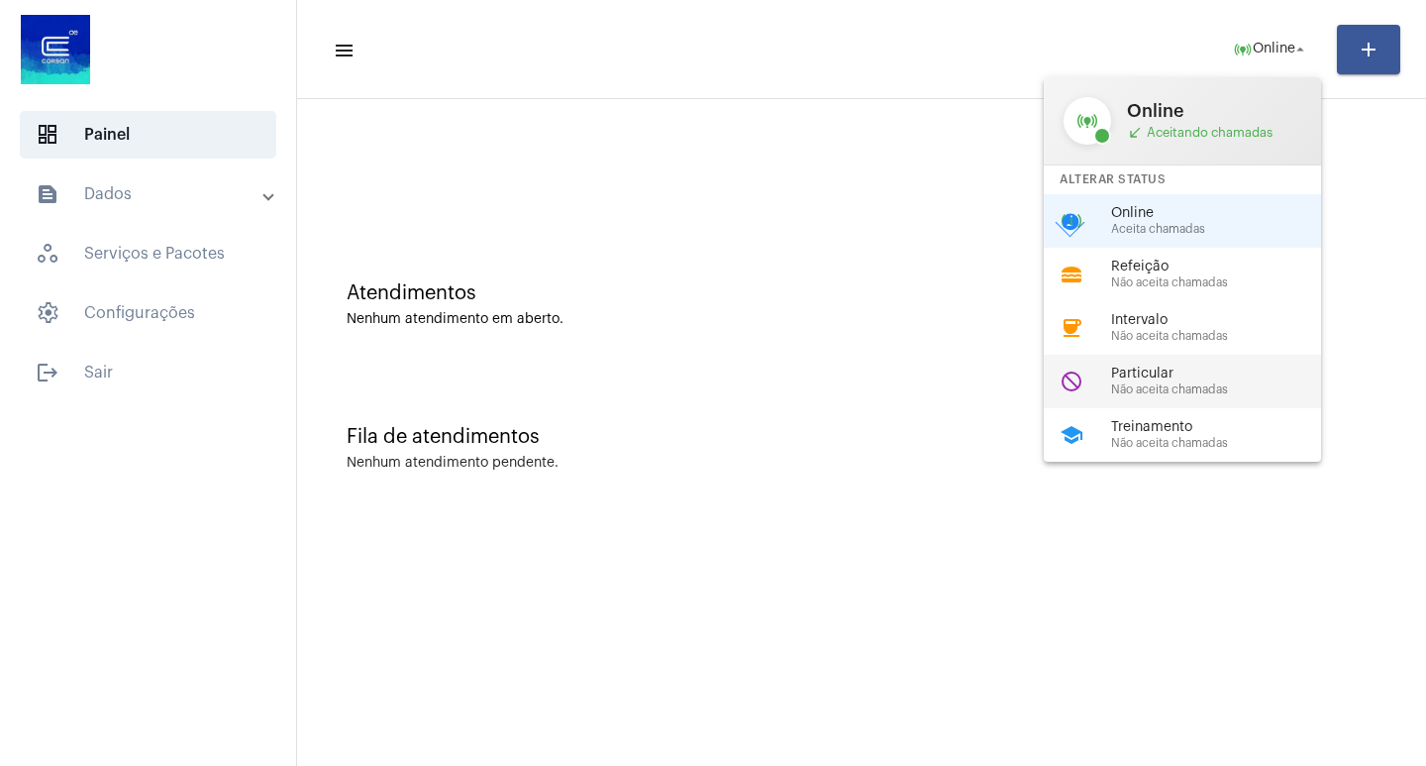
click at [1160, 364] on div "do_not_disturb Particular Não aceita chamadas" at bounding box center [1198, 381] width 309 height 53
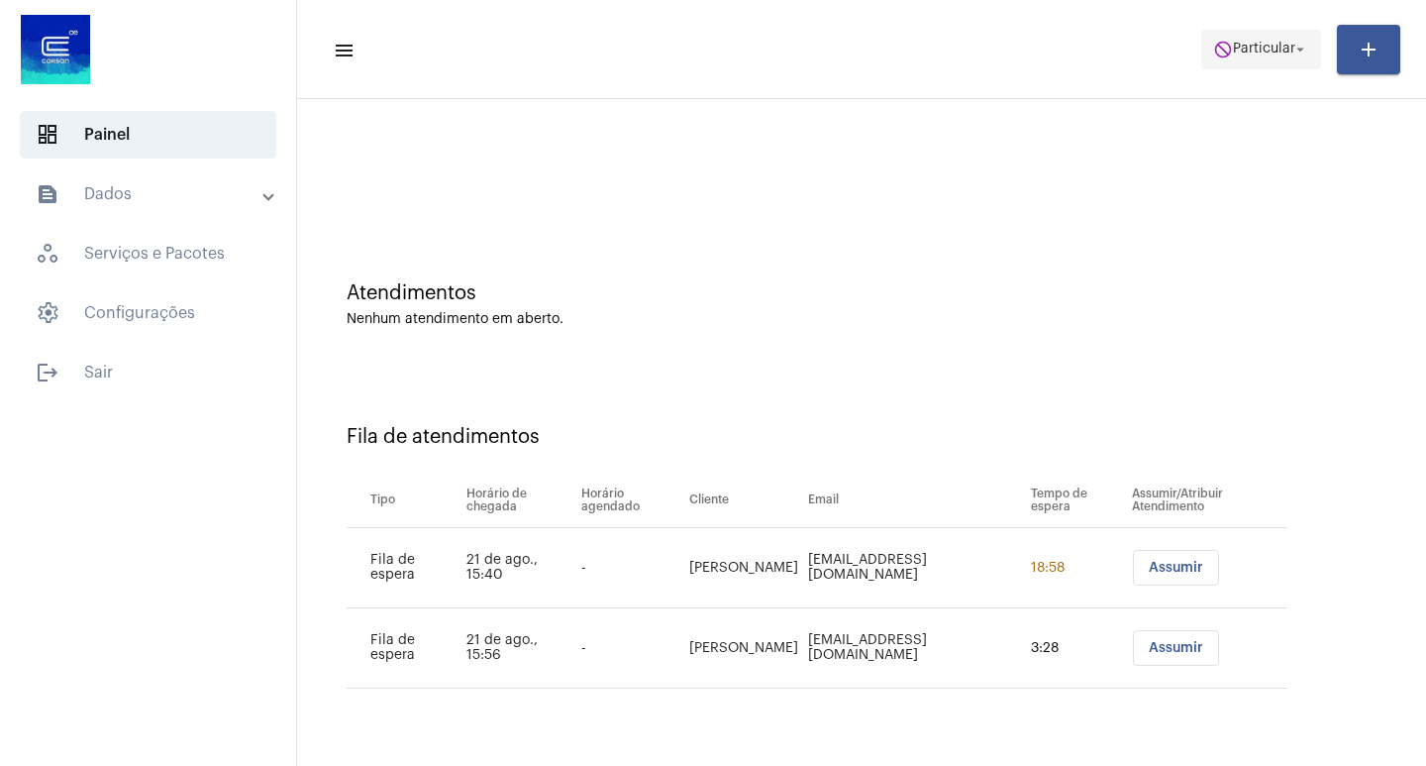
click at [1262, 53] on span "Particular" at bounding box center [1264, 50] width 62 height 14
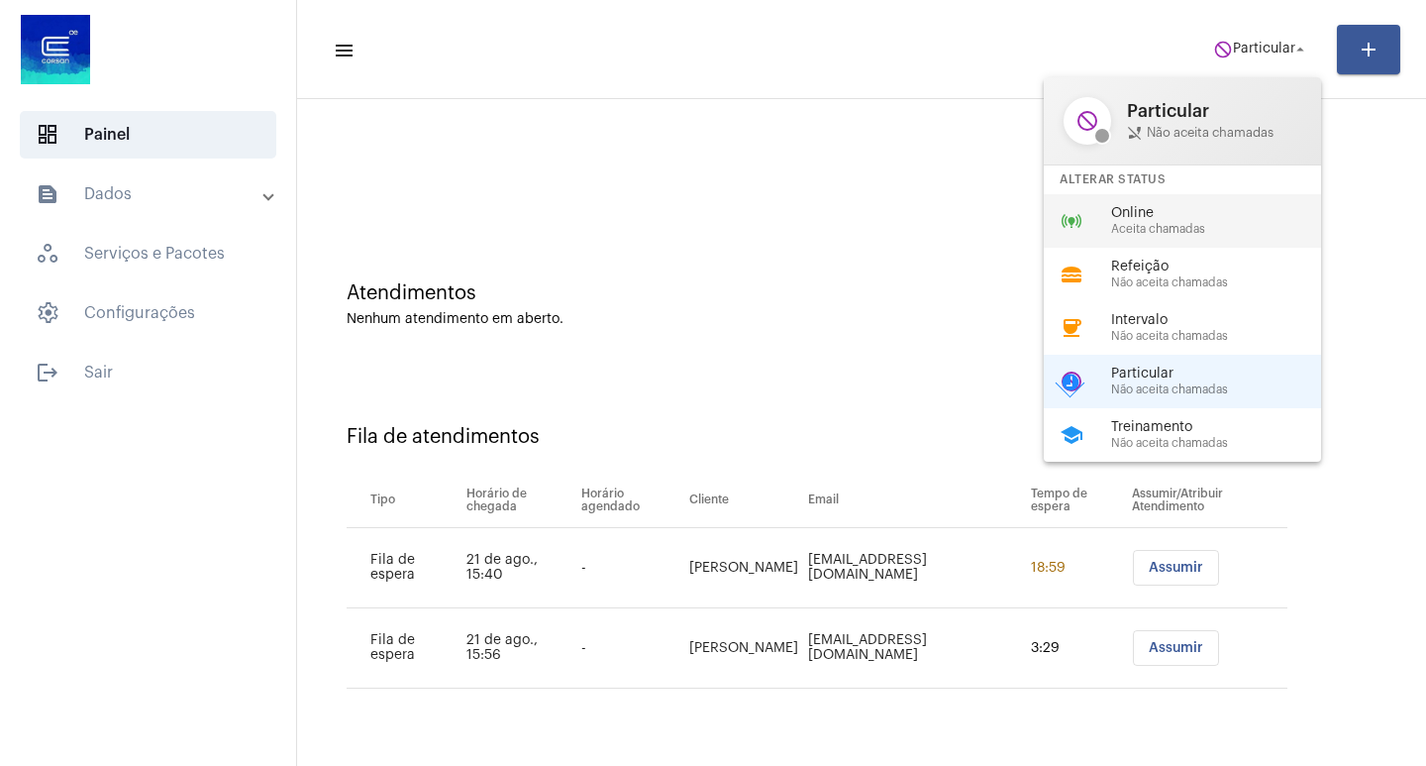
click at [1165, 235] on span "Aceita chamadas" at bounding box center [1224, 229] width 226 height 13
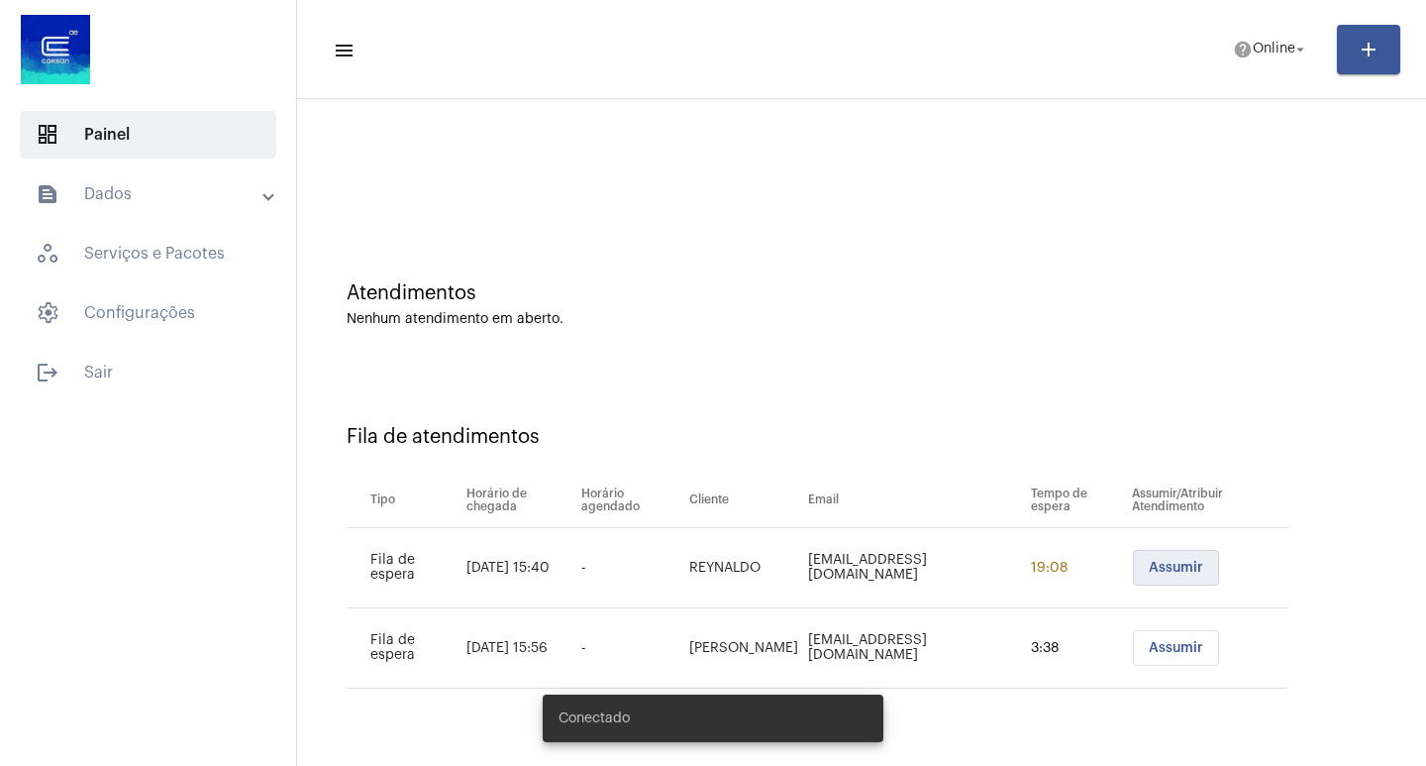
click at [1176, 565] on span "Assumir" at bounding box center [1176, 568] width 54 height 14
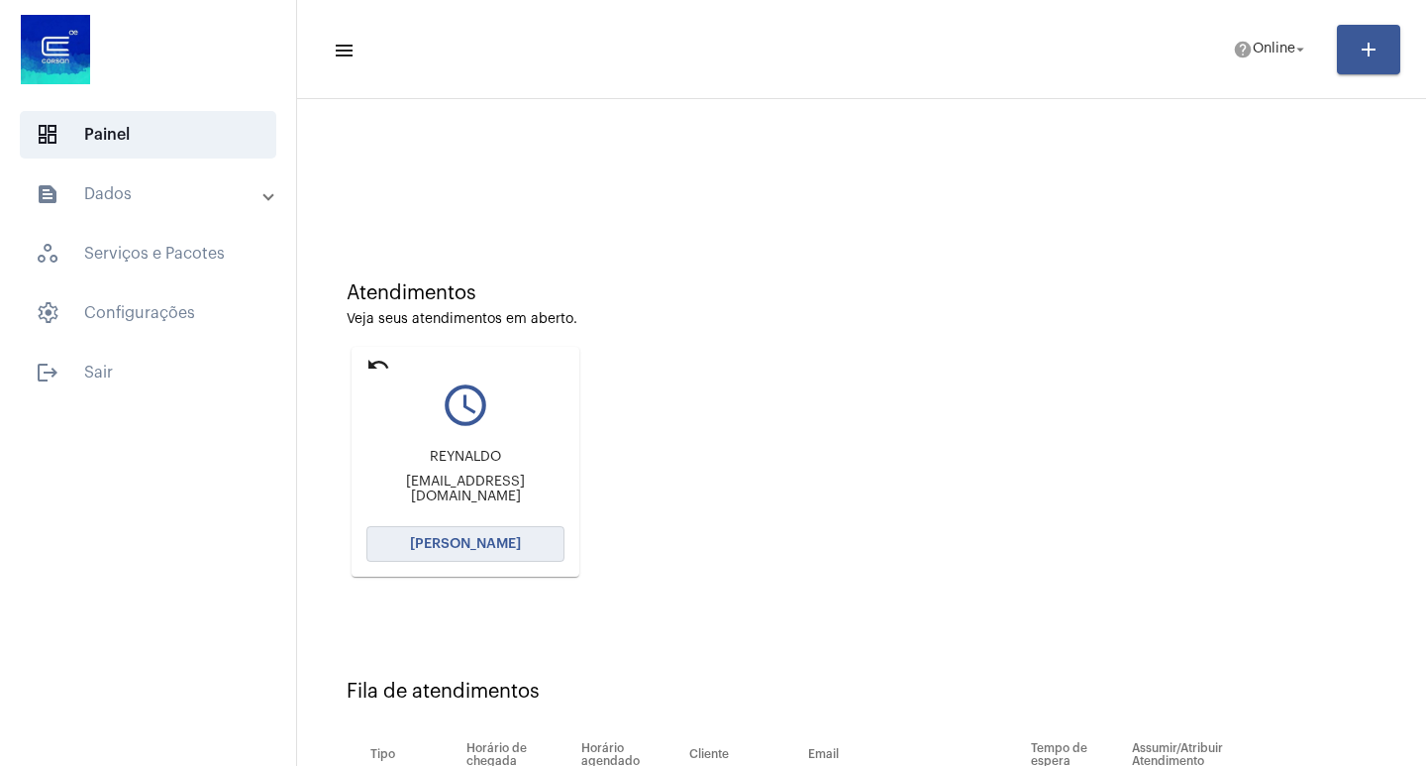
click at [519, 546] on button "[PERSON_NAME]" at bounding box center [465, 544] width 198 height 36
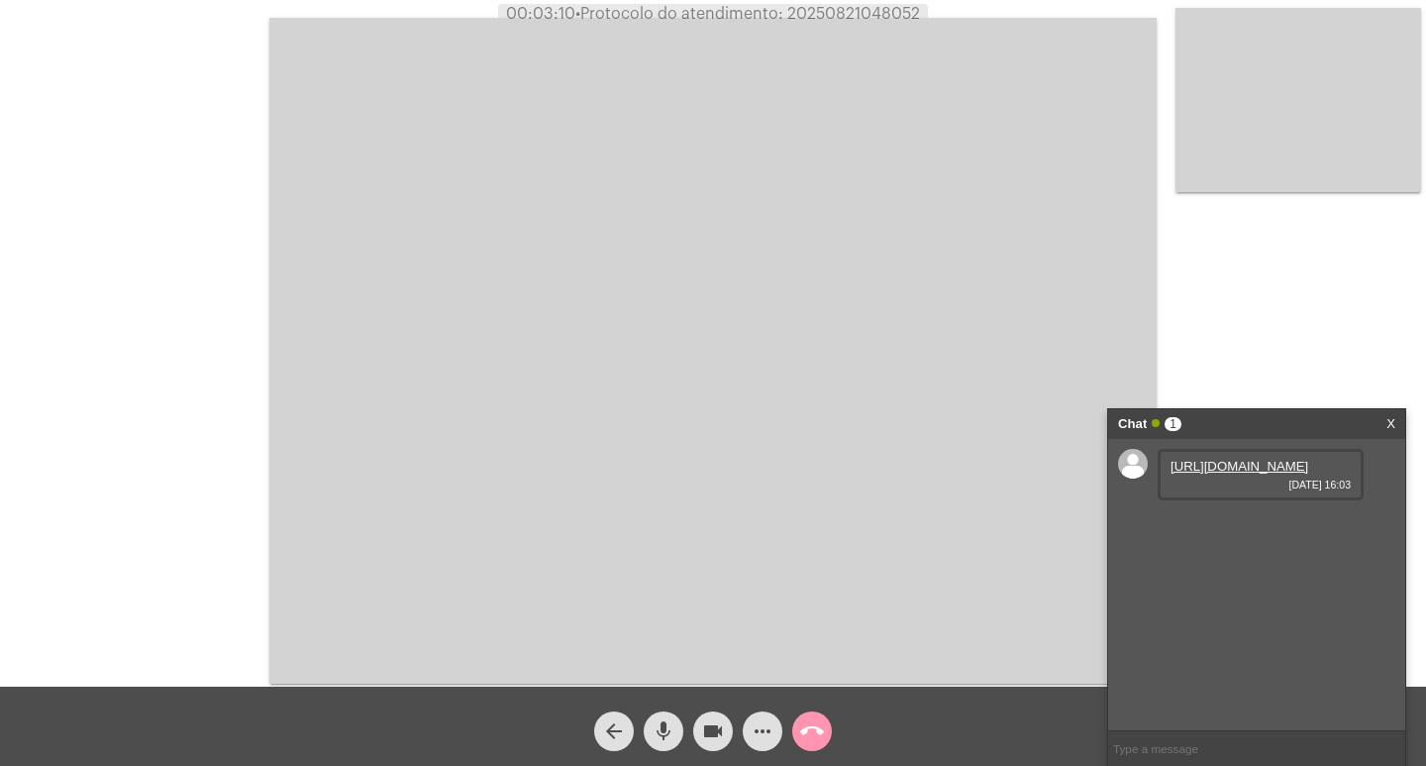
click at [1200, 473] on link "https://neft-transfer-bucket.s3.amazonaws.com/temp-fe70faa4-90a6-9033-d4c2-e8dc…" at bounding box center [1240, 466] width 138 height 15
click at [1175, 530] on link "https://neft-transfer-bucket.s3.amazonaws.com/temp-95ef6020-3042-65f8-6949-490e…" at bounding box center [1240, 522] width 138 height 15
click at [772, 718] on span "more_horiz" at bounding box center [763, 731] width 24 height 40
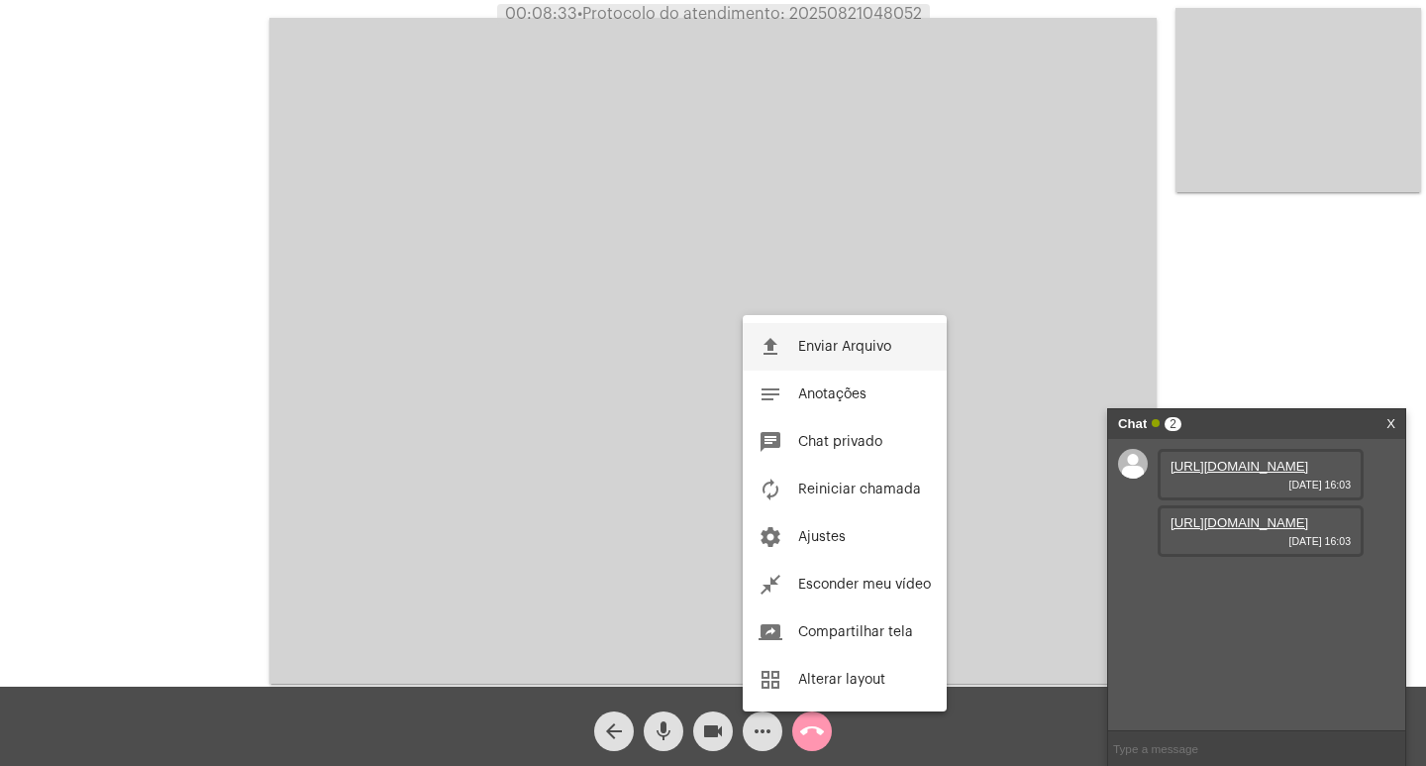
click at [826, 349] on span "Enviar Arquivo" at bounding box center [844, 347] width 93 height 14
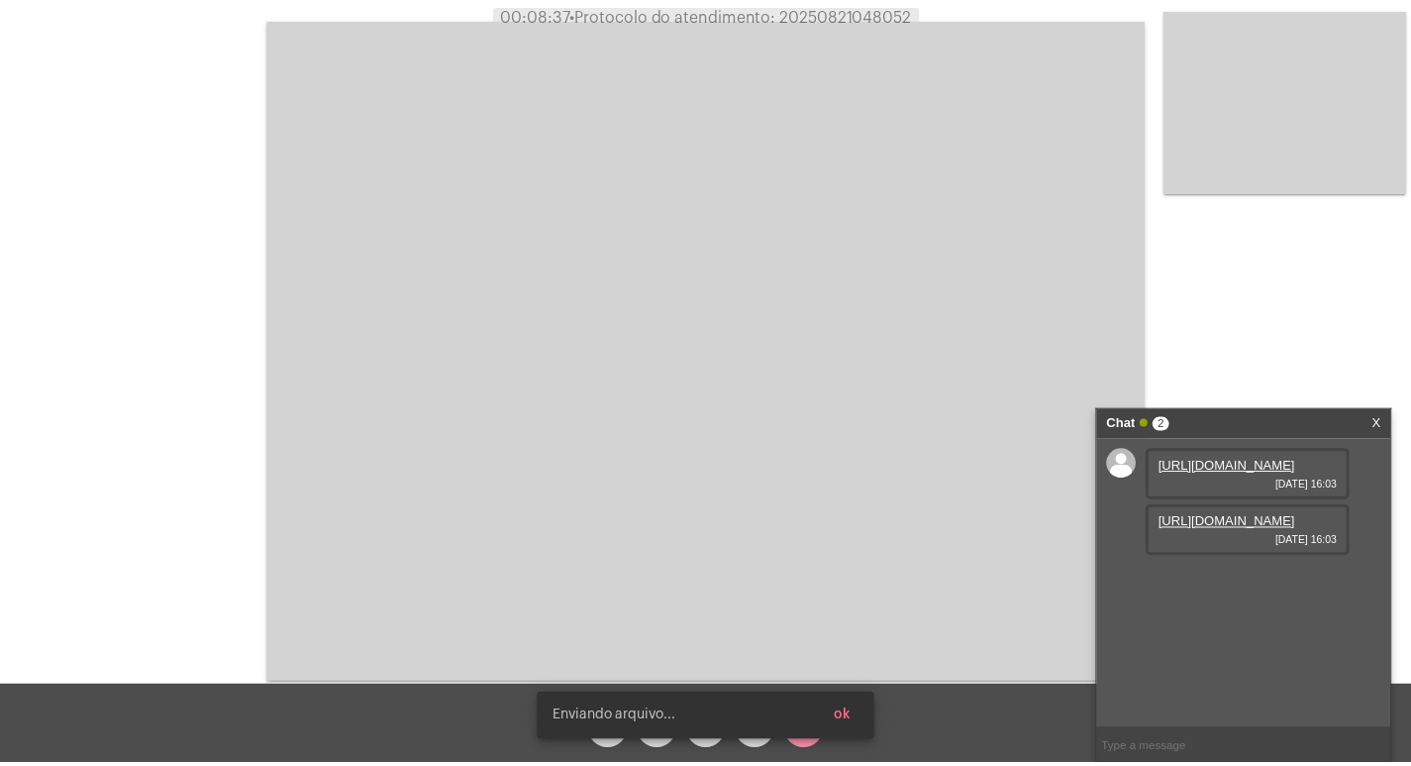
scroll to position [17, 0]
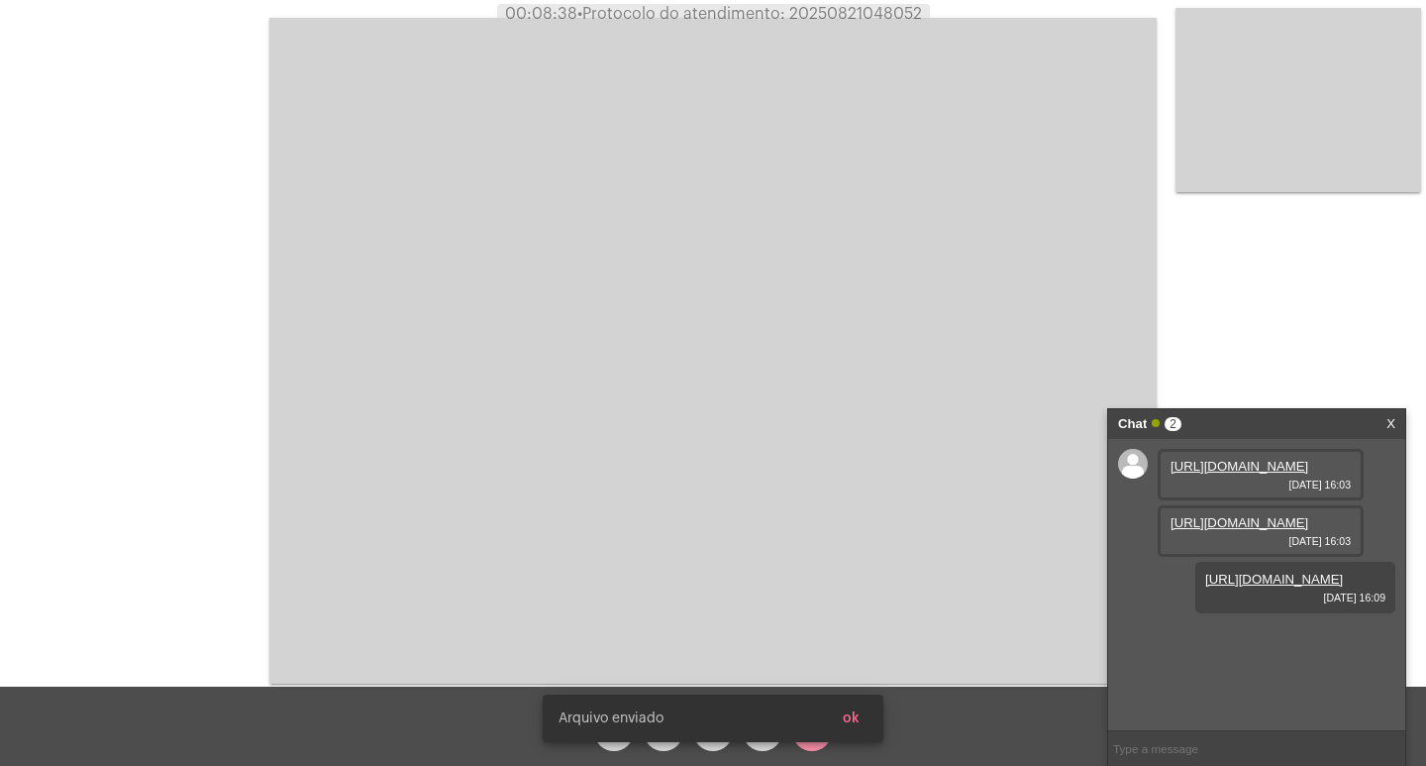
click at [853, 14] on span "• Protocolo do atendimento: 20250821048052" at bounding box center [749, 14] width 345 height 16
copy span "20250821048052"
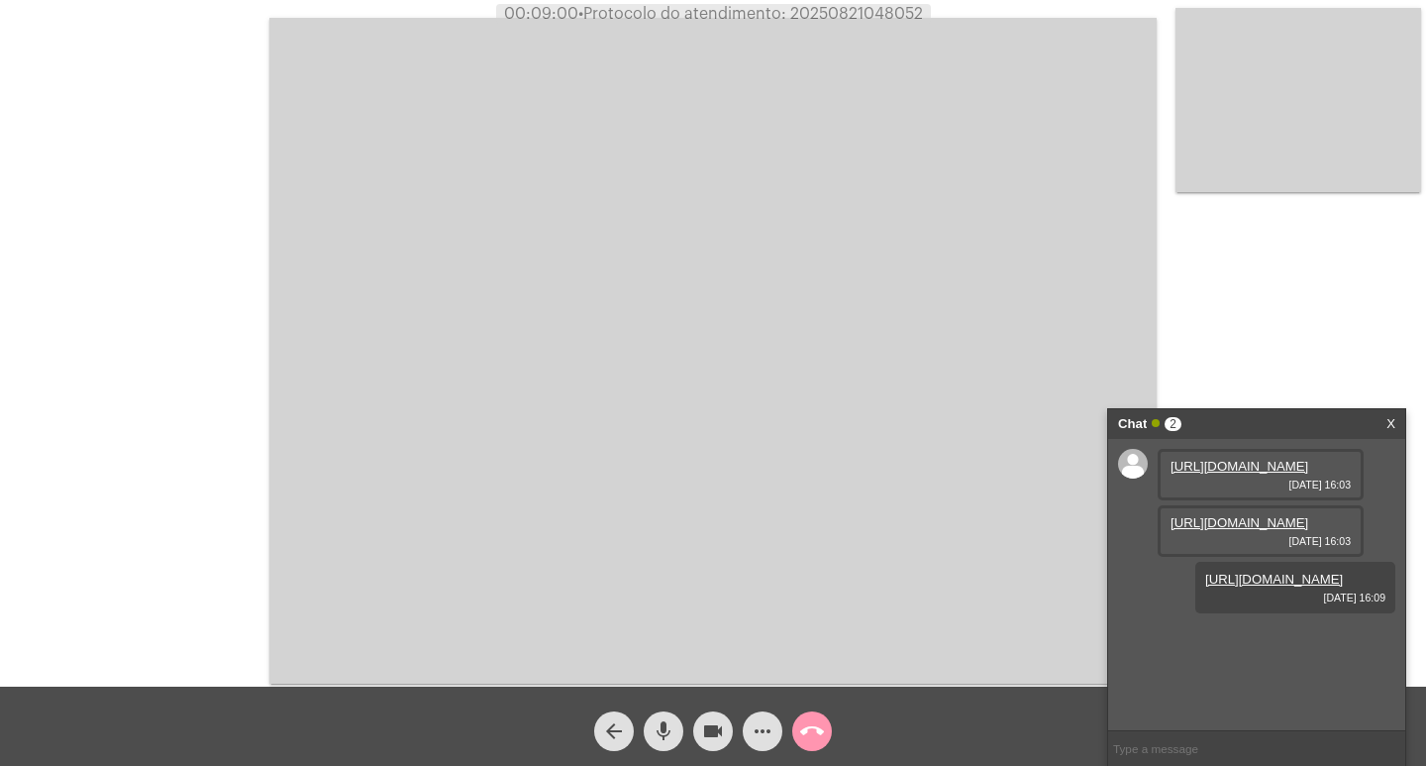
click at [818, 734] on mat-icon "call_end" at bounding box center [812, 731] width 24 height 24
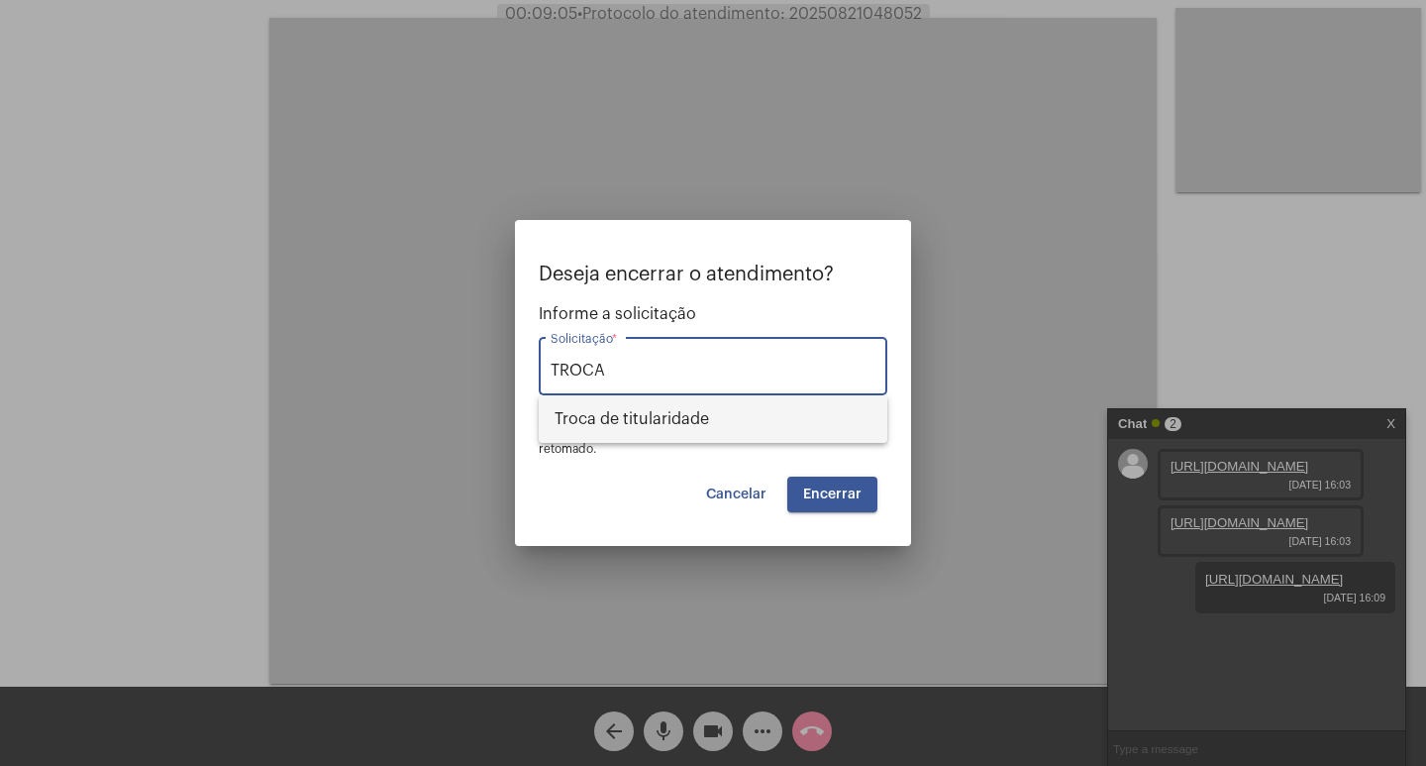
click at [665, 432] on span "Troca de titularidade" at bounding box center [713, 419] width 317 height 48
type input "Troca de titularidade"
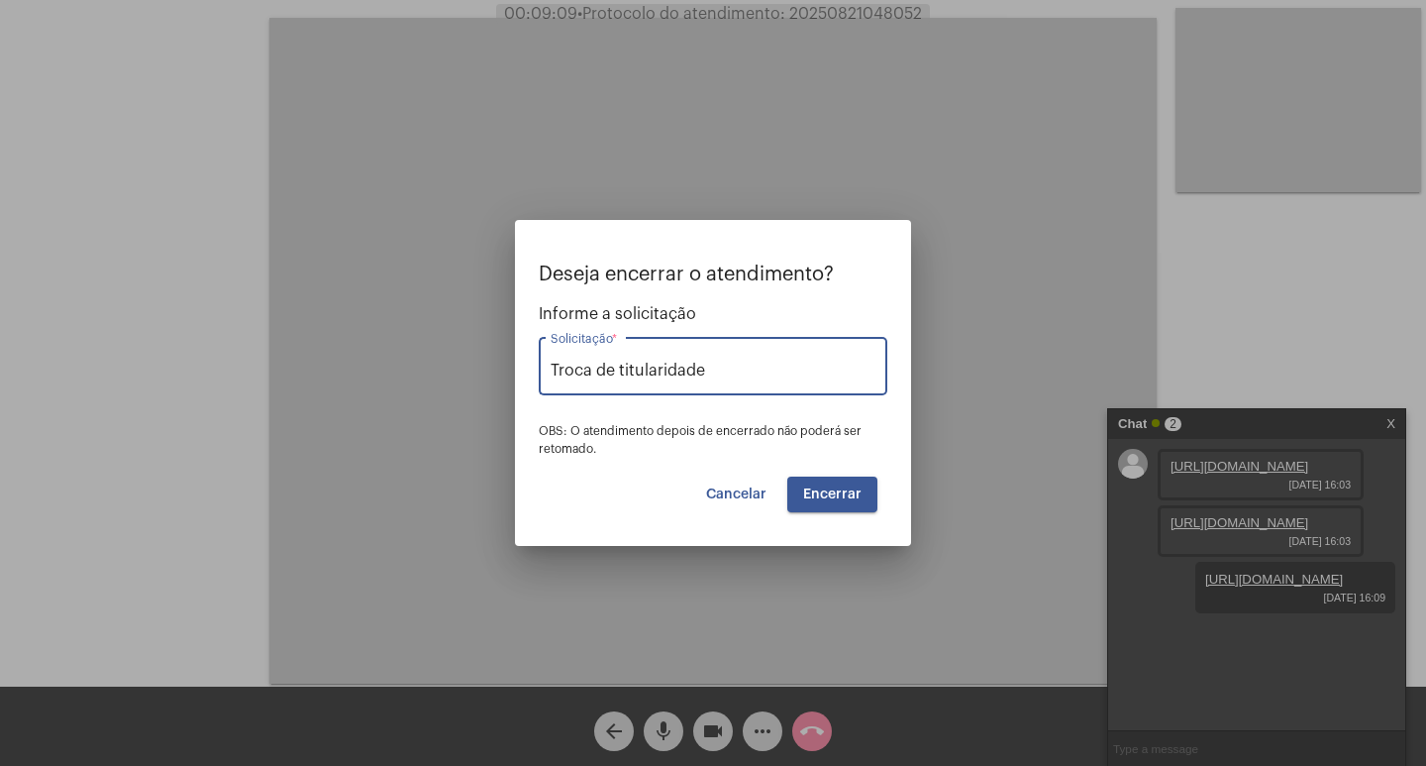
click at [861, 485] on button "Encerrar" at bounding box center [832, 494] width 90 height 36
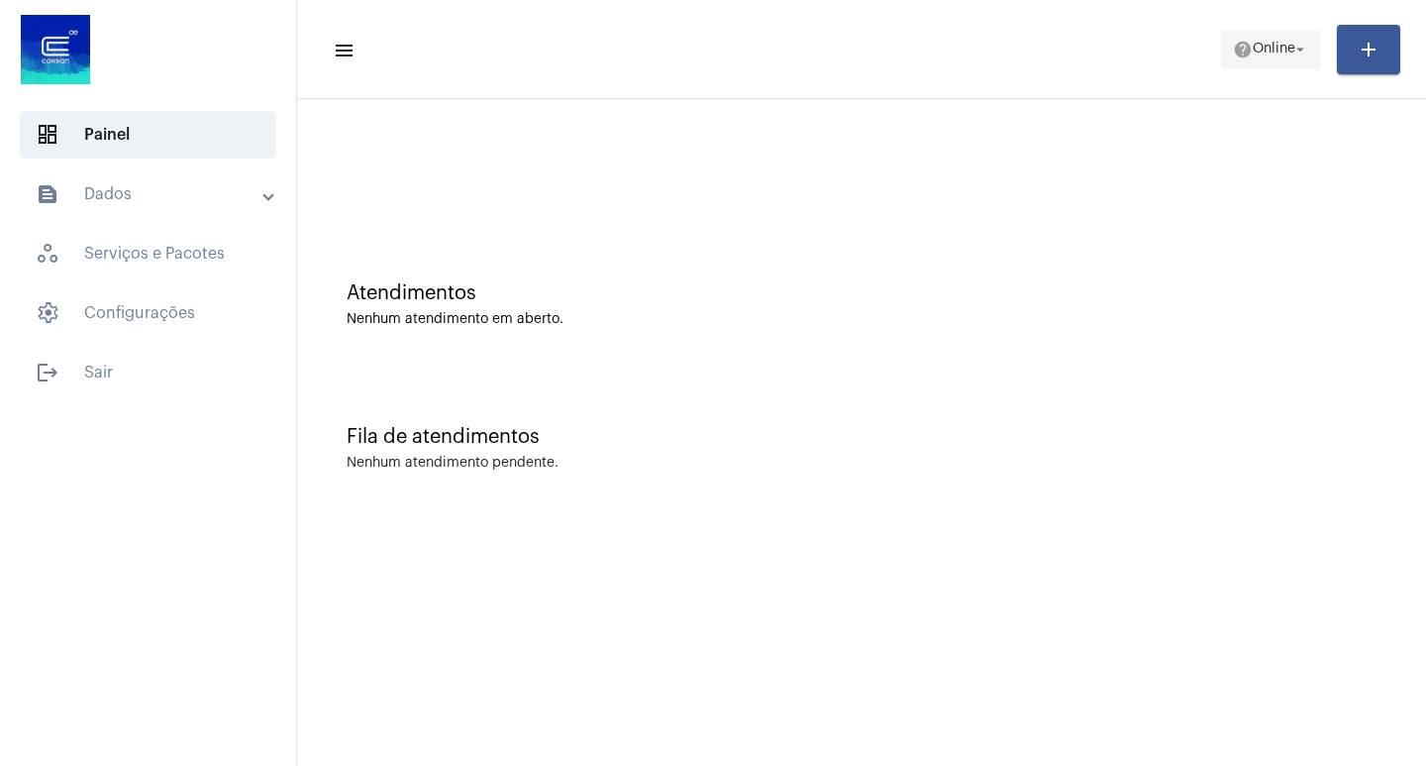
click at [1264, 59] on span "help Online arrow_drop_down" at bounding box center [1271, 49] width 76 height 36
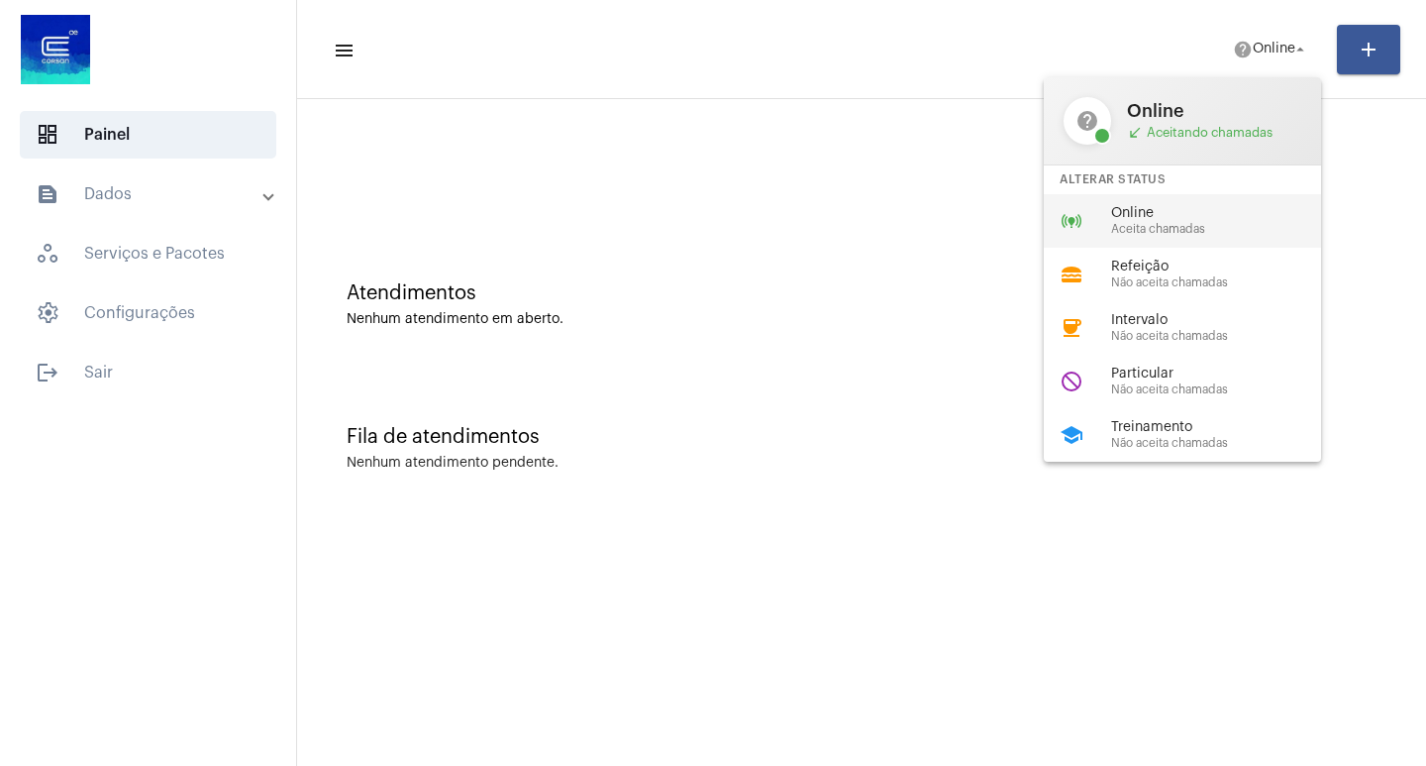
click at [1176, 211] on span "Online" at bounding box center [1224, 213] width 226 height 15
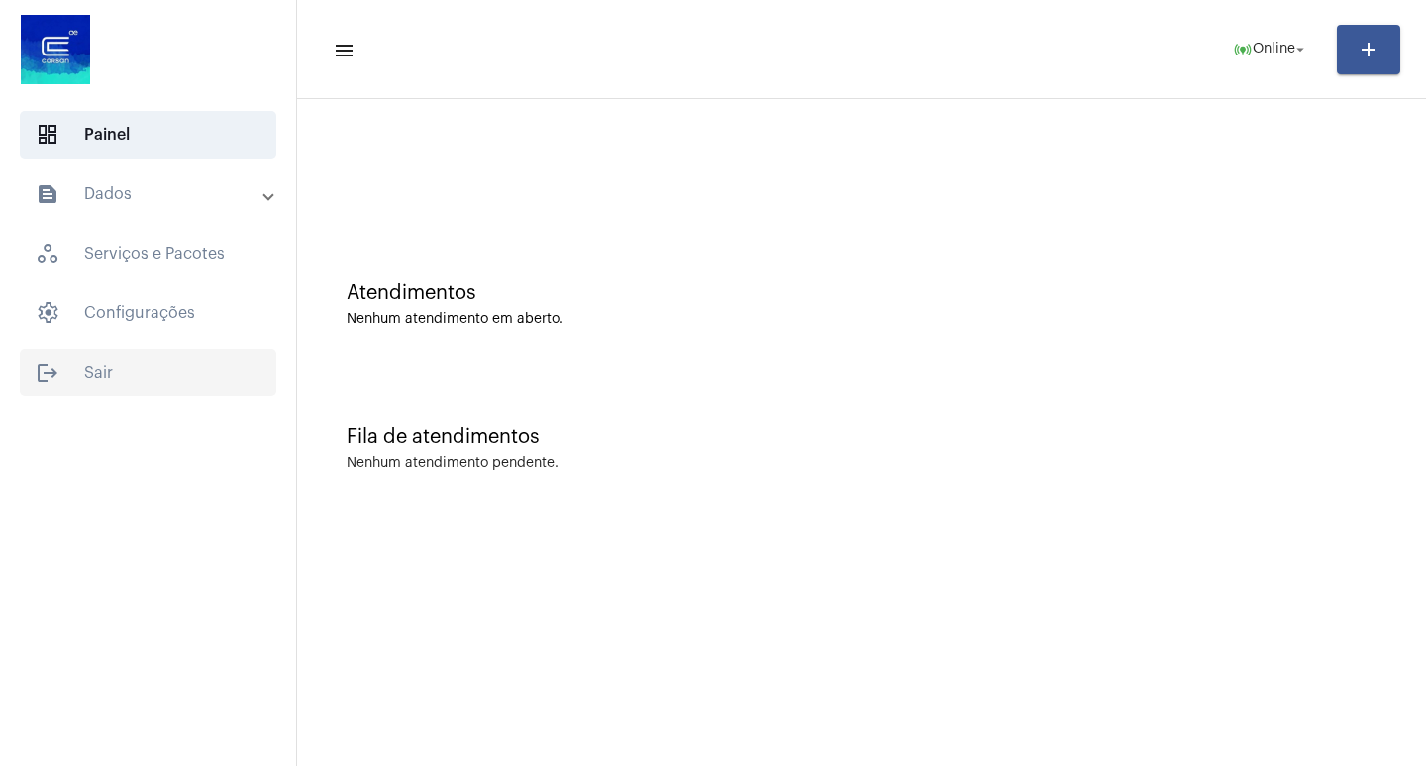
click at [56, 370] on mat-icon "logout" at bounding box center [48, 372] width 24 height 24
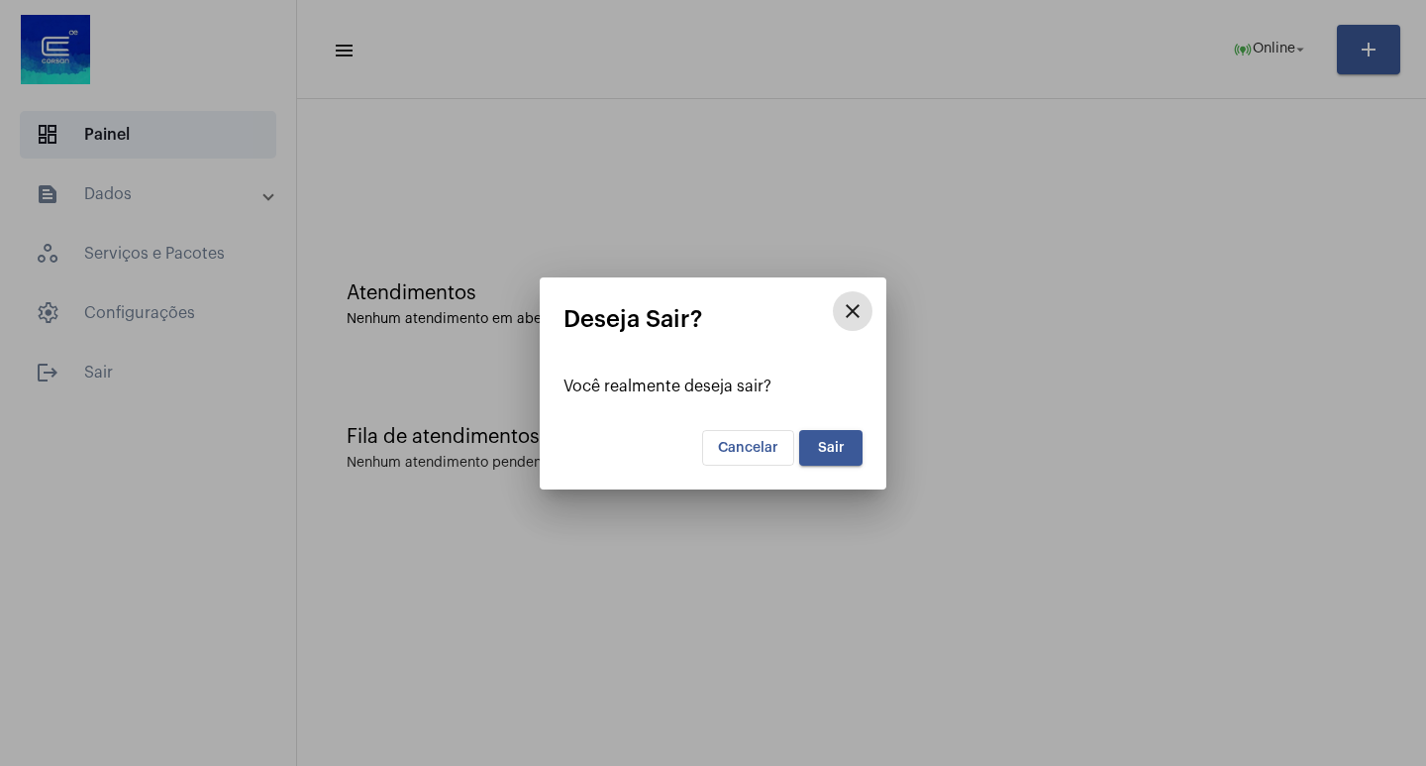
click at [840, 444] on span "Sair" at bounding box center [831, 448] width 27 height 14
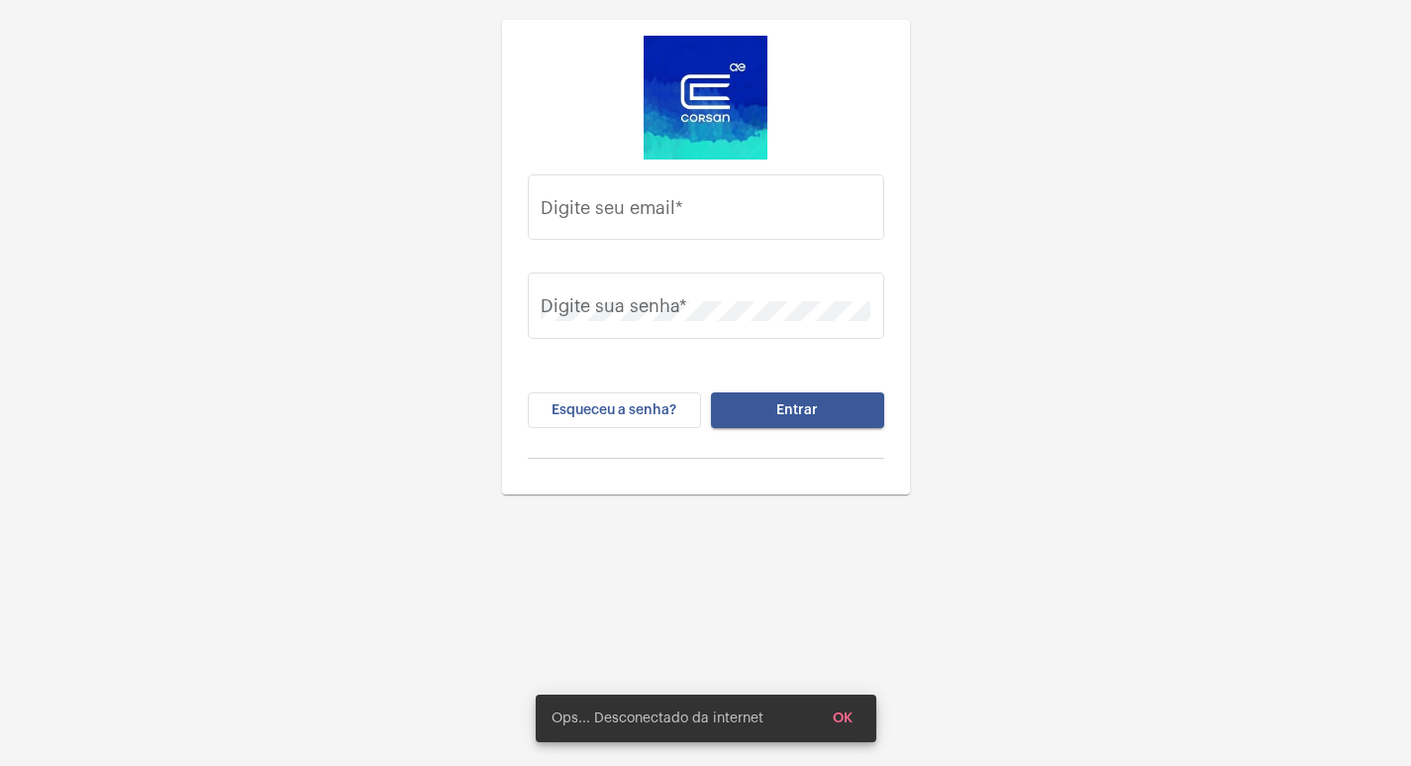
type input "[EMAIL_ADDRESS][DOMAIN_NAME]"
